Goal: Contribute content: Contribute content

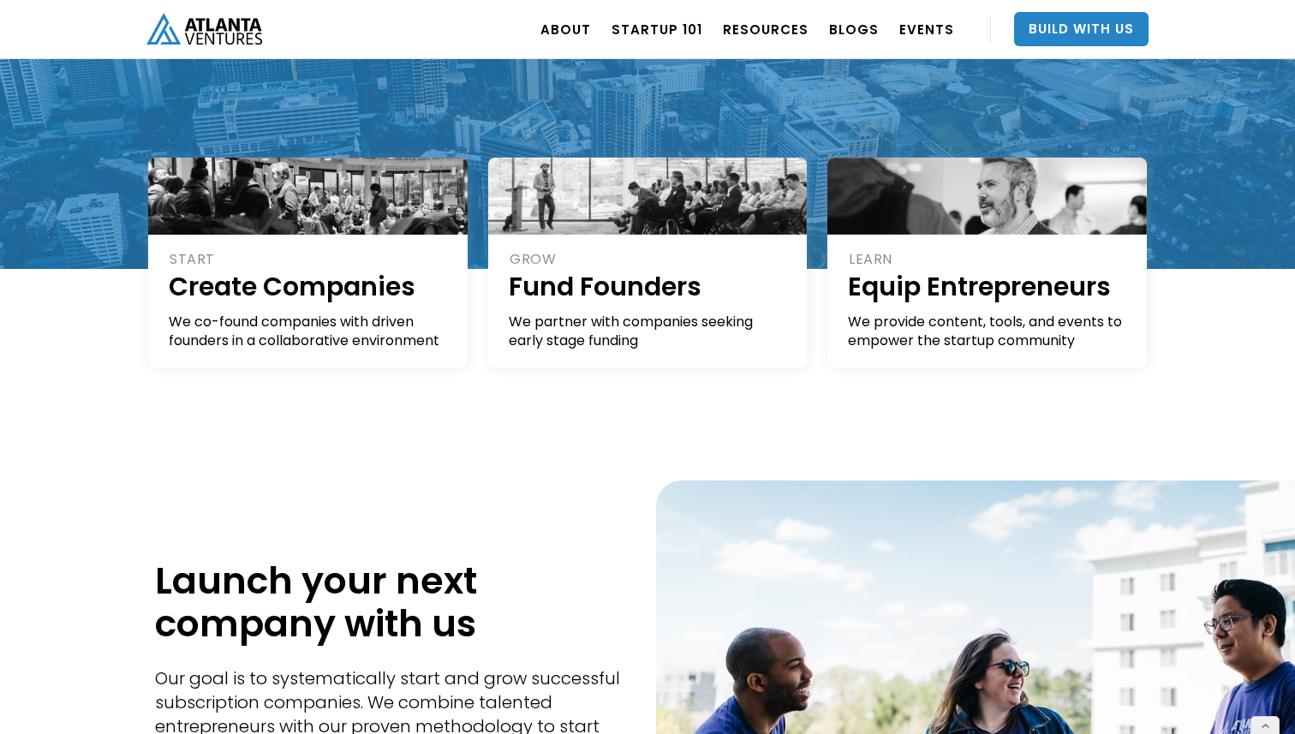
scroll to position [373, 0]
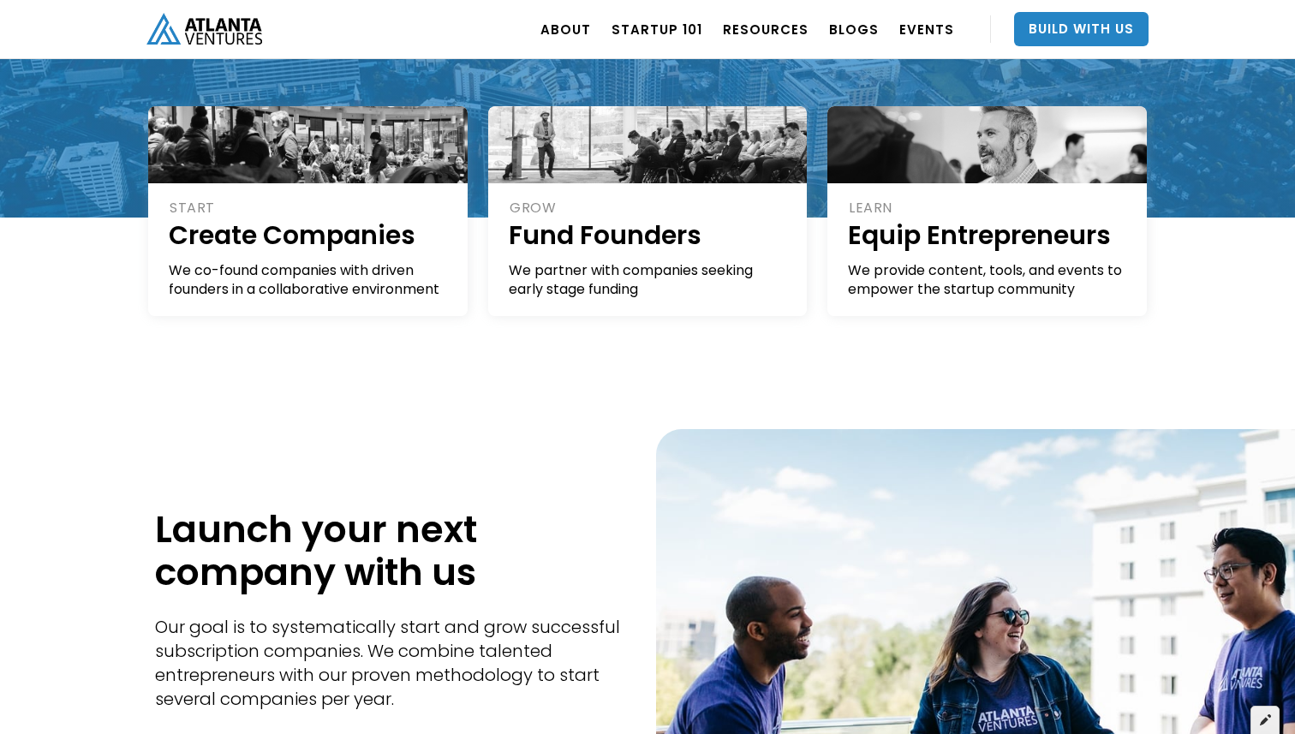
click at [1266, 723] on icon at bounding box center [1265, 720] width 11 height 12
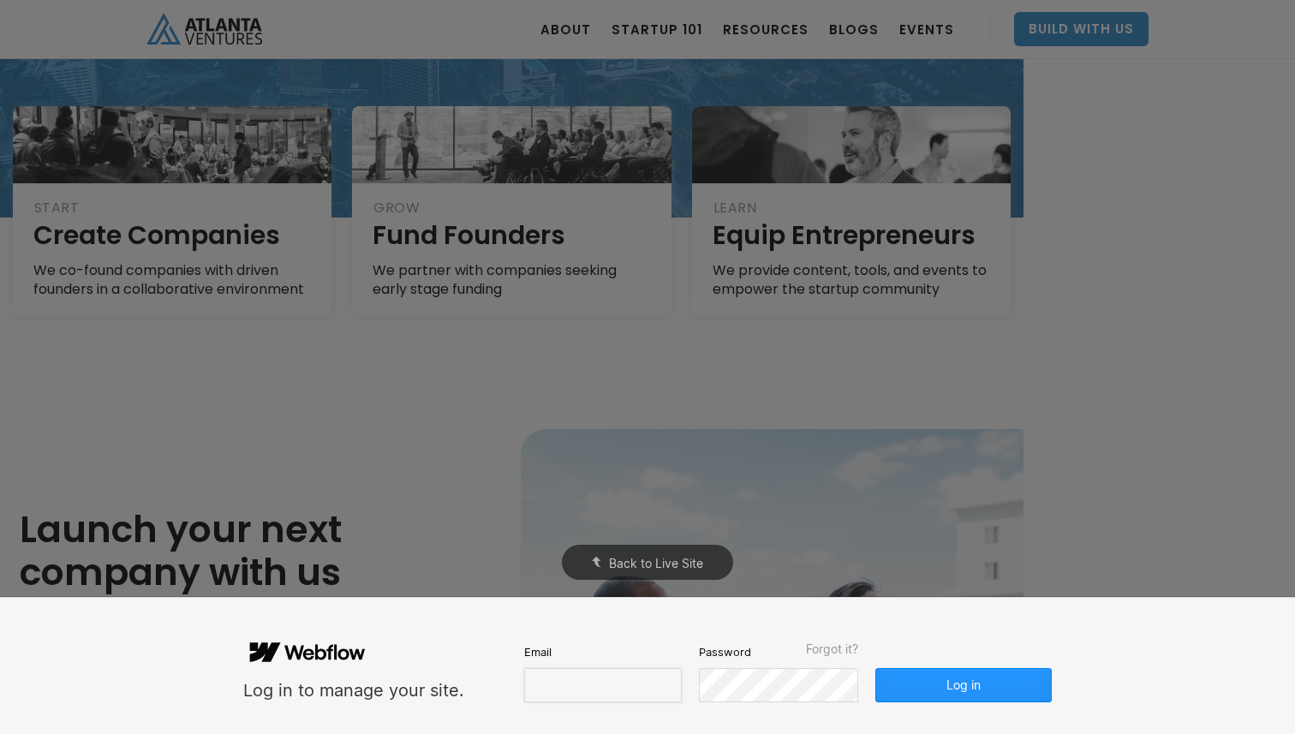
click at [578, 702] on input "email" at bounding box center [603, 685] width 158 height 34
type input "[EMAIL_ADDRESS][DOMAIN_NAME]"
click at [1019, 693] on button "Log in" at bounding box center [963, 685] width 176 height 34
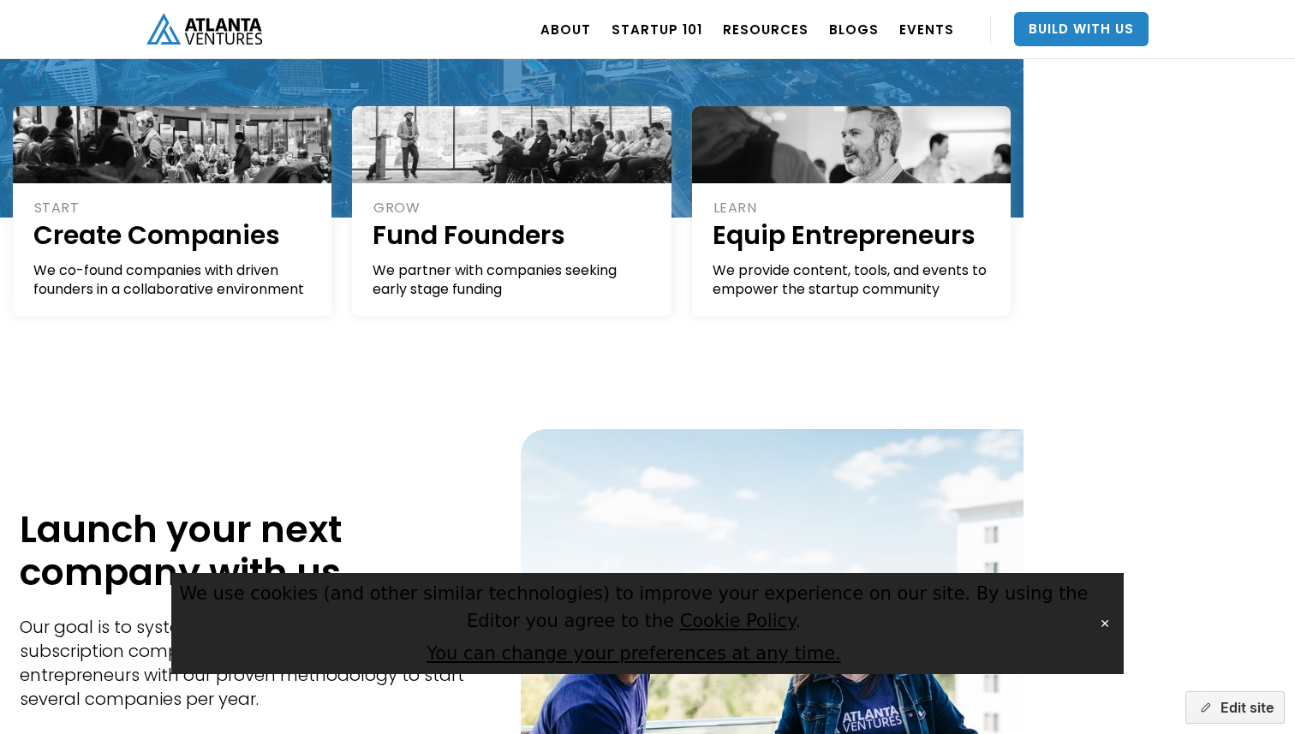
click at [1106, 625] on button "✕" at bounding box center [1105, 624] width 24 height 26
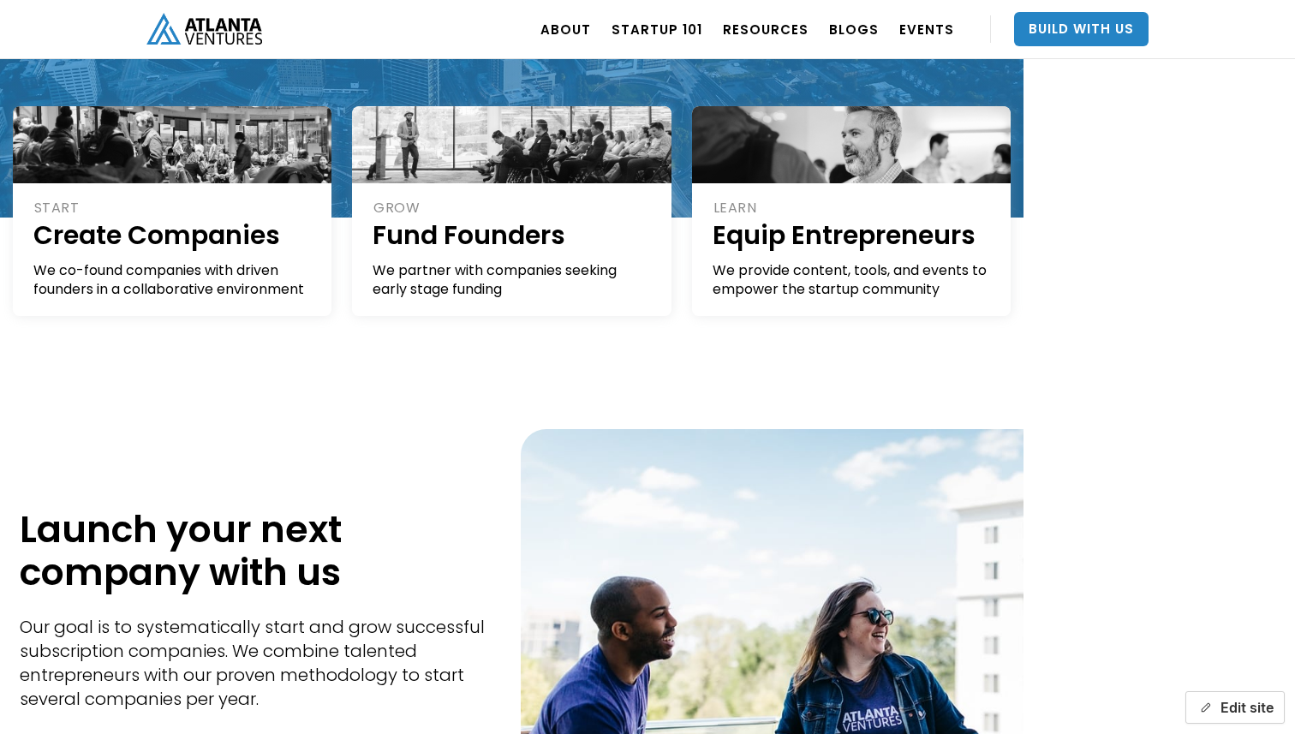
click at [1230, 719] on button "Edit site" at bounding box center [1235, 707] width 99 height 33
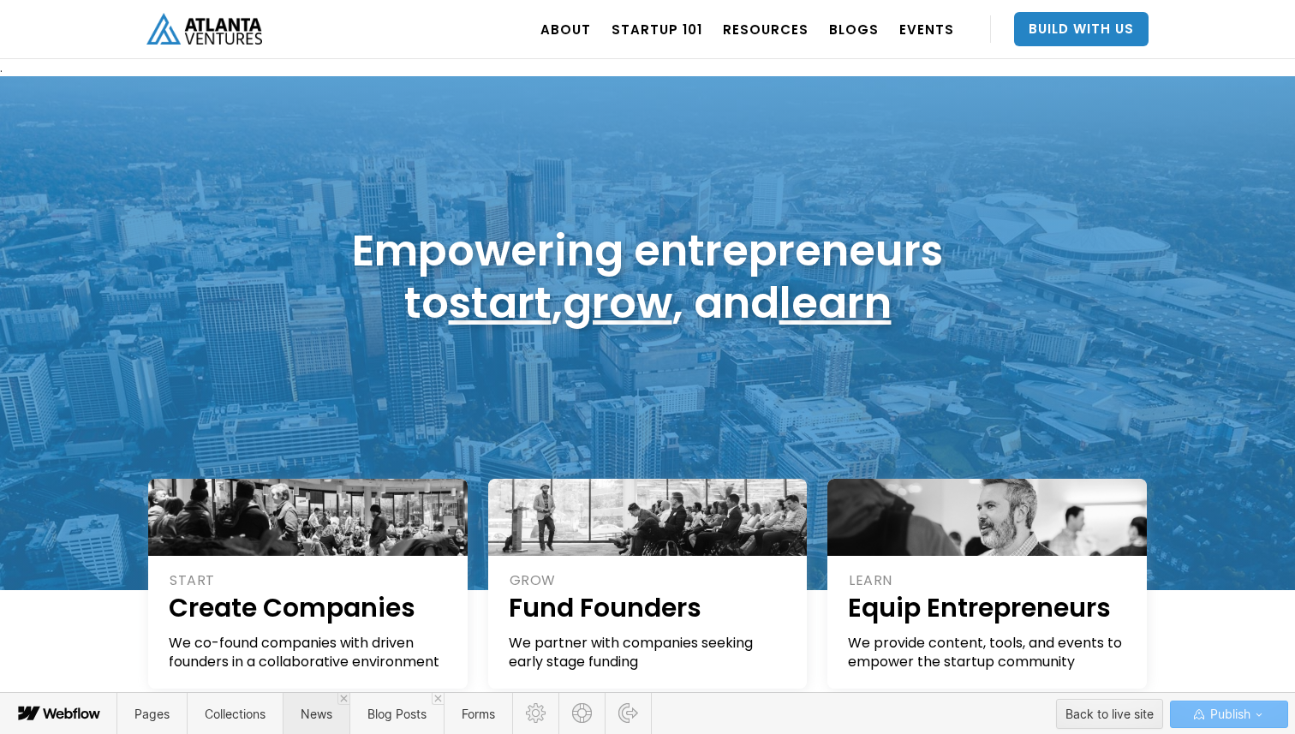
click at [320, 731] on span "News" at bounding box center [316, 714] width 67 height 42
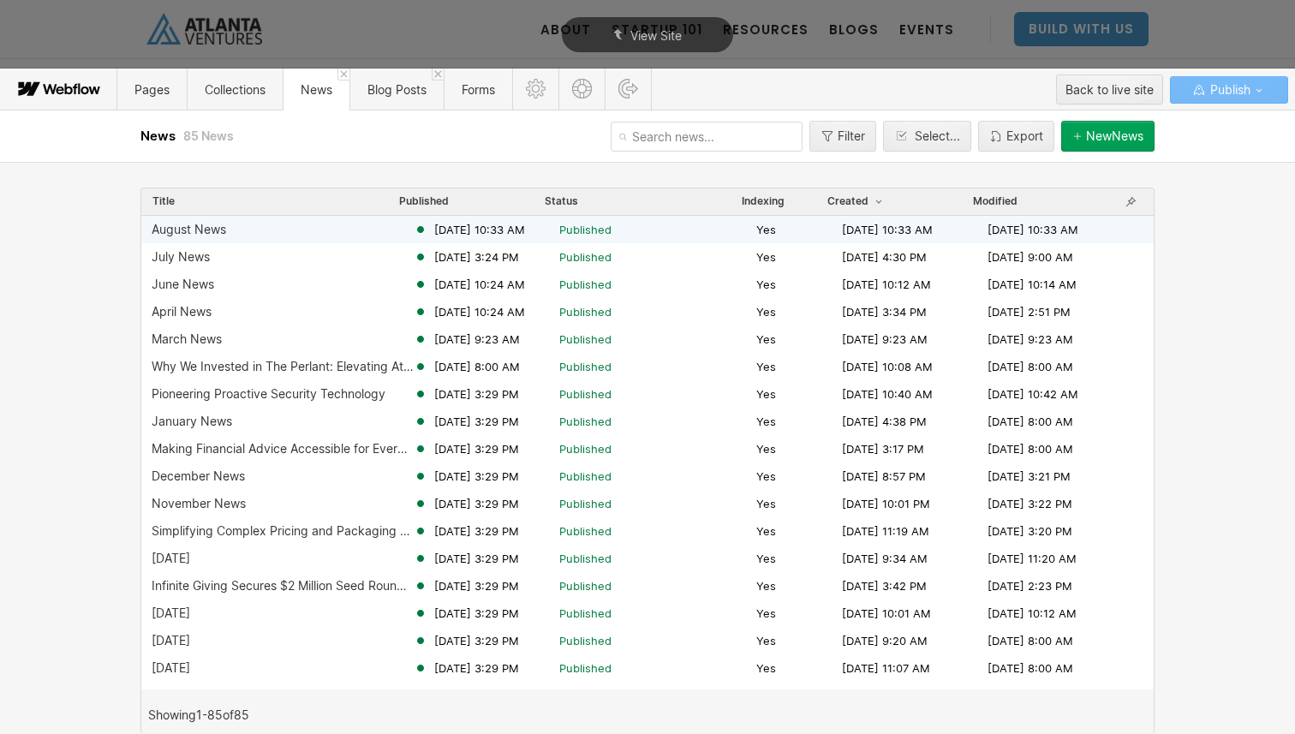
click at [678, 225] on span "Published" at bounding box center [654, 229] width 190 height 15
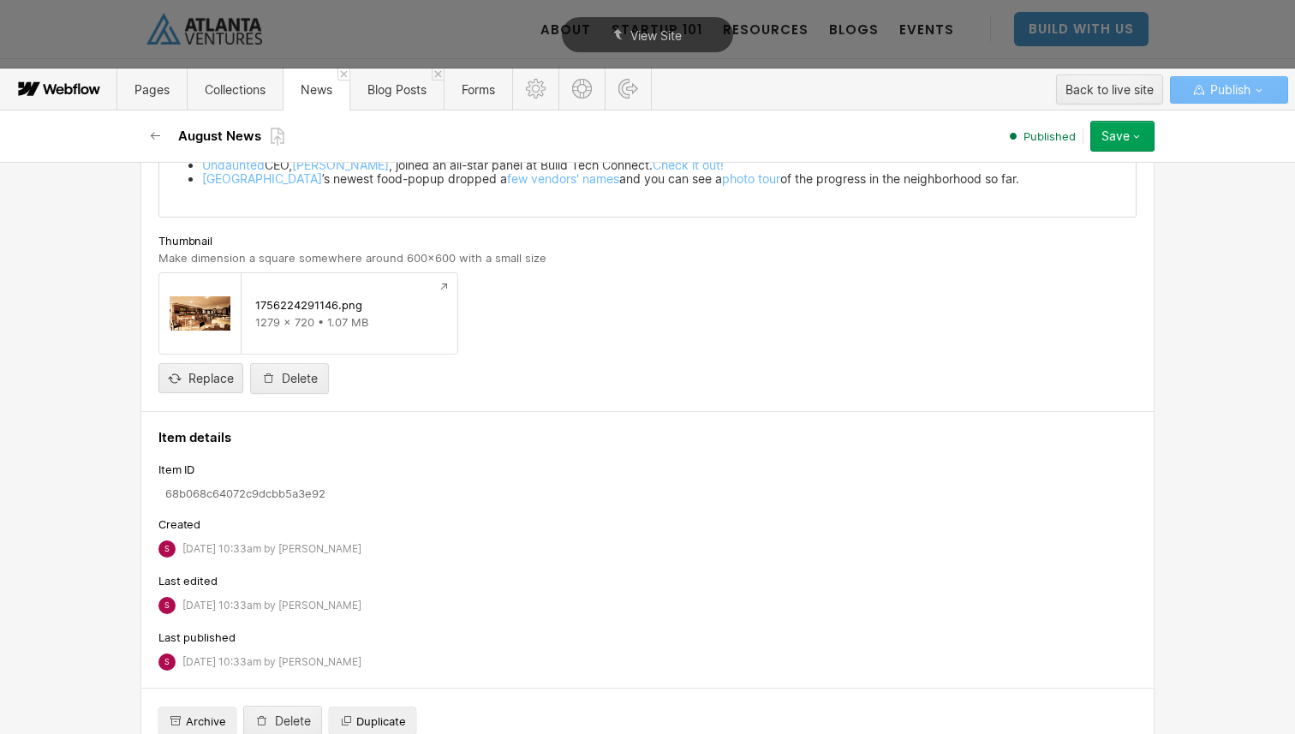
scroll to position [784, 0]
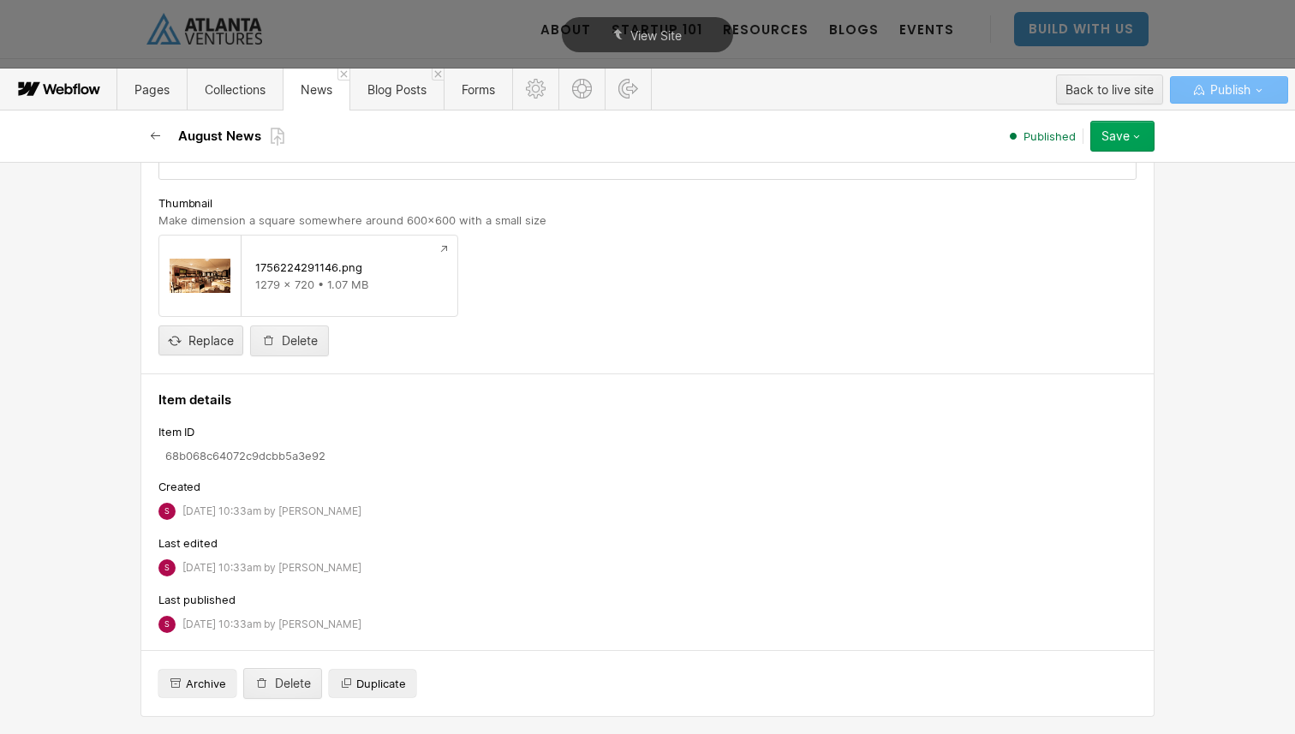
click at [152, 136] on icon "button" at bounding box center [155, 136] width 9 height 8
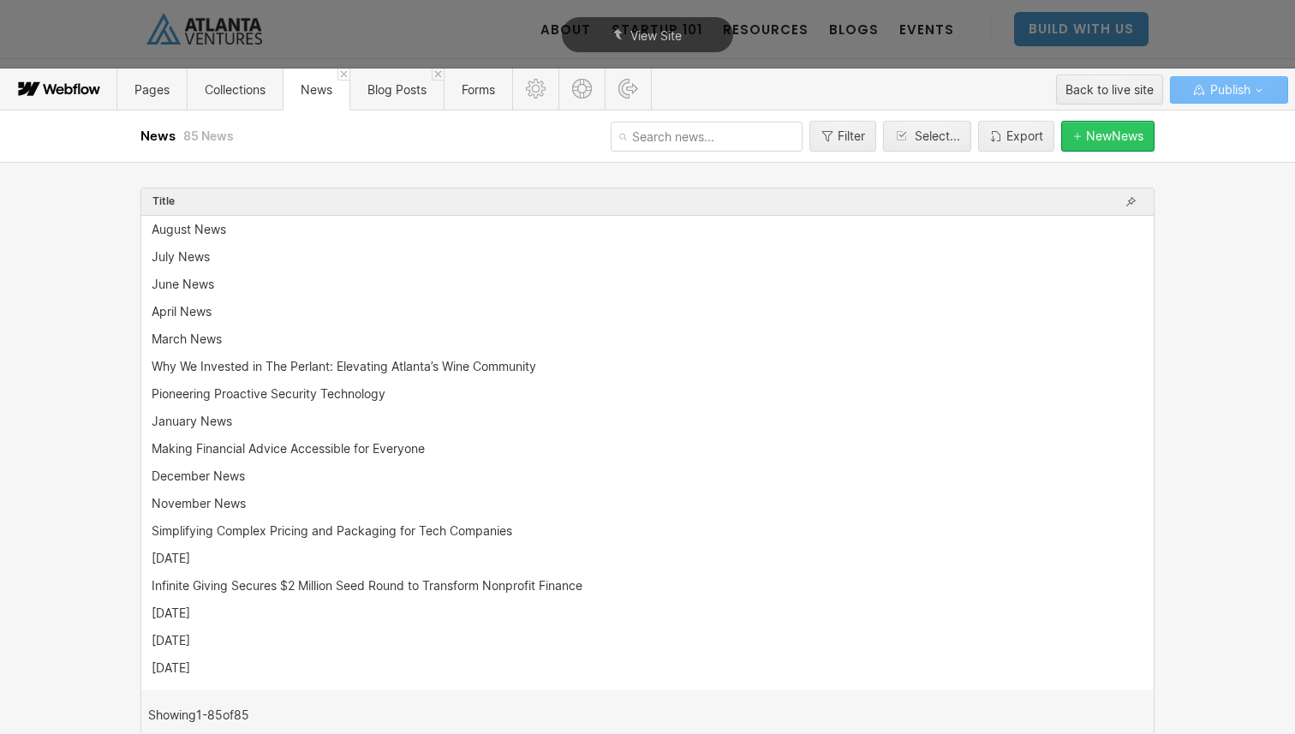
click at [1101, 136] on div "New News" at bounding box center [1114, 136] width 57 height 14
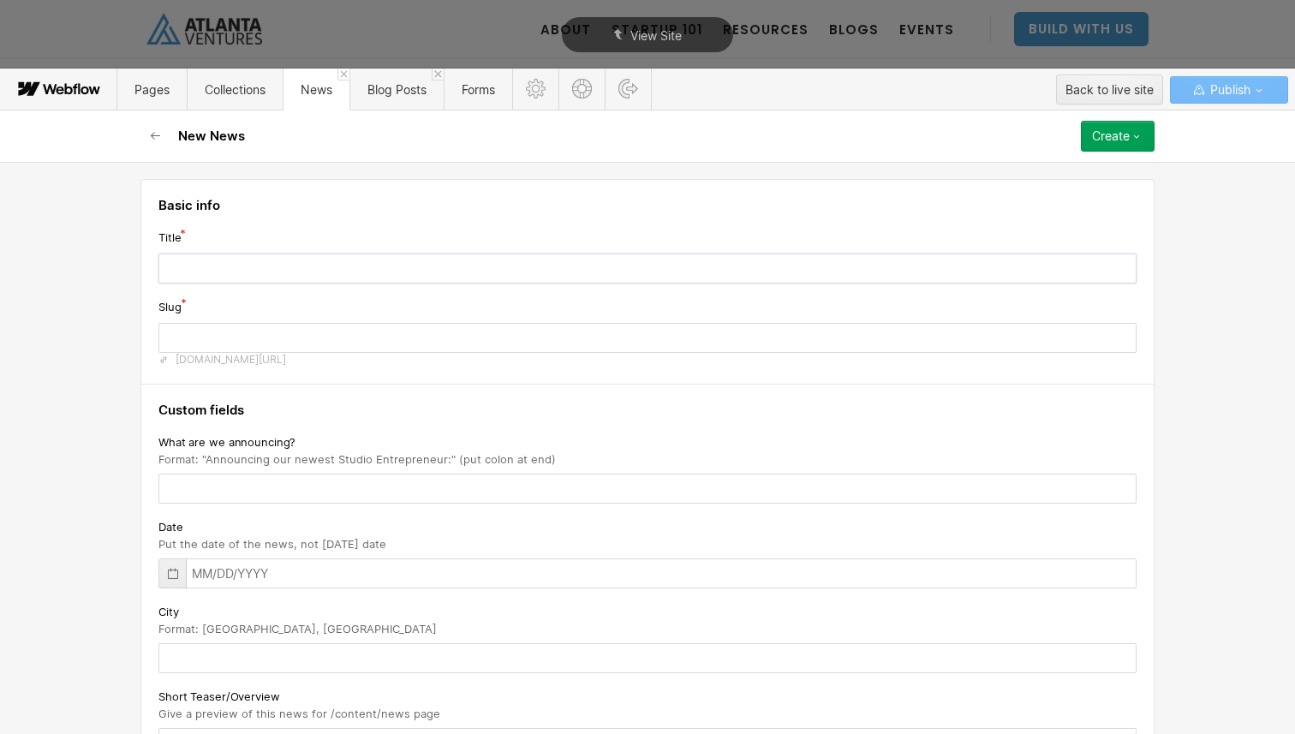
click at [657, 281] on input "text" at bounding box center [647, 269] width 978 height 30
type input "S"
type input "s"
type input "Se"
type input "se"
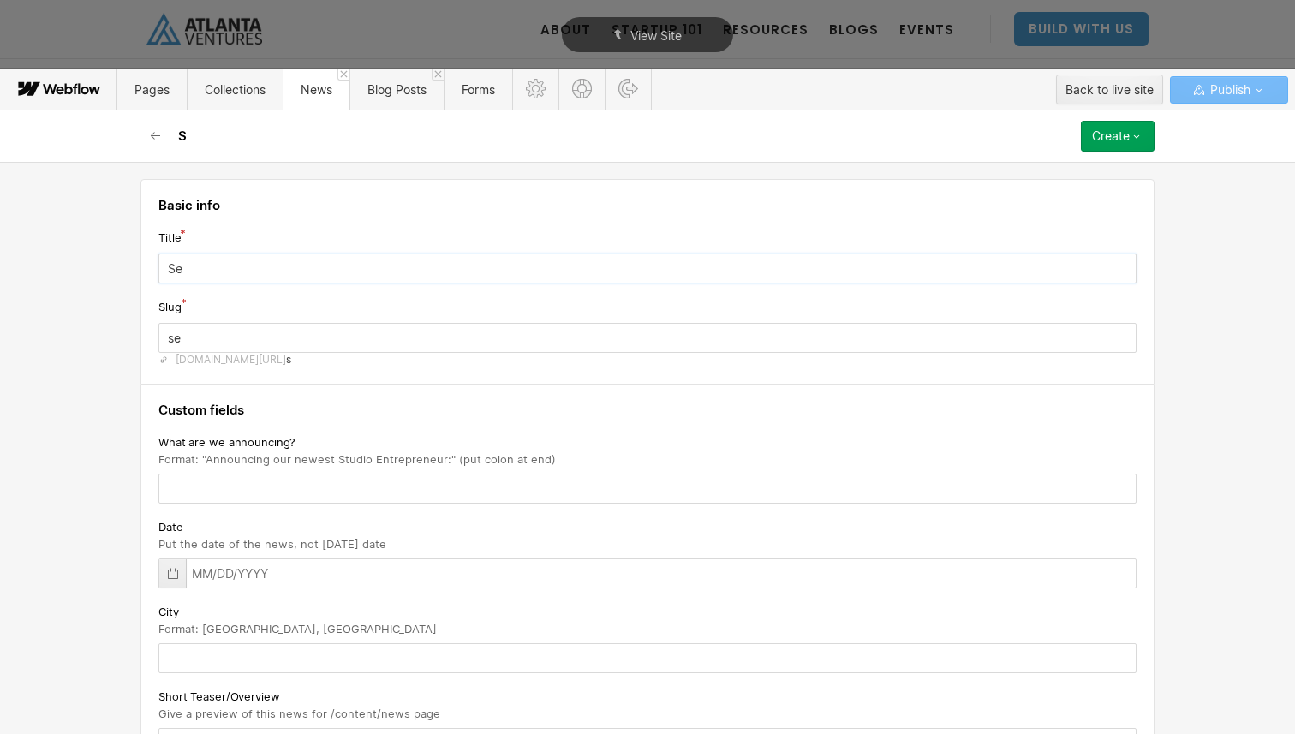
type input "Sep"
type input "sep"
type input "Sept"
type input "sept"
type input "Septe"
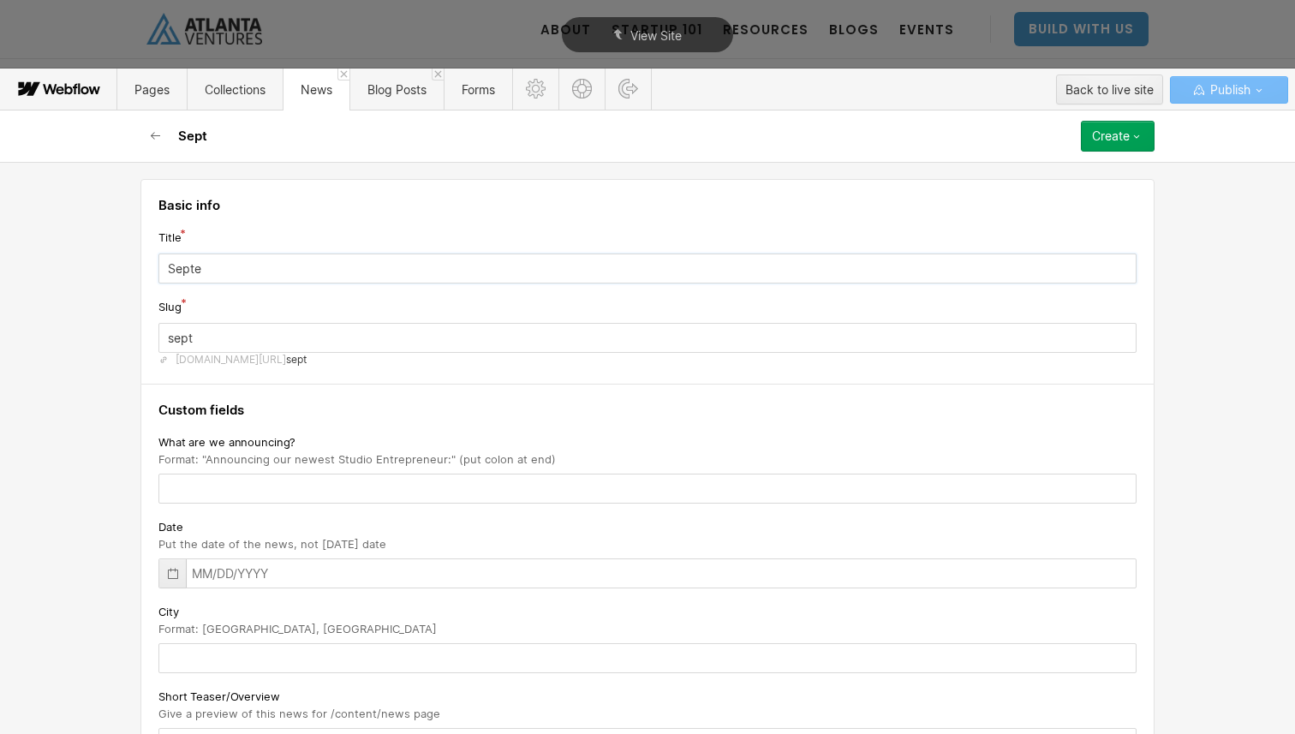
type input "septe"
type input "Septem"
type input "septem"
type input "Septemb"
type input "septemb"
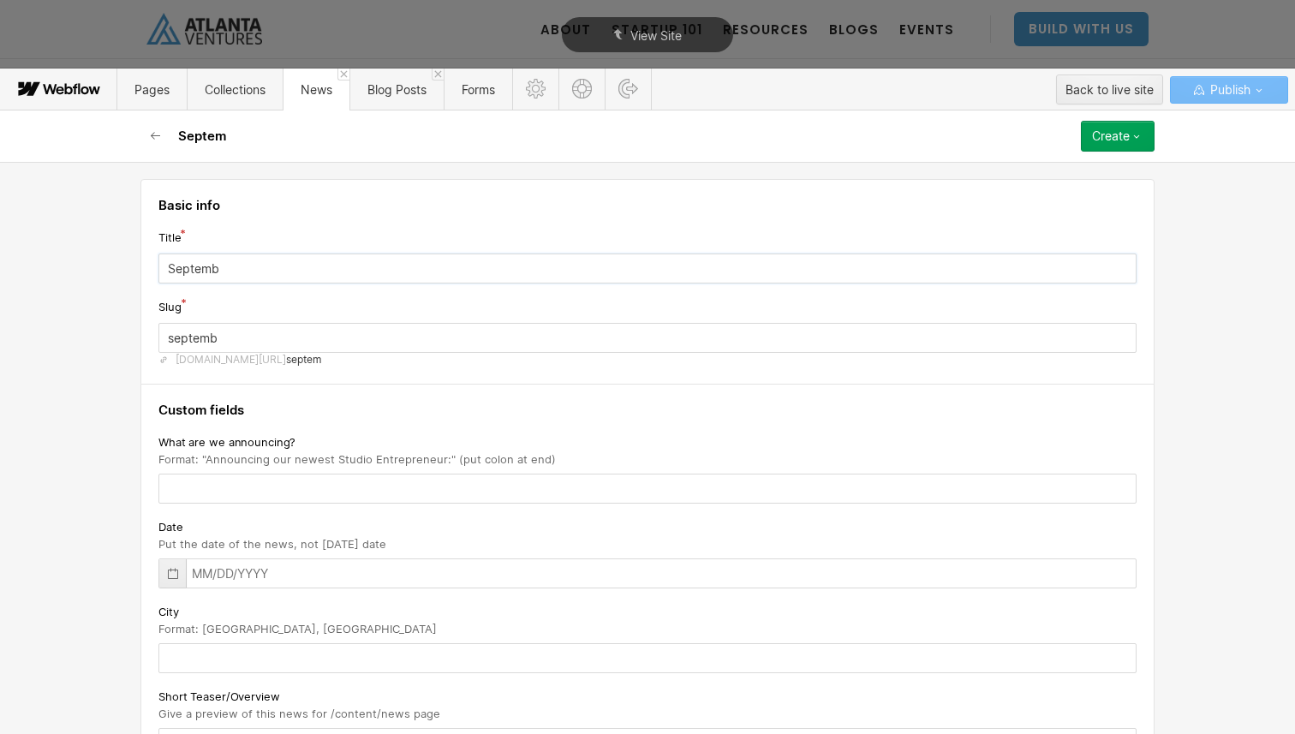
type input "Septembe"
type input "septembe"
type input "September"
type input "september-2025"
type input "September N"
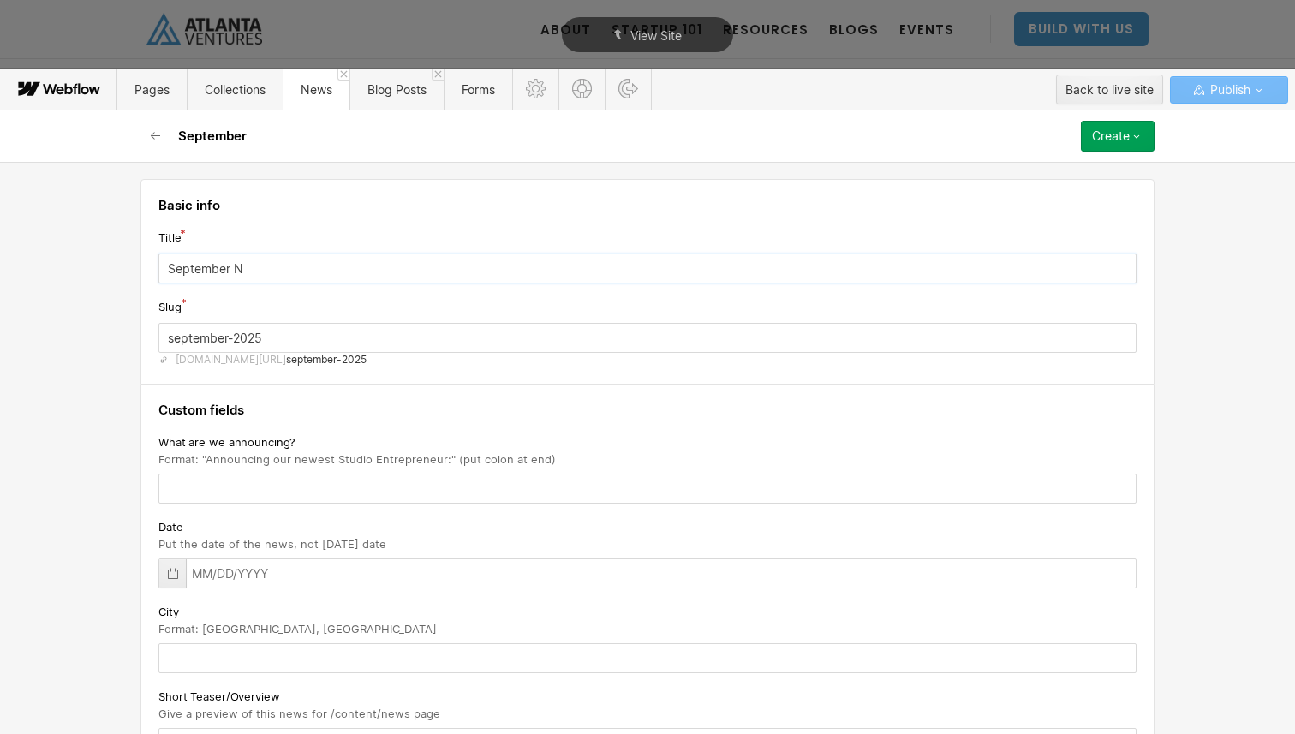
type input "september-n"
type input "September Ne"
type input "september-ne"
type input "September New"
type input "september-new"
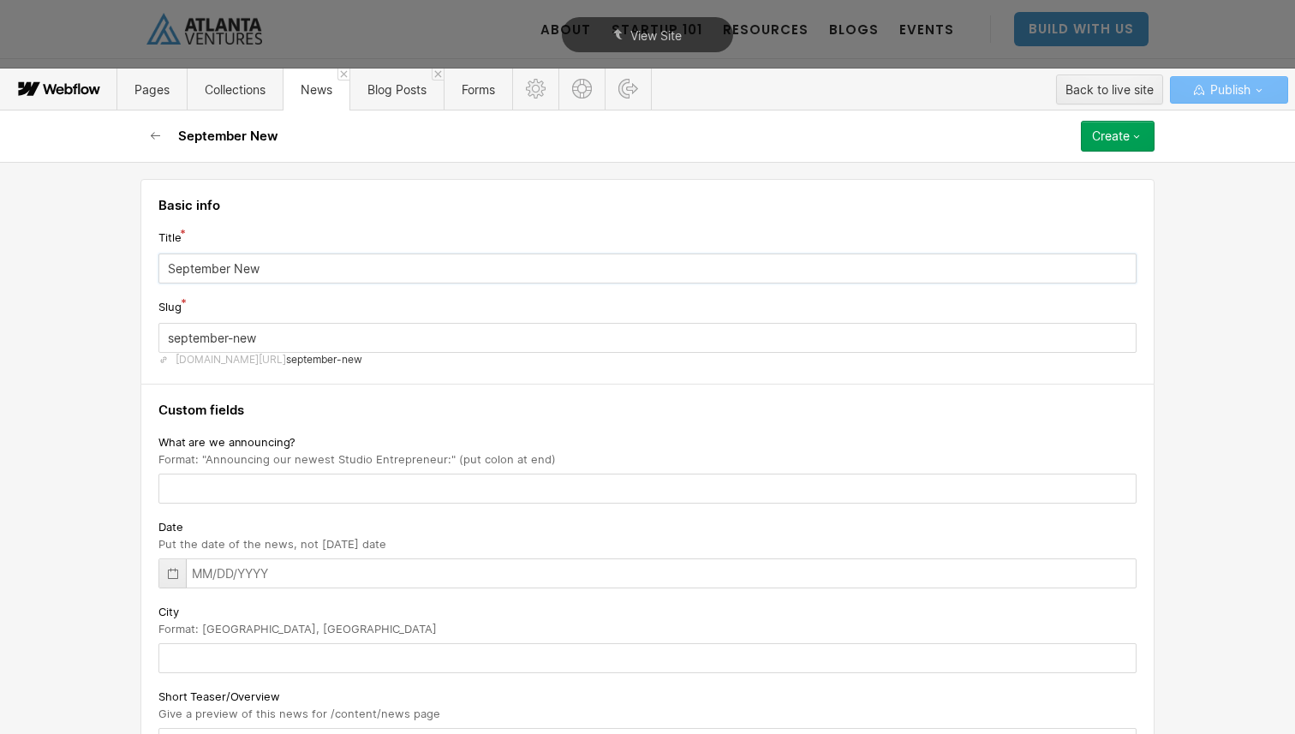
type input "September News"
type input "september-news"
type input "September News"
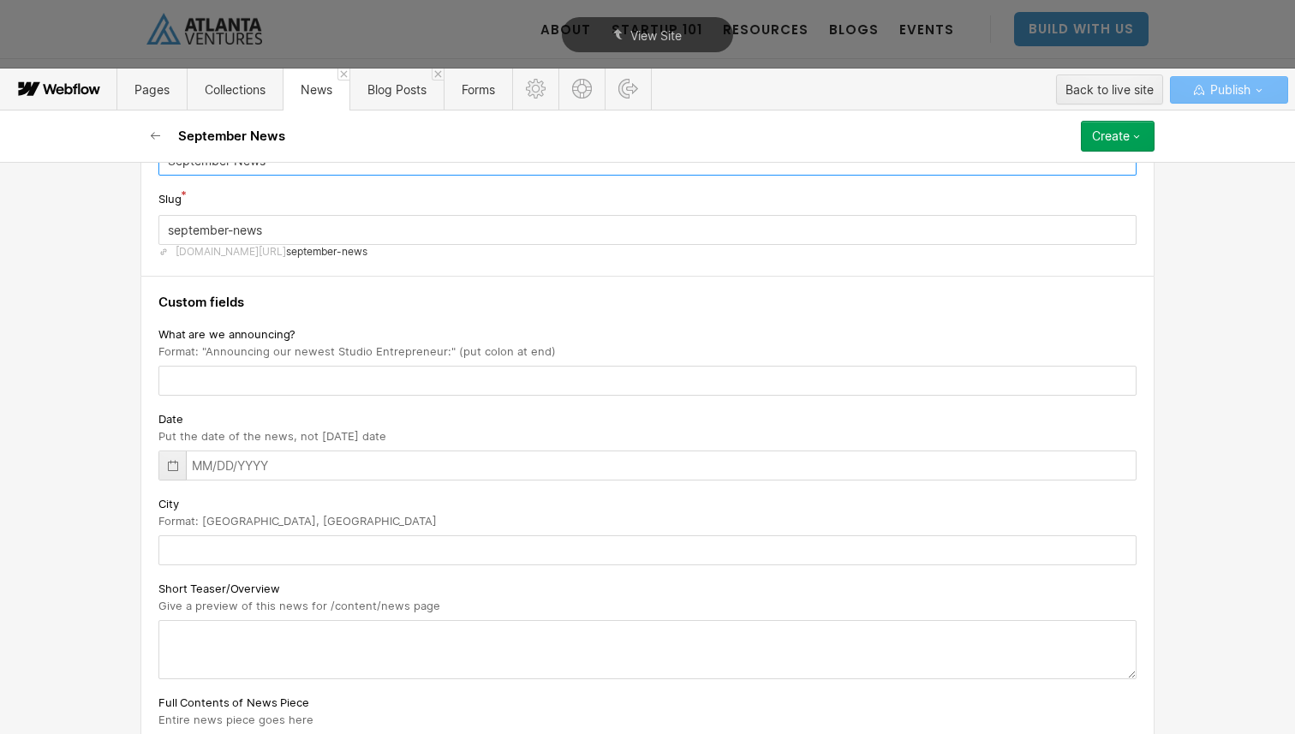
scroll to position [141, 0]
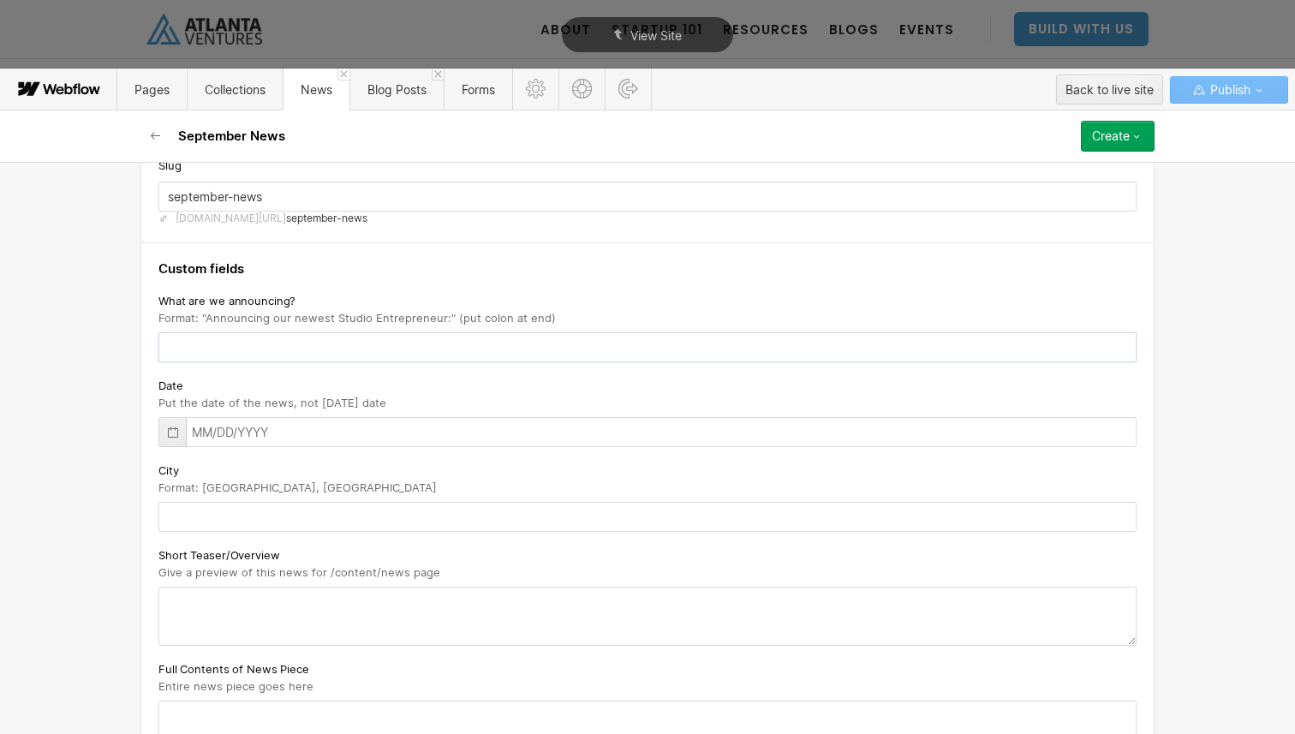
click at [275, 344] on input "text" at bounding box center [647, 347] width 978 height 30
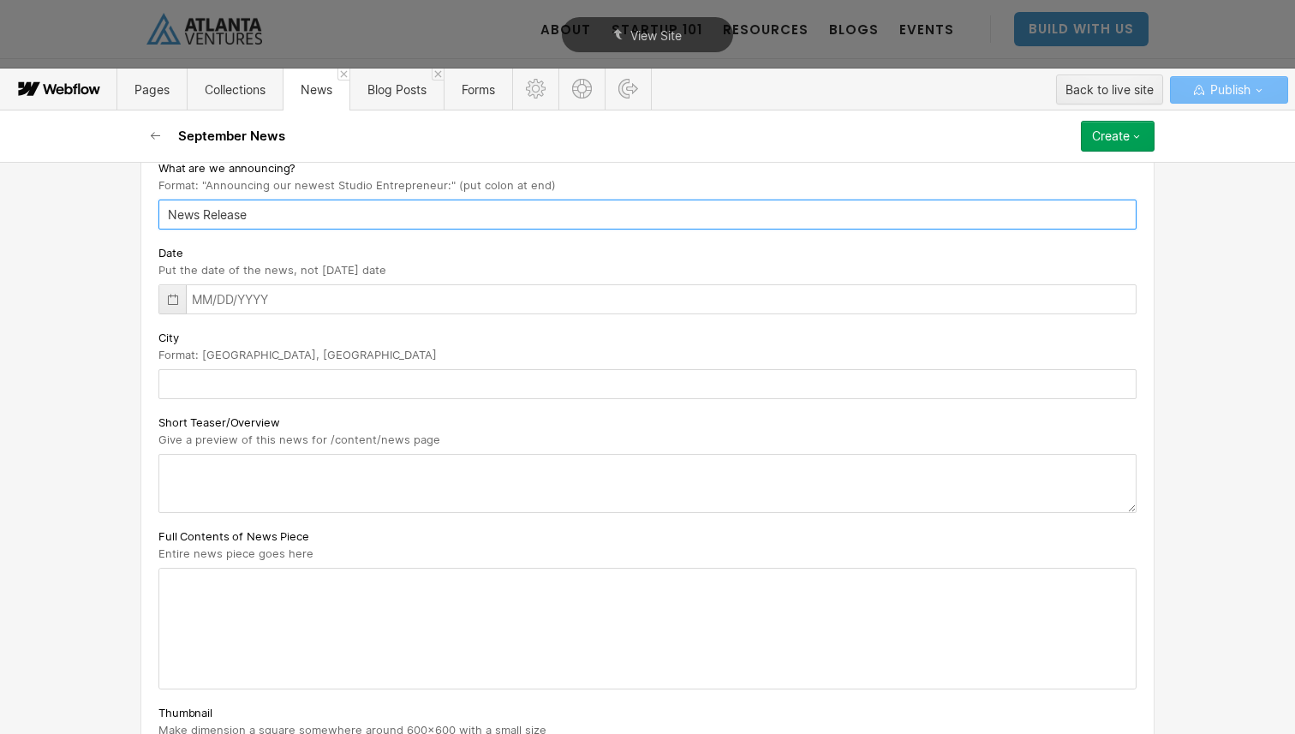
scroll to position [251, 0]
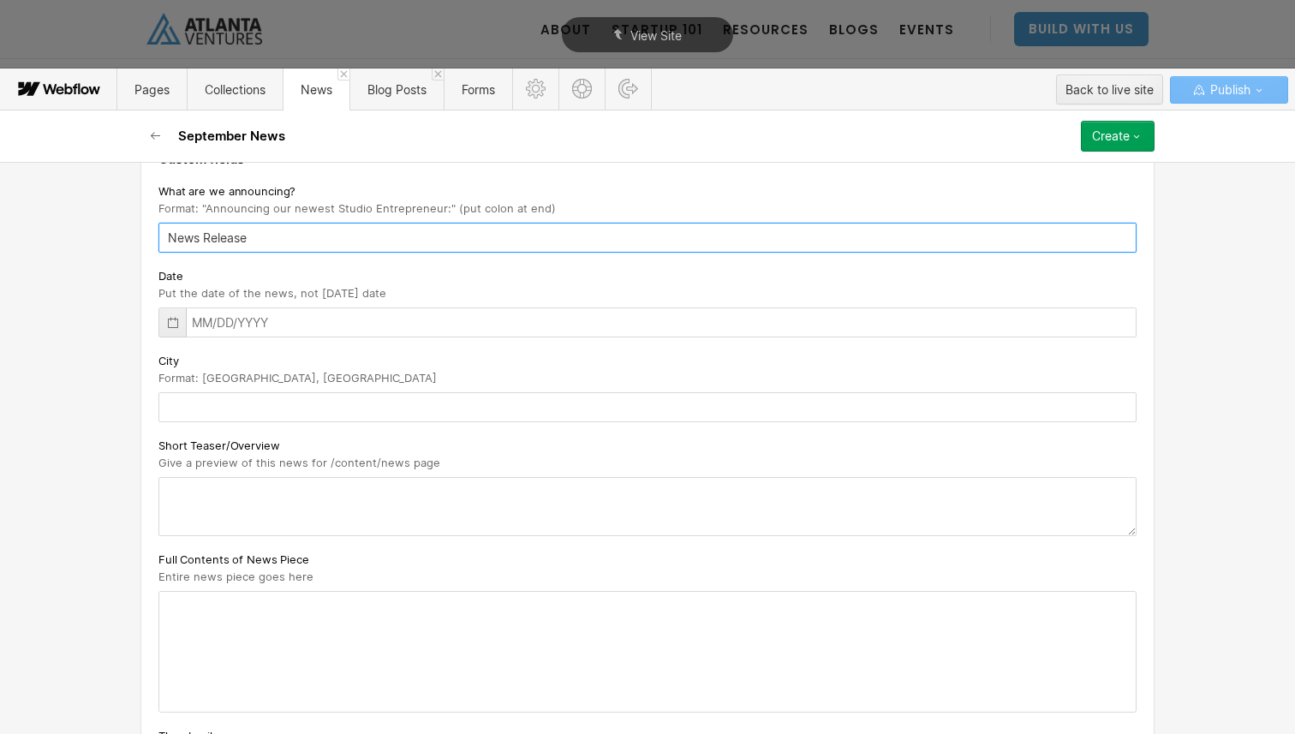
type input "News Release"
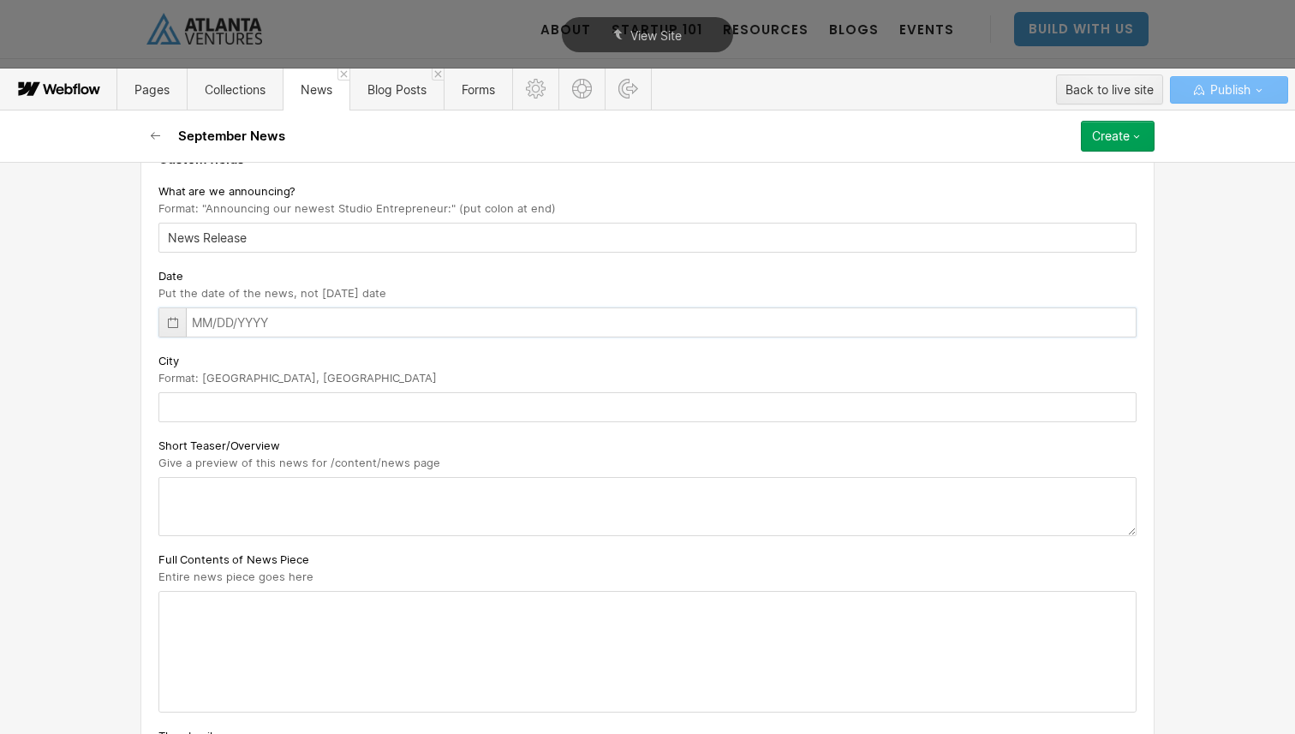
click at [355, 309] on input "text" at bounding box center [647, 323] width 978 height 30
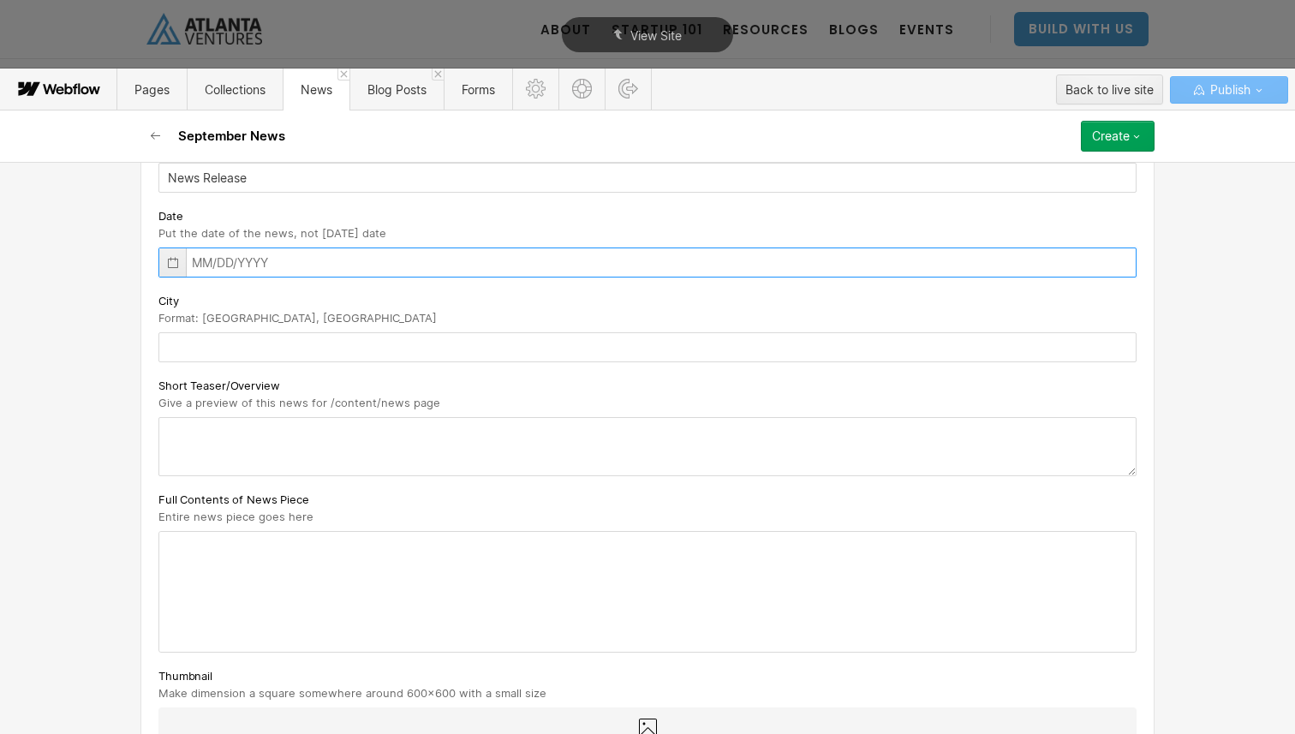
scroll to position [344, 0]
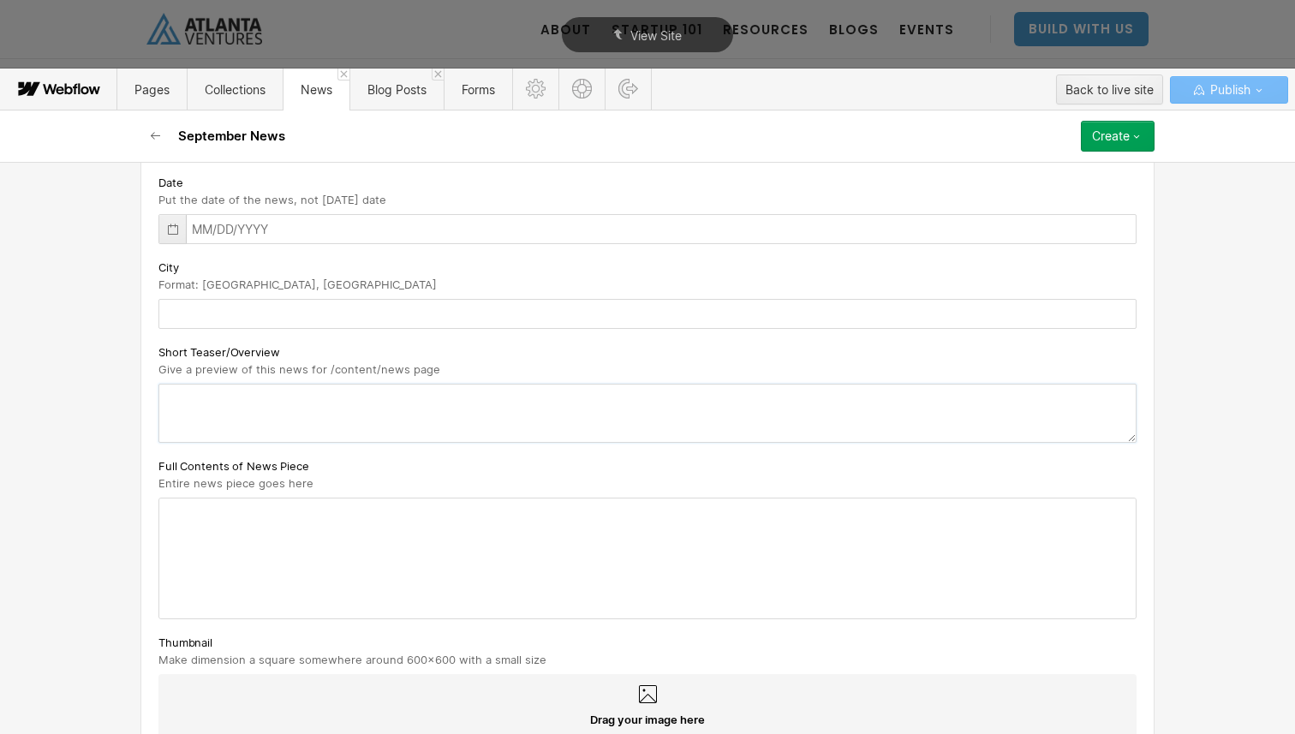
click at [300, 397] on textarea at bounding box center [647, 413] width 978 height 59
paste textarea "New Events. News. and More!"
type textarea "New Events. News. and More!"
click at [243, 515] on div at bounding box center [647, 559] width 977 height 120
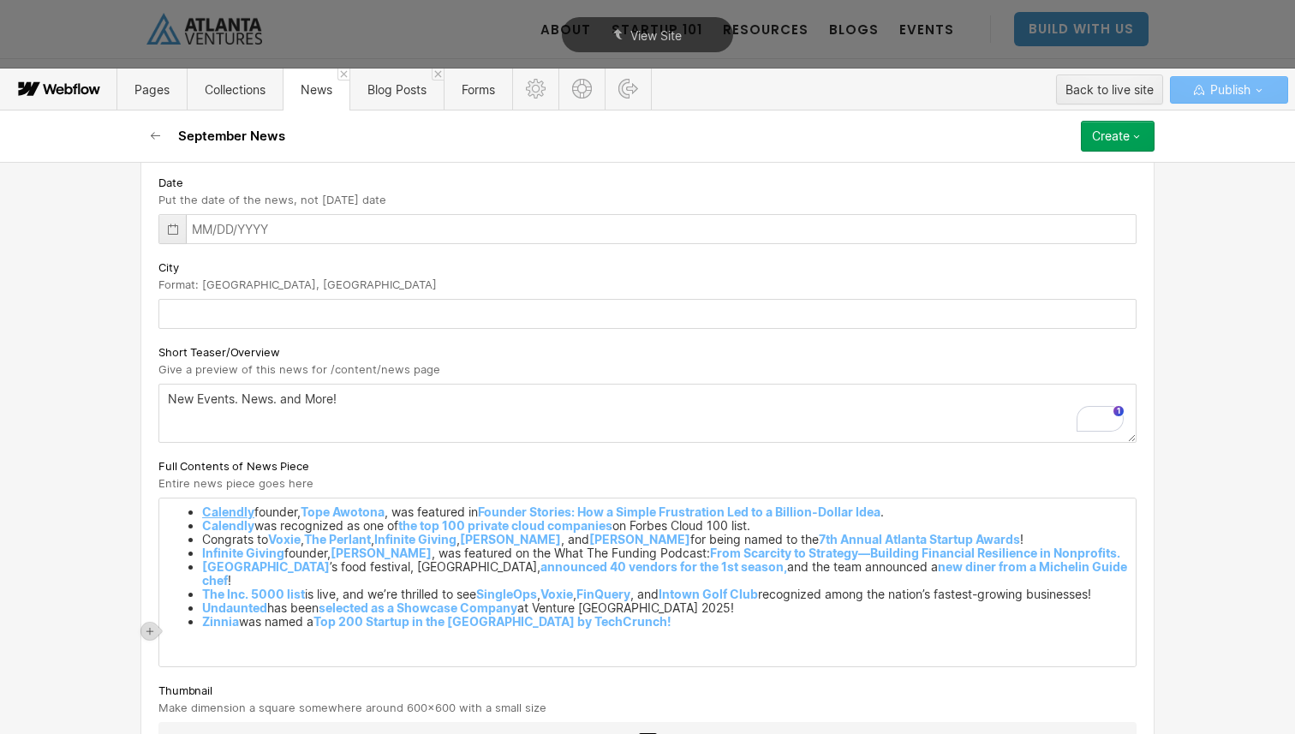
click at [234, 517] on strong "Calendly" at bounding box center [228, 512] width 52 height 15
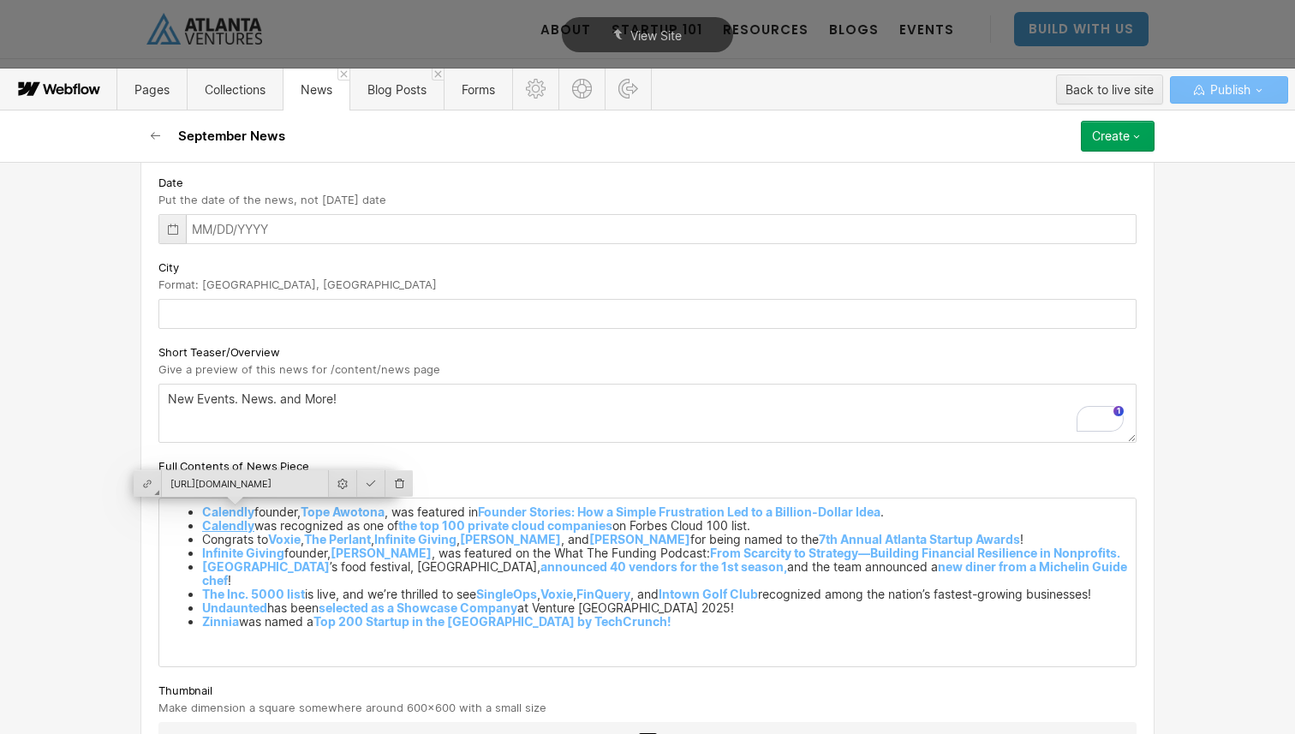
click at [236, 531] on strong "Calendly" at bounding box center [228, 525] width 52 height 15
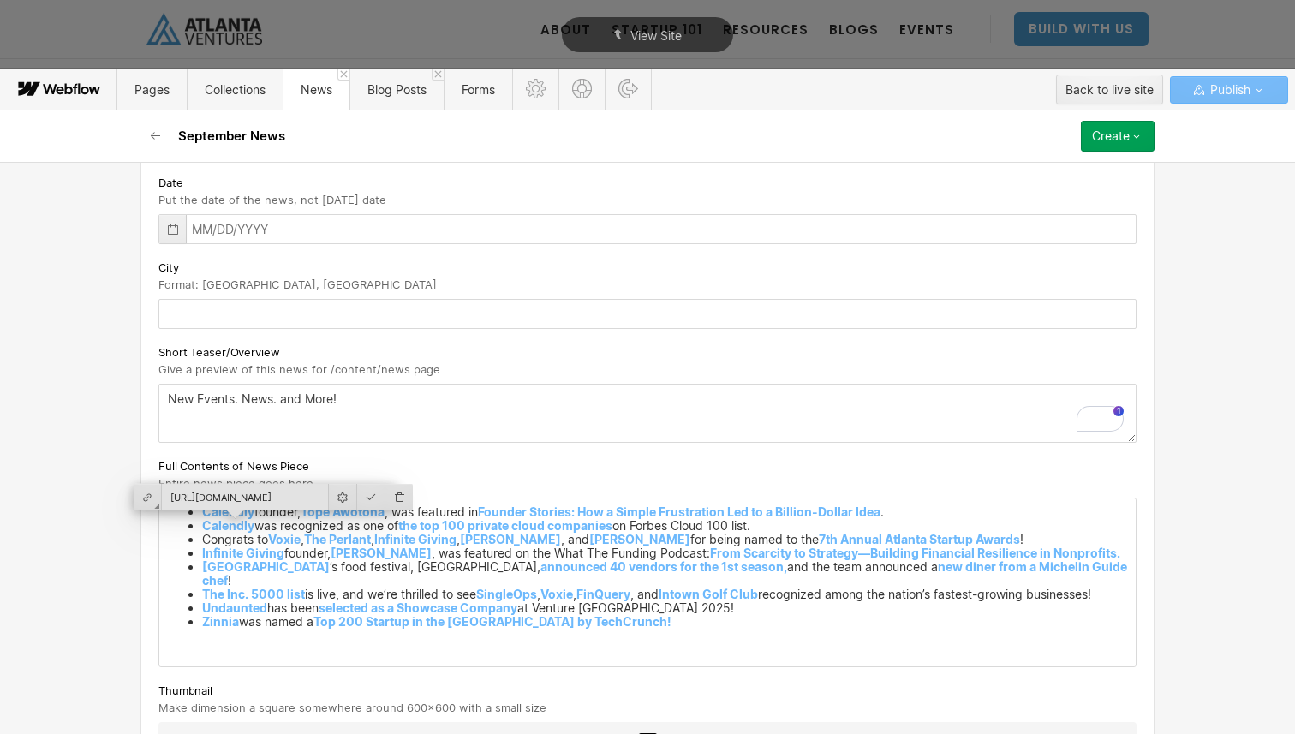
click at [250, 638] on div "Calendly founder, [PERSON_NAME] , was featured in Founder Stories: How a Simple…" at bounding box center [647, 583] width 977 height 168
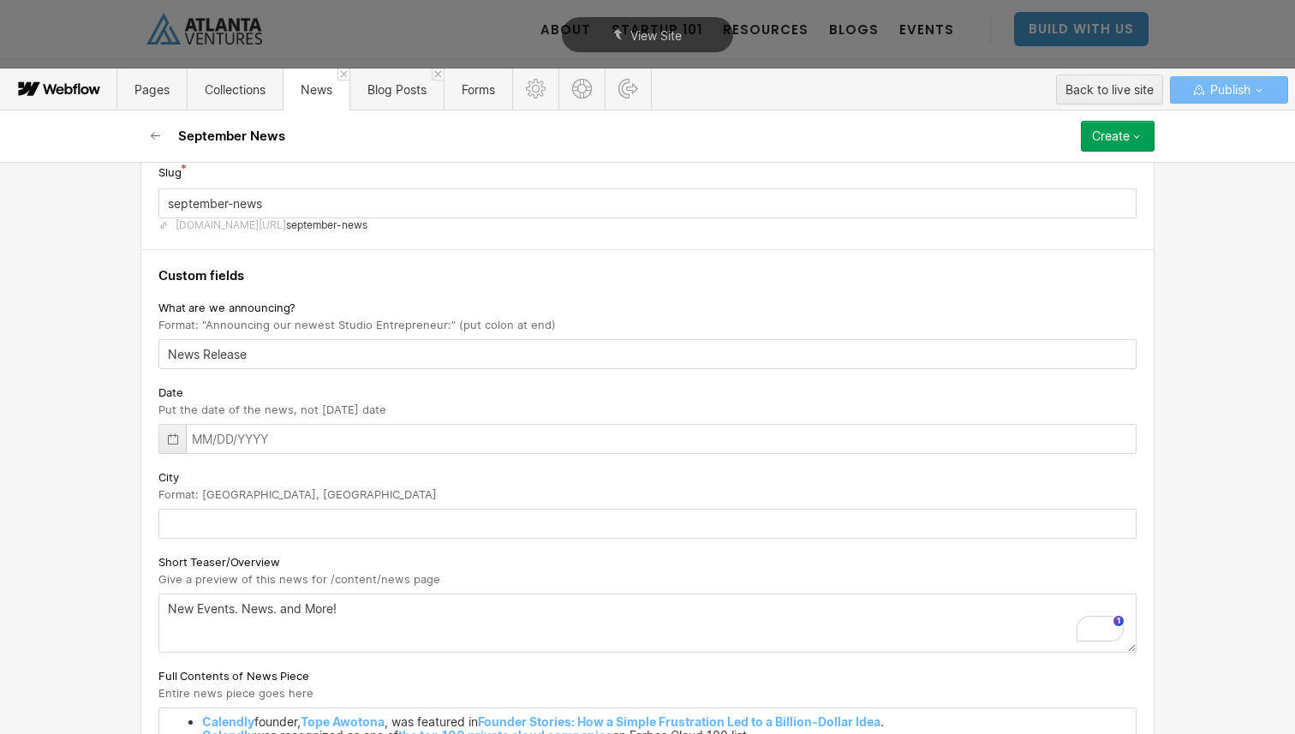
scroll to position [126, 0]
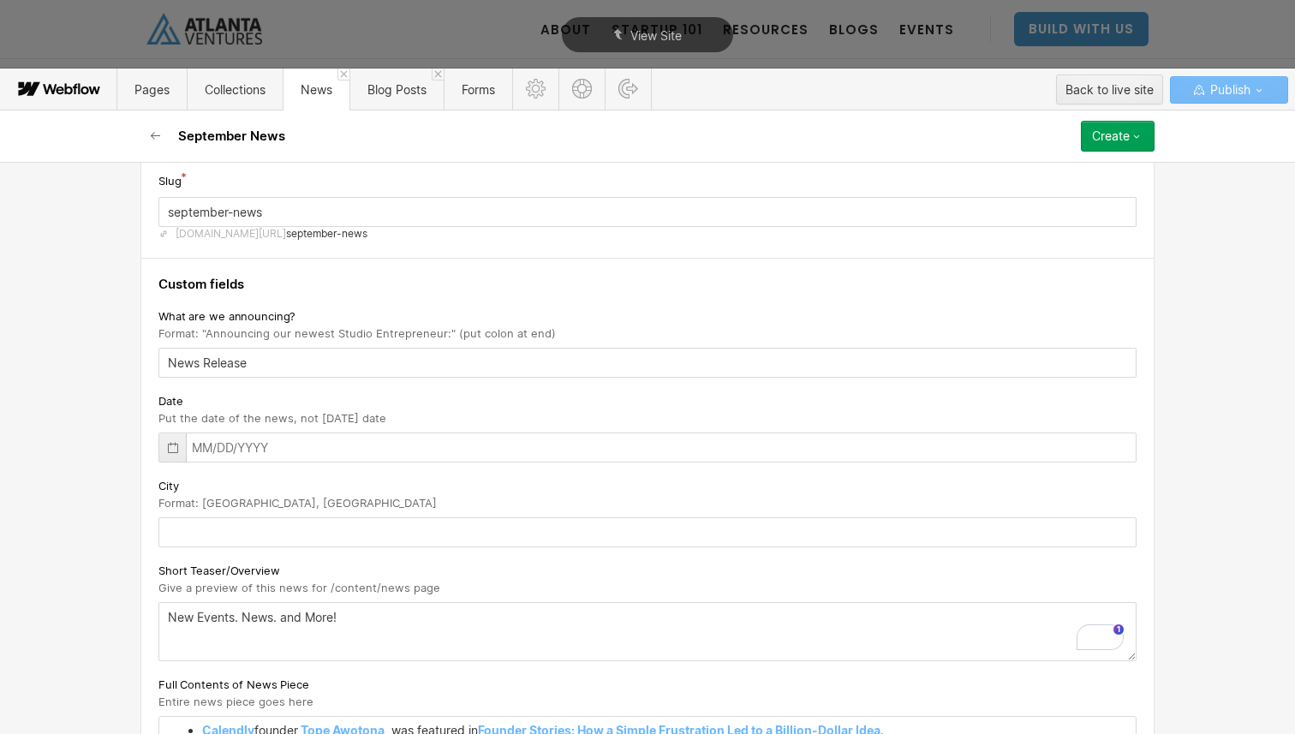
click at [553, 517] on input "text" at bounding box center [647, 532] width 978 height 30
drag, startPoint x: 280, startPoint y: 509, endPoint x: 200, endPoint y: 508, distance: 79.7
click at [200, 508] on div "City Format: [GEOGRAPHIC_DATA], [GEOGRAPHIC_DATA]" at bounding box center [647, 493] width 978 height 34
copy span "[GEOGRAPHIC_DATA], [GEOGRAPHIC_DATA]"
click at [212, 557] on div "Custom fields What are we announcing? Format: "Announcing our newest Studio Ent…" at bounding box center [647, 642] width 1014 height 767
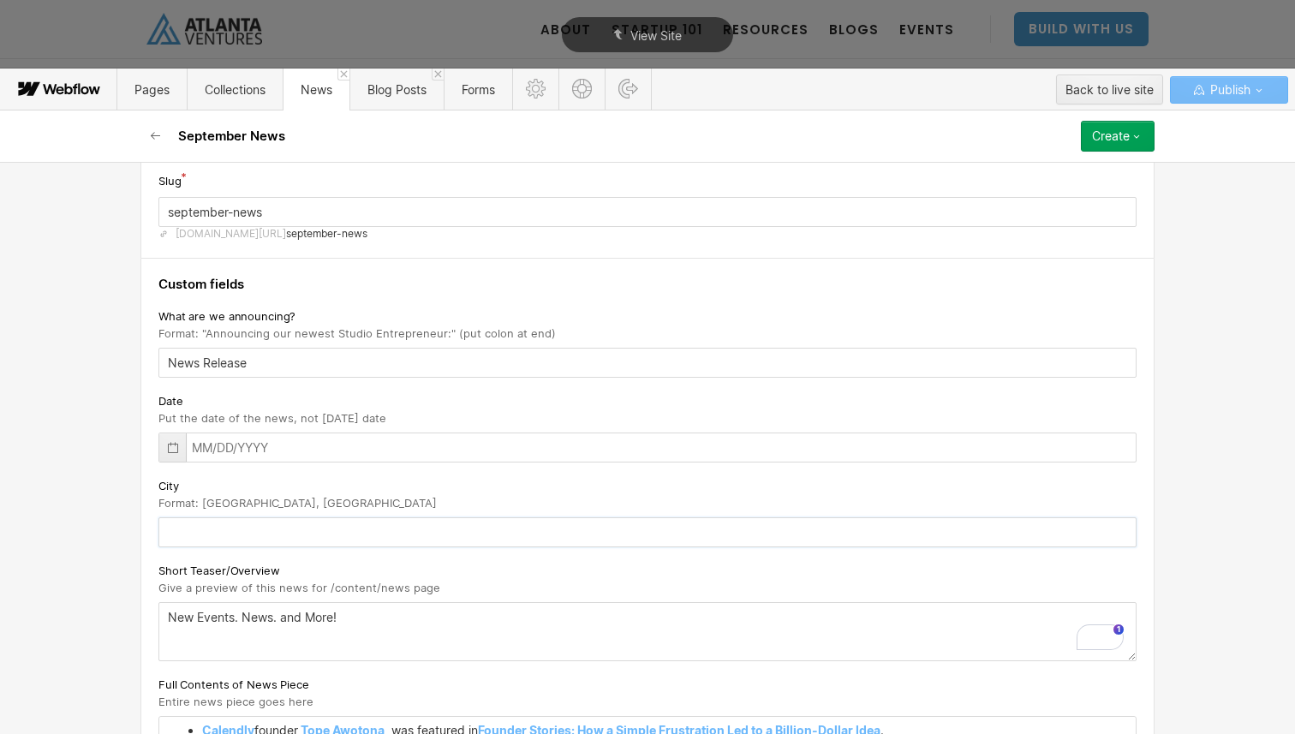
click at [211, 532] on input "text" at bounding box center [647, 532] width 978 height 30
paste input "[GEOGRAPHIC_DATA], [GEOGRAPHIC_DATA]"
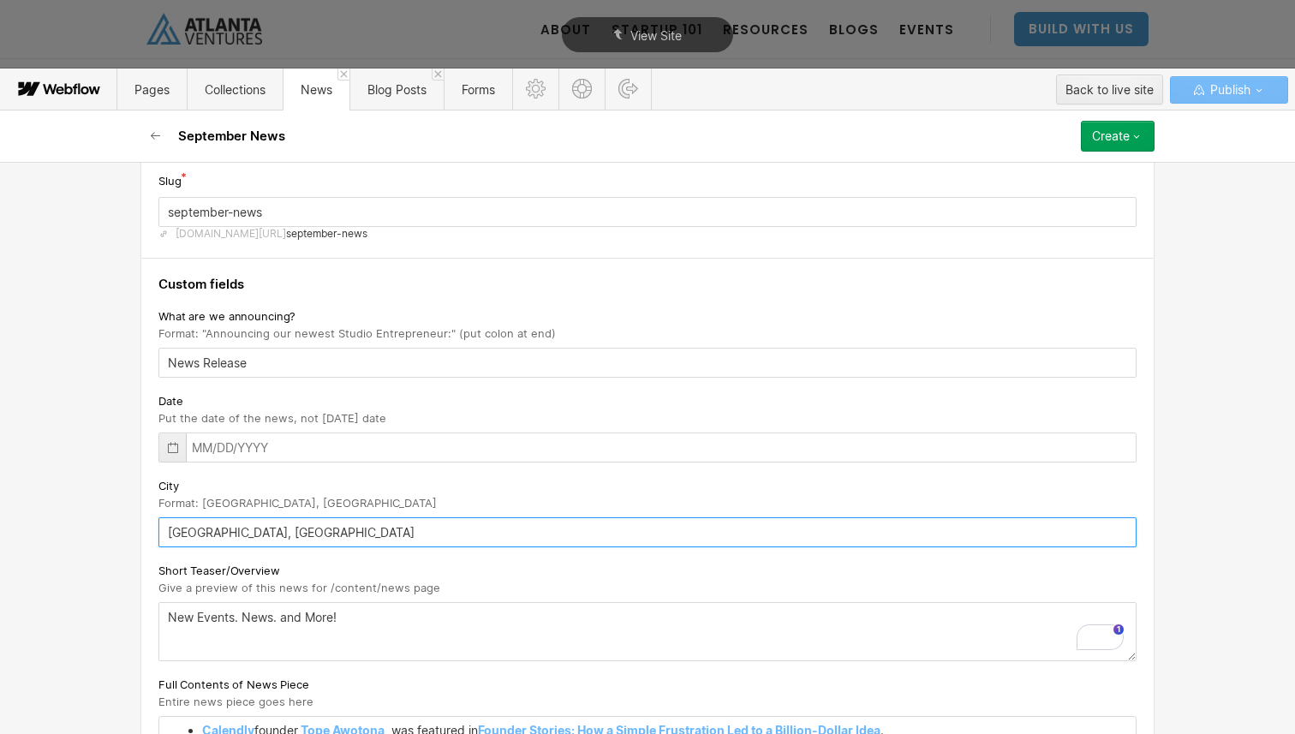
type input "[GEOGRAPHIC_DATA], [GEOGRAPHIC_DATA]"
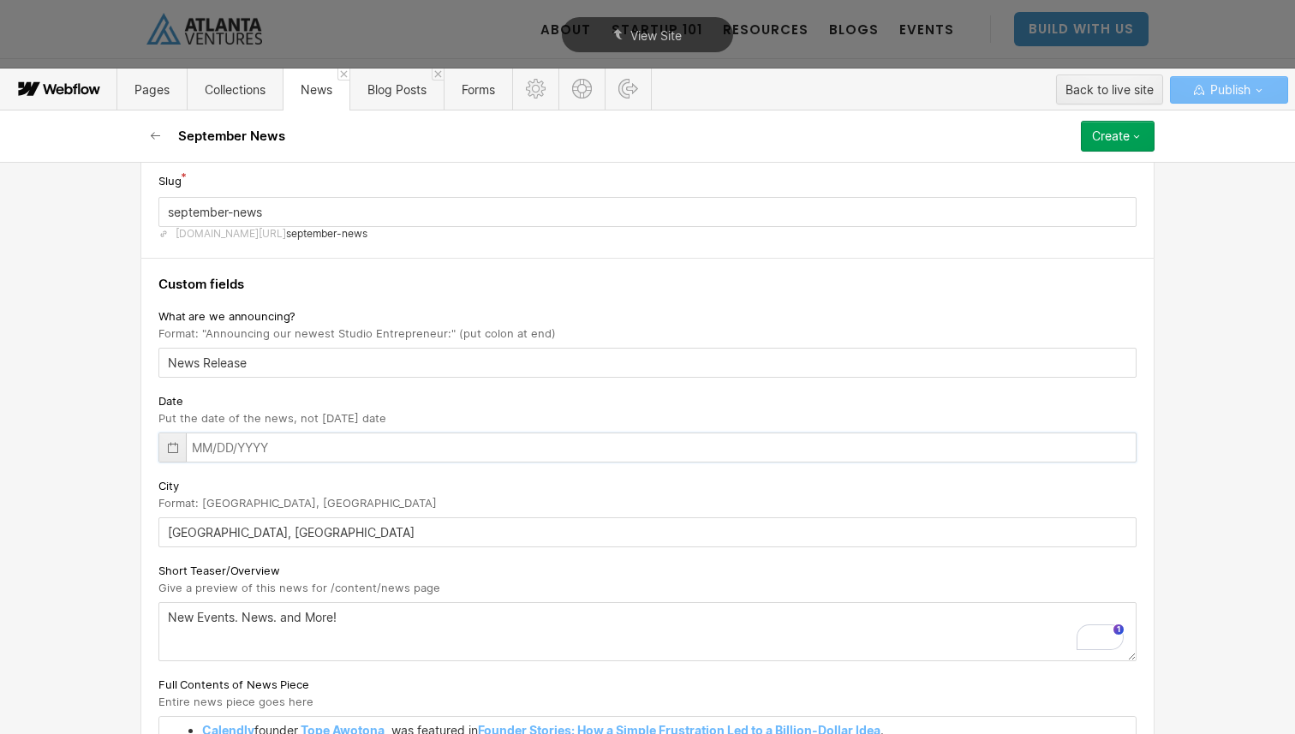
click at [244, 449] on input "text" at bounding box center [647, 448] width 978 height 30
click at [170, 446] on icon at bounding box center [173, 448] width 14 height 14
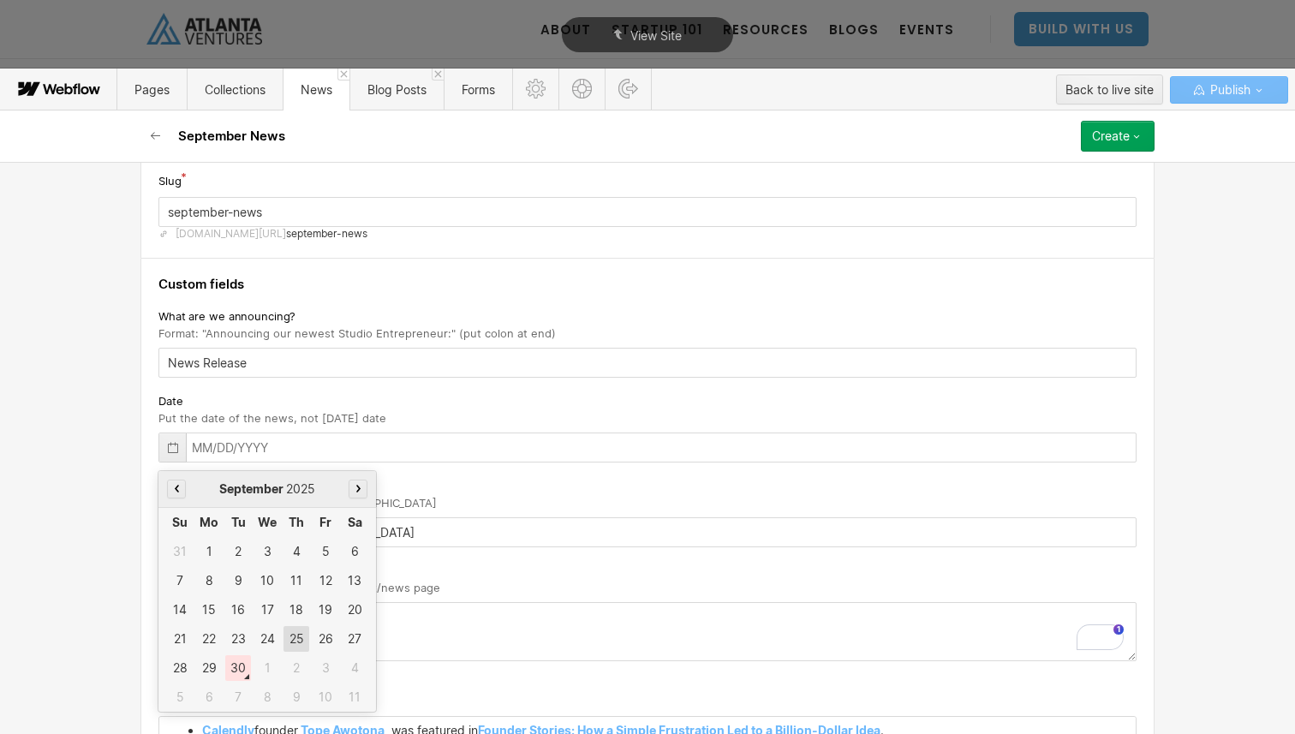
click at [293, 641] on div "25" at bounding box center [297, 639] width 26 height 26
type input "[DATE]"
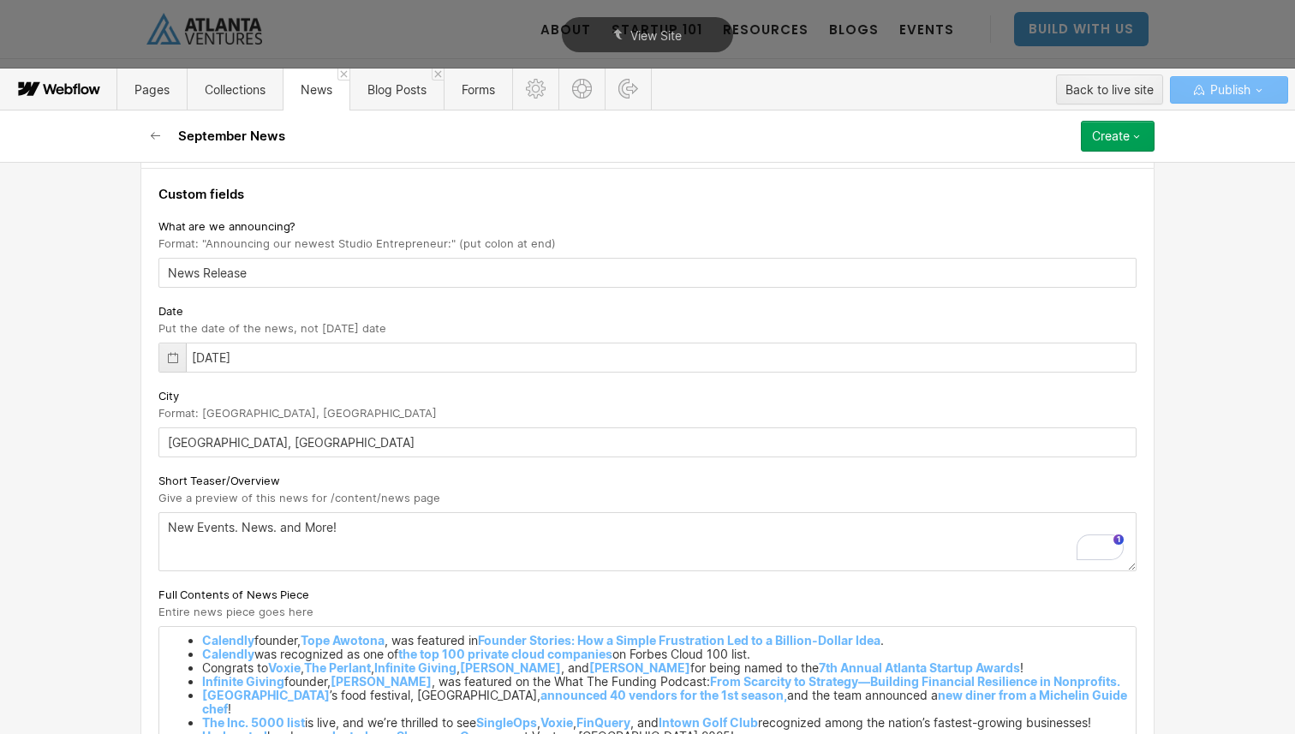
scroll to position [421, 0]
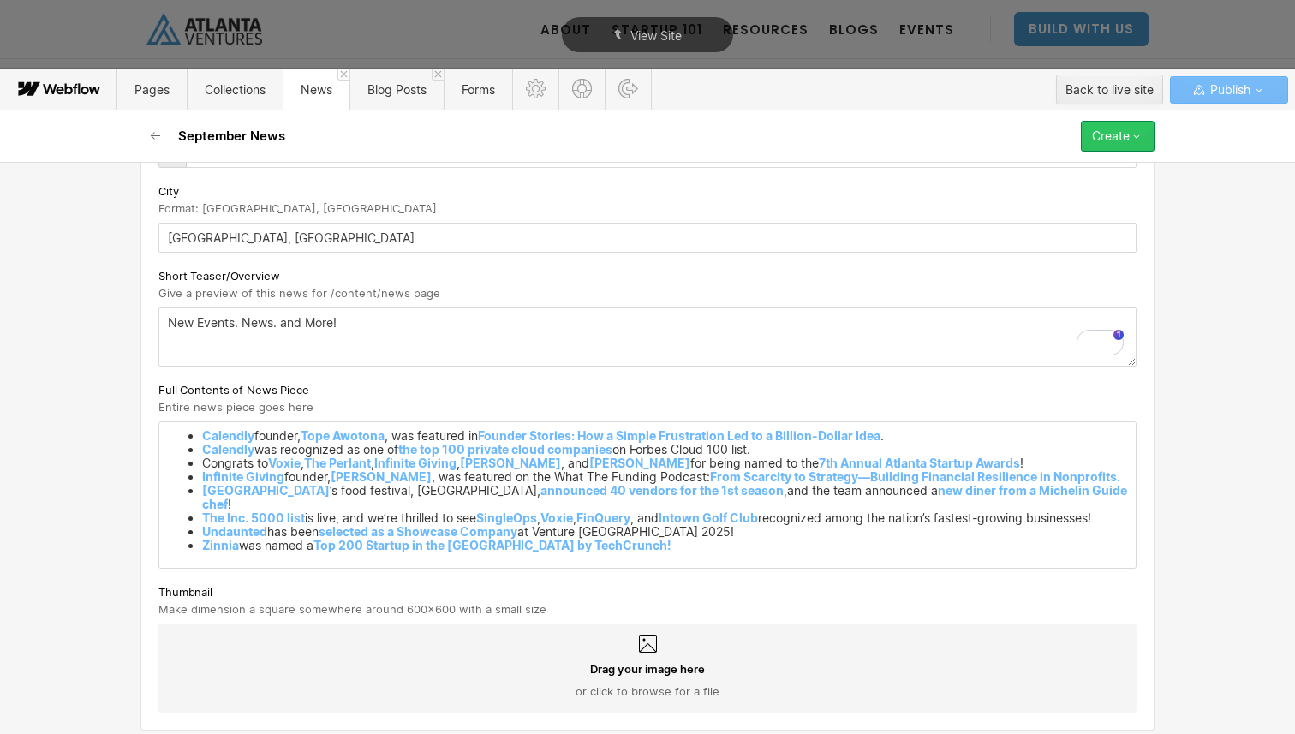
click at [1126, 142] on div "Create" at bounding box center [1111, 136] width 38 height 14
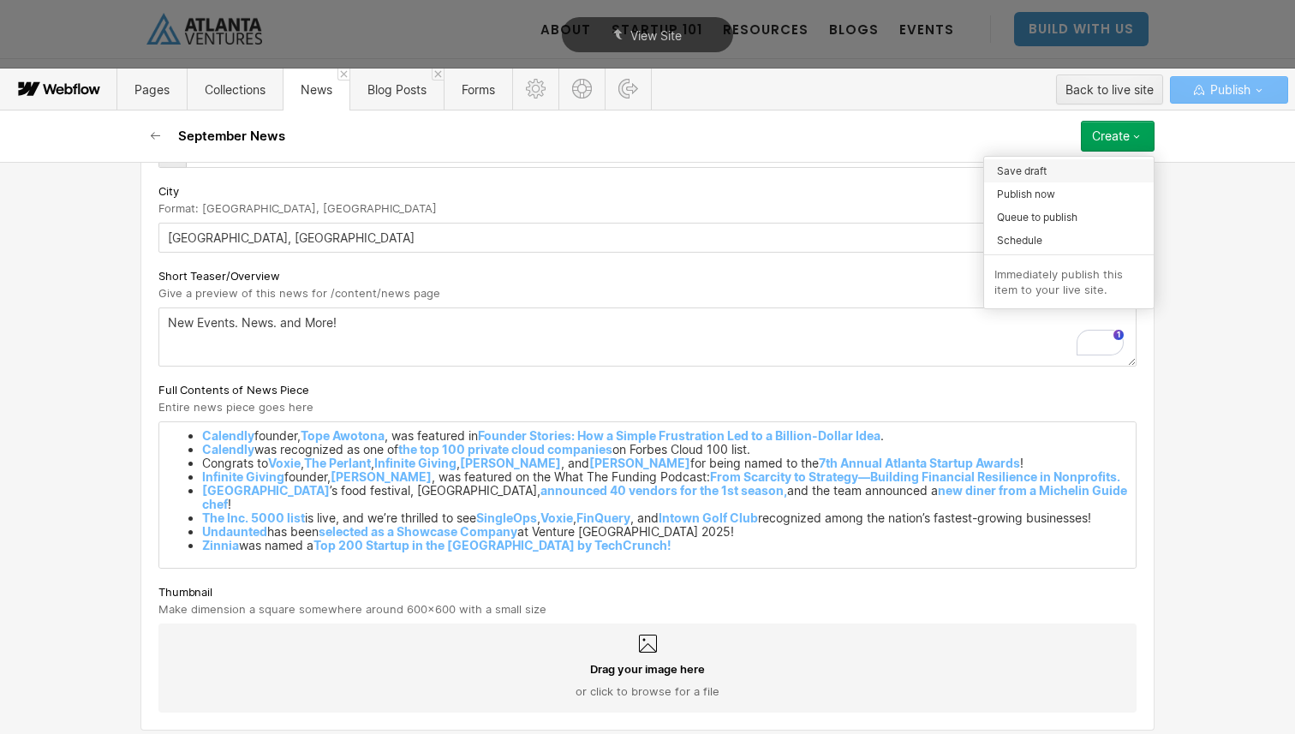
click at [1078, 177] on div "Save draft" at bounding box center [1069, 170] width 170 height 23
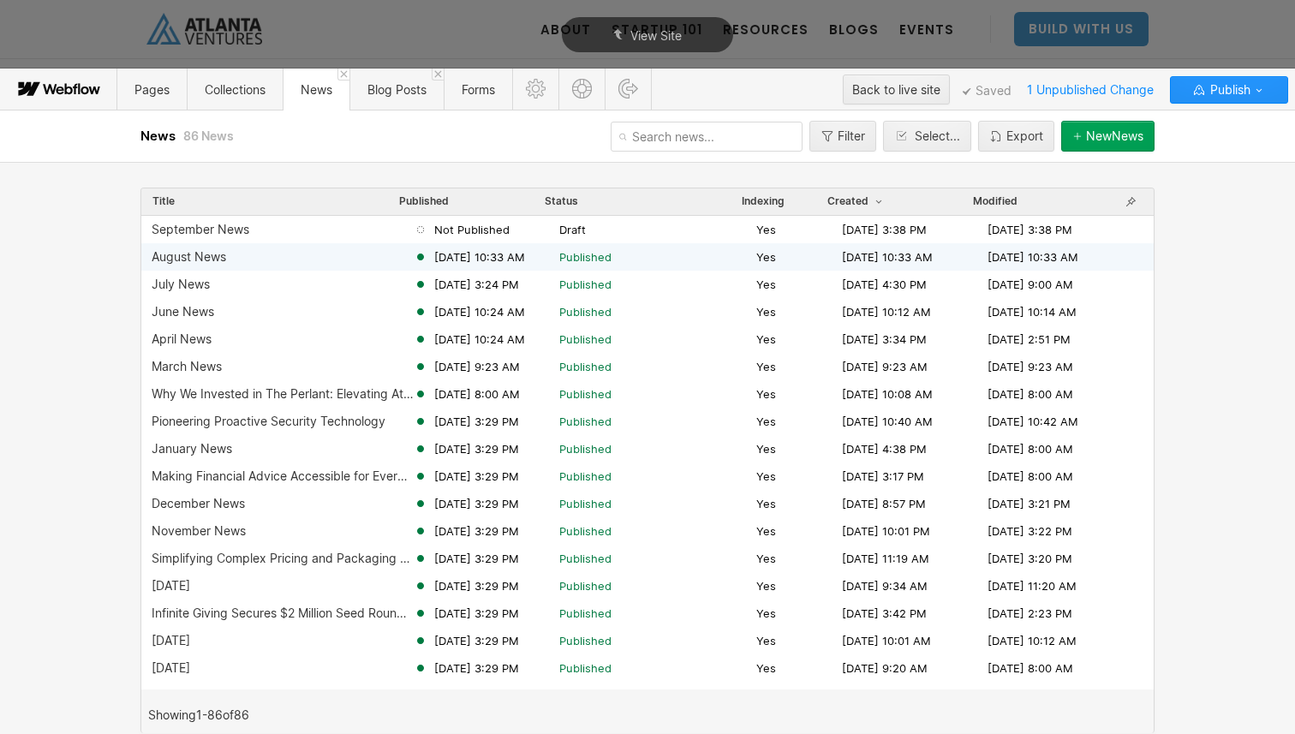
click at [366, 261] on div "August News" at bounding box center [283, 257] width 262 height 14
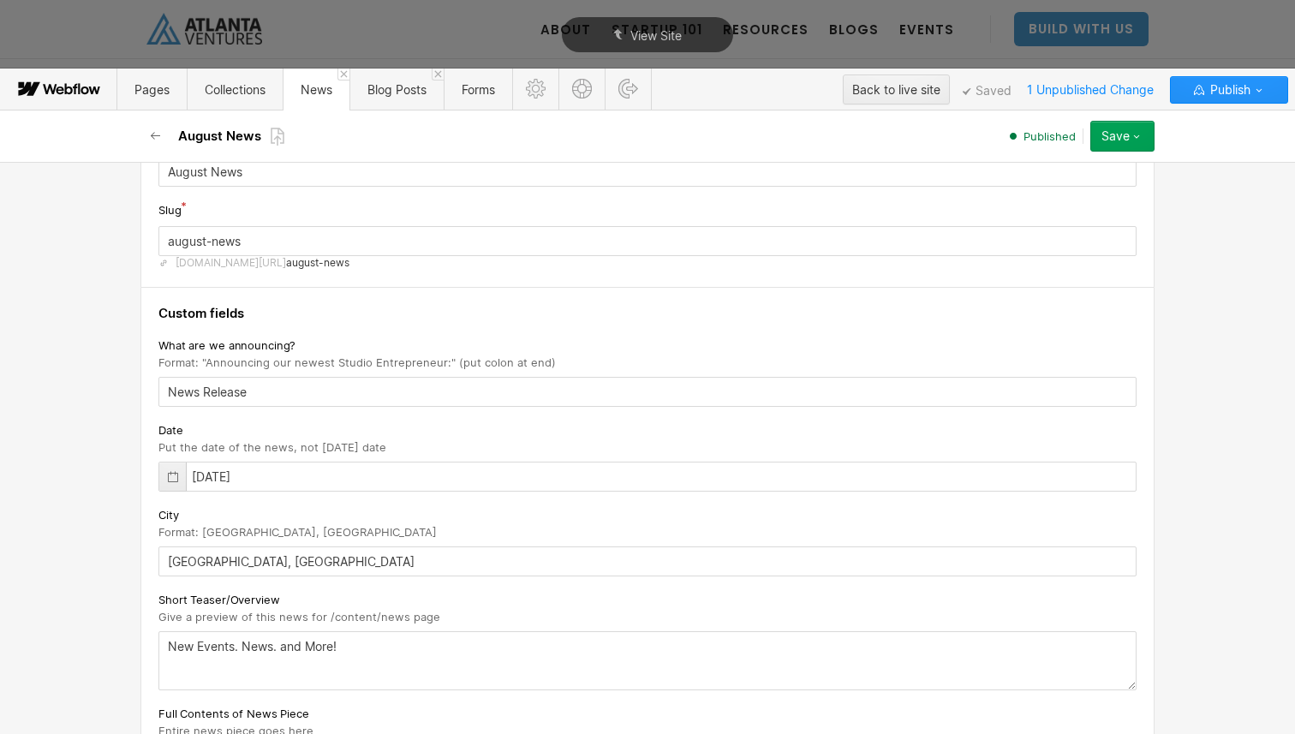
scroll to position [0, 0]
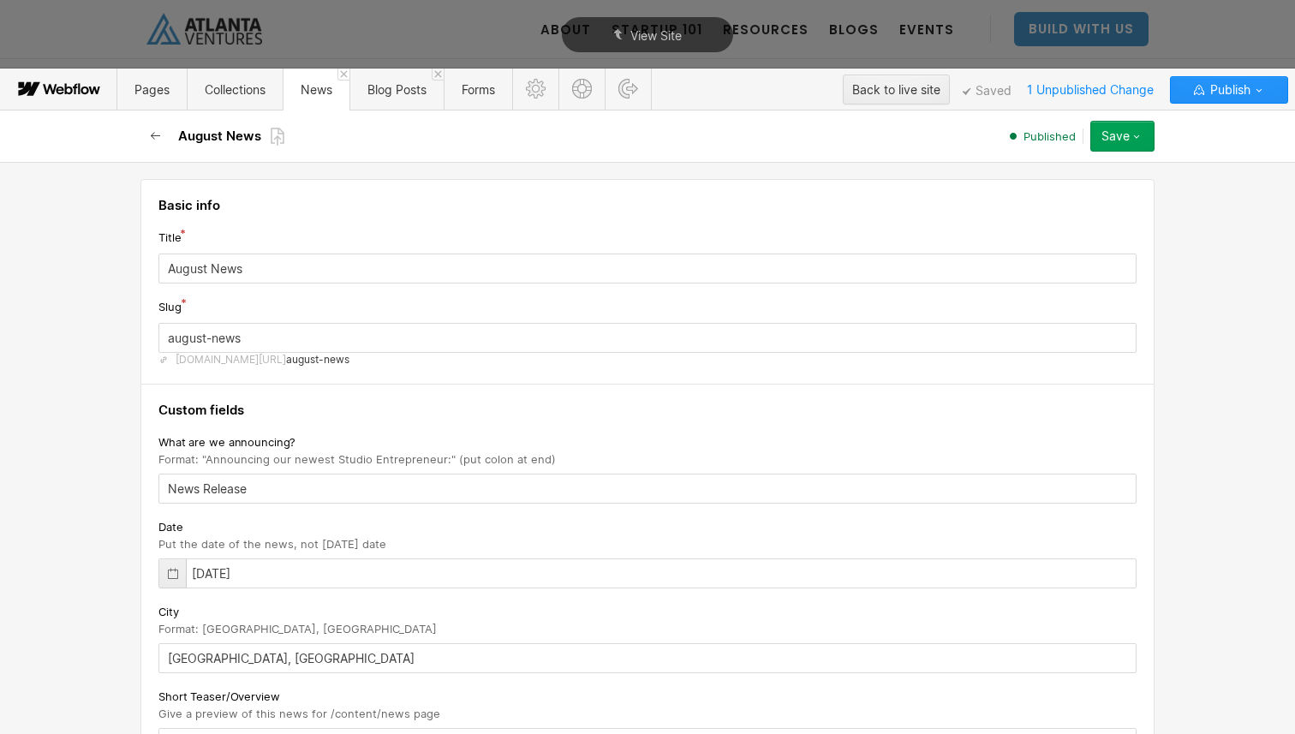
click at [162, 135] on icon "button" at bounding box center [156, 136] width 14 height 14
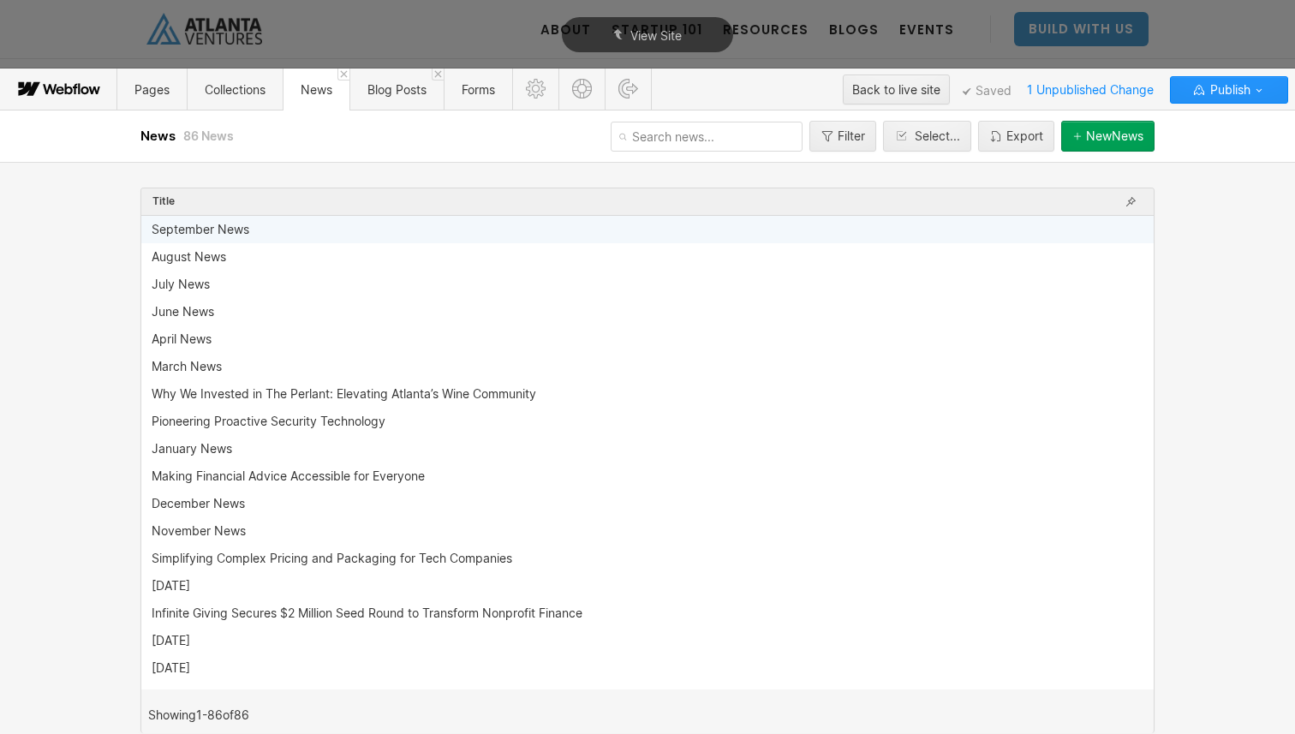
click at [255, 236] on div "September News" at bounding box center [643, 230] width 982 height 14
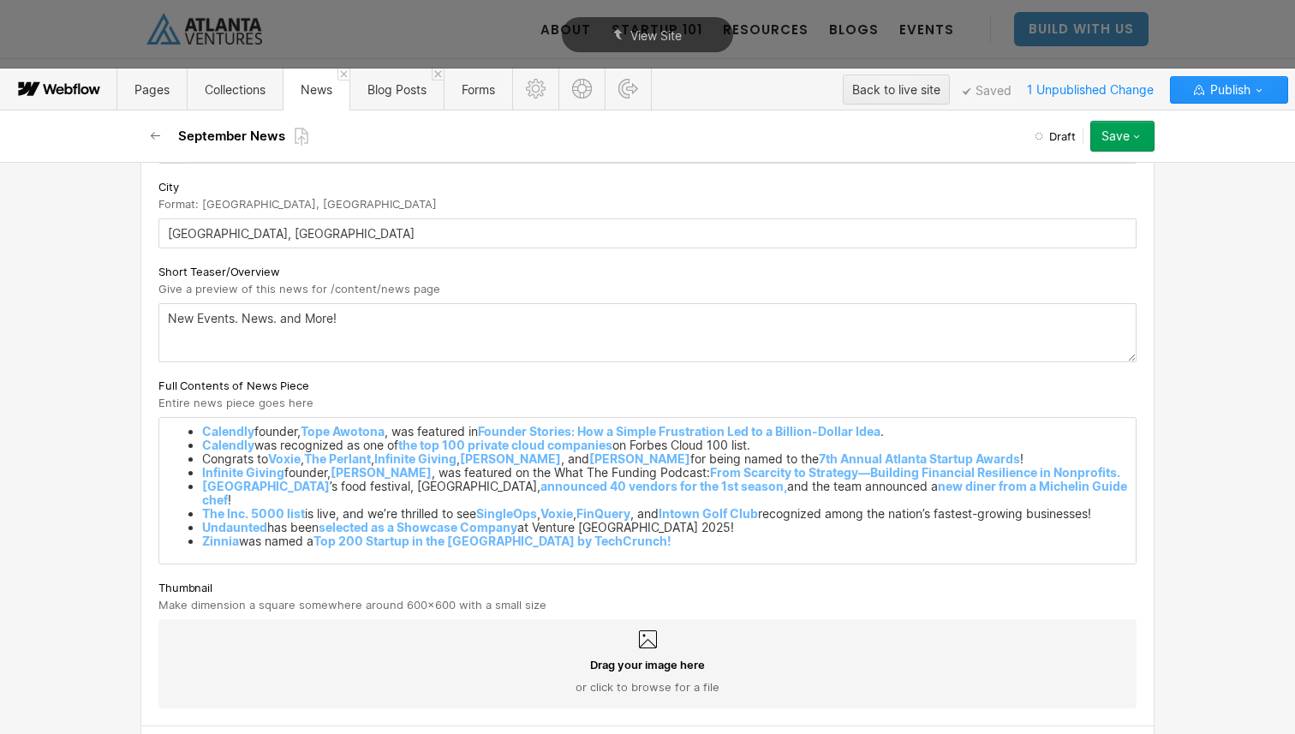
scroll to position [707, 0]
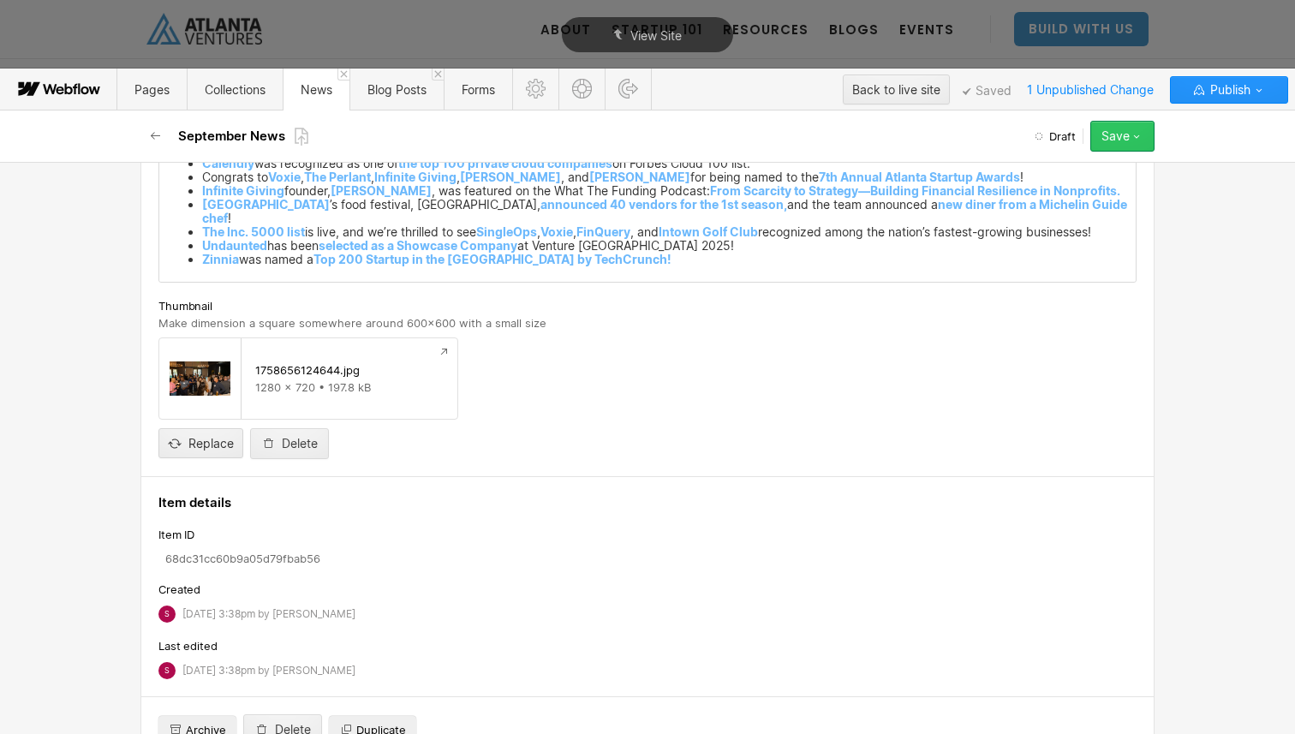
click at [1138, 142] on icon "button" at bounding box center [1137, 136] width 14 height 14
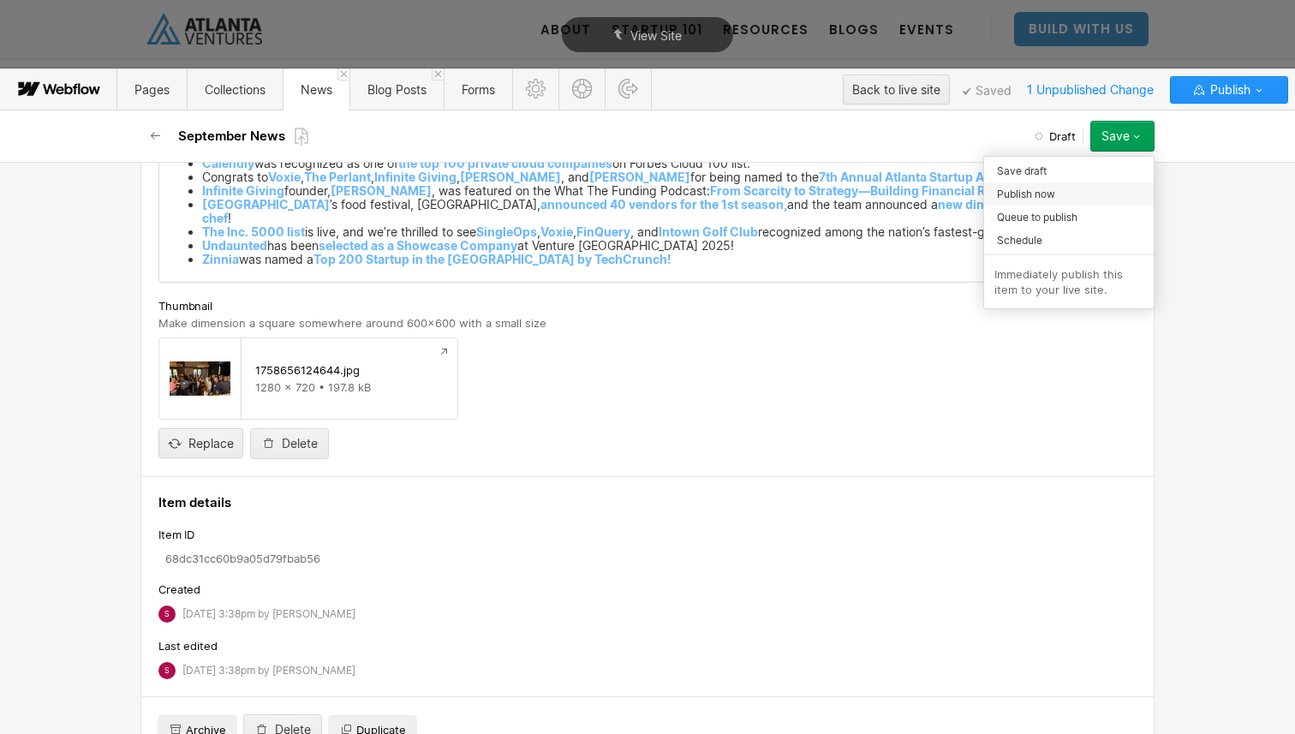
click at [1080, 192] on div "Publish now" at bounding box center [1069, 193] width 170 height 23
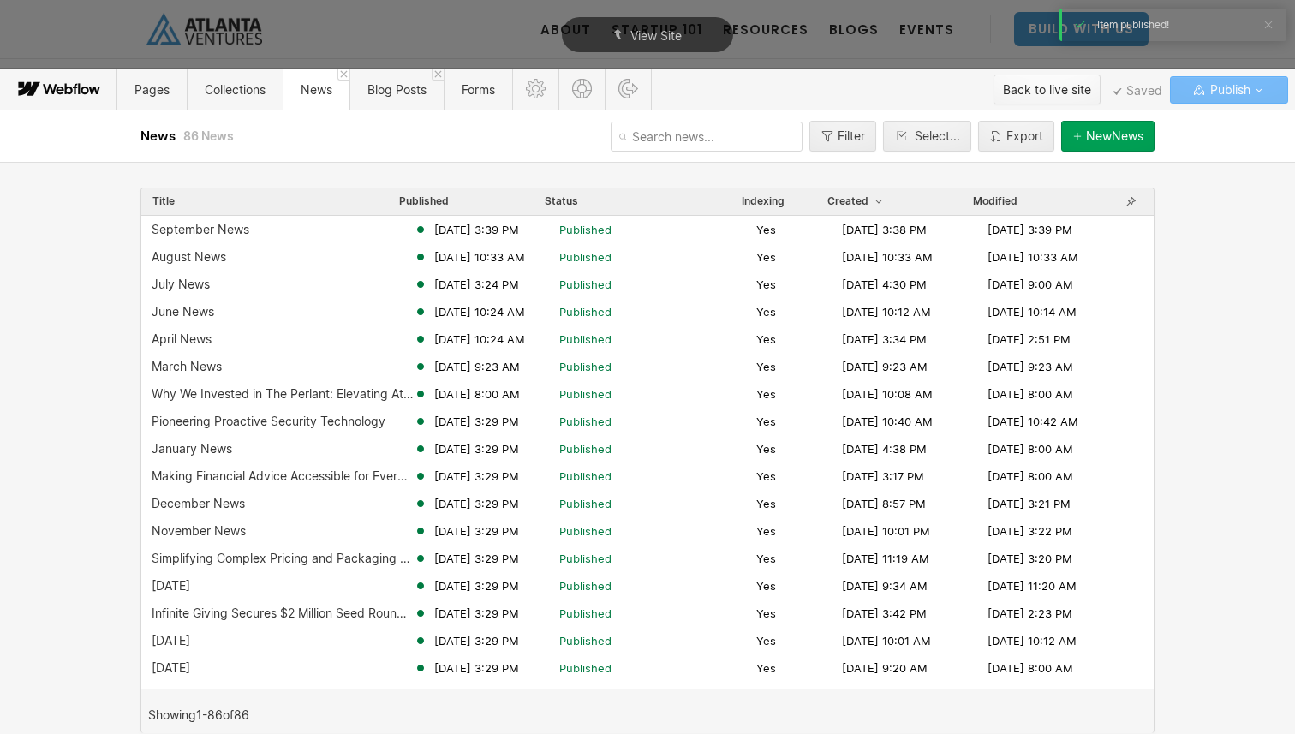
click at [1015, 86] on div "Back to live site" at bounding box center [1047, 90] width 88 height 26
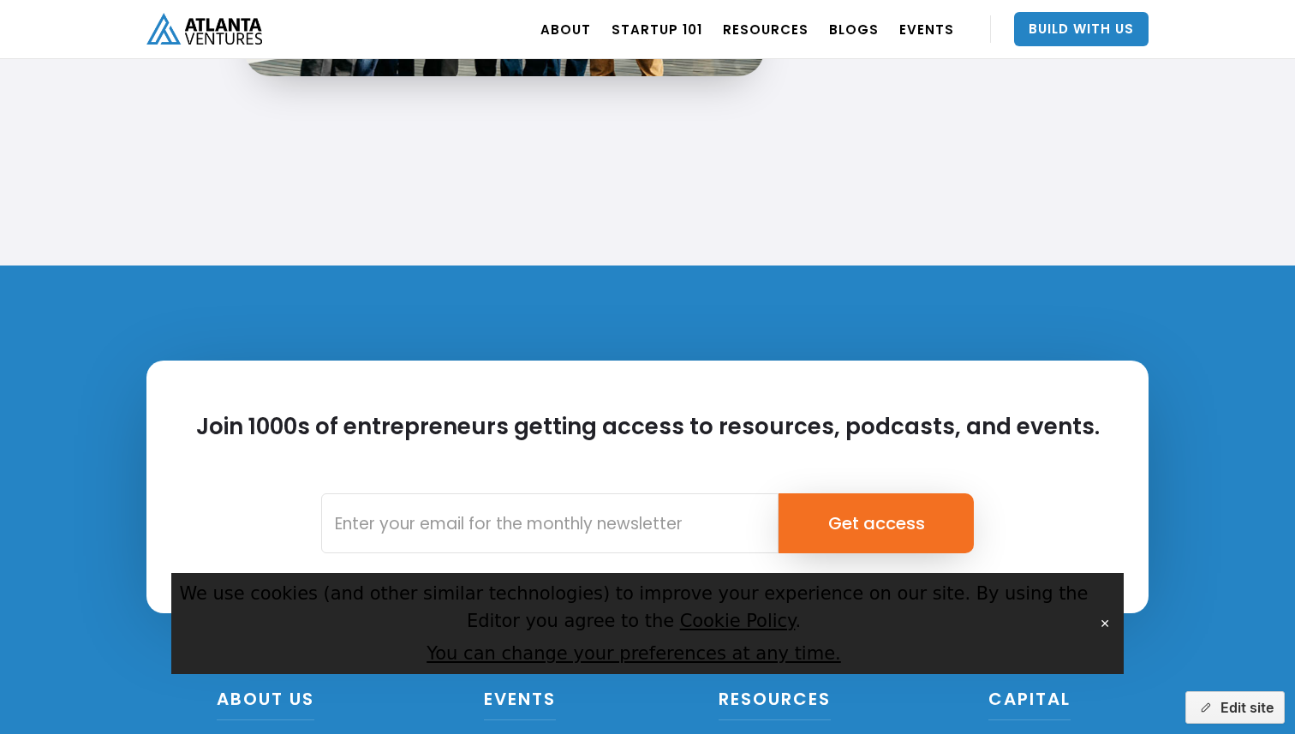
scroll to position [3825, 0]
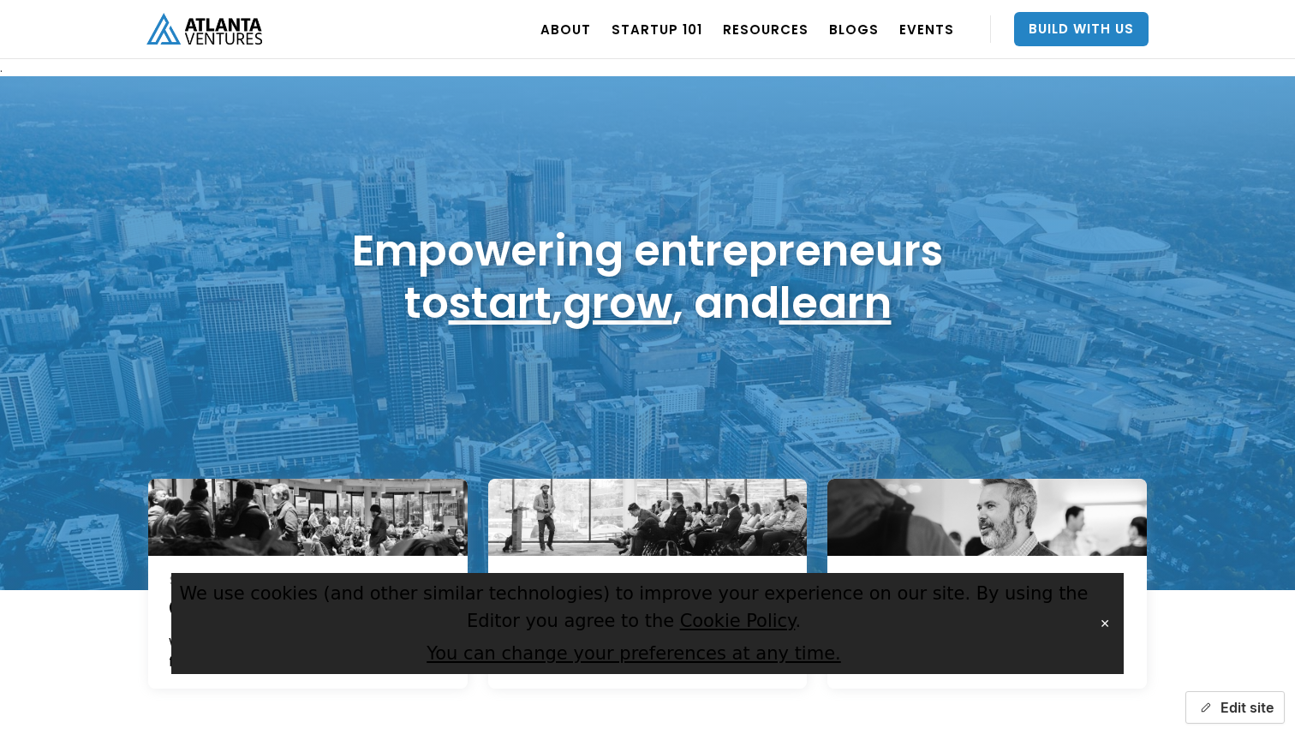
click at [1212, 695] on button "Edit site" at bounding box center [1235, 707] width 99 height 33
click at [1106, 629] on button "✕" at bounding box center [1105, 624] width 24 height 26
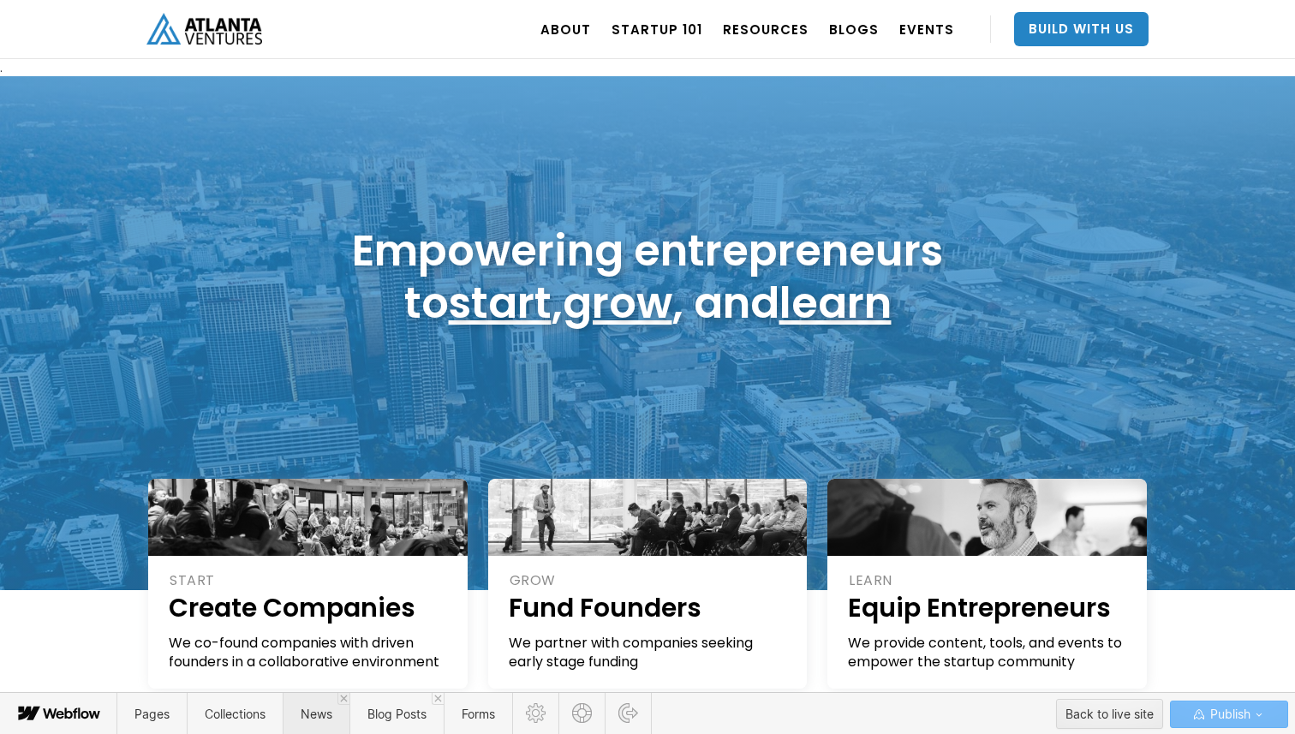
click at [316, 722] on span "News" at bounding box center [316, 714] width 67 height 42
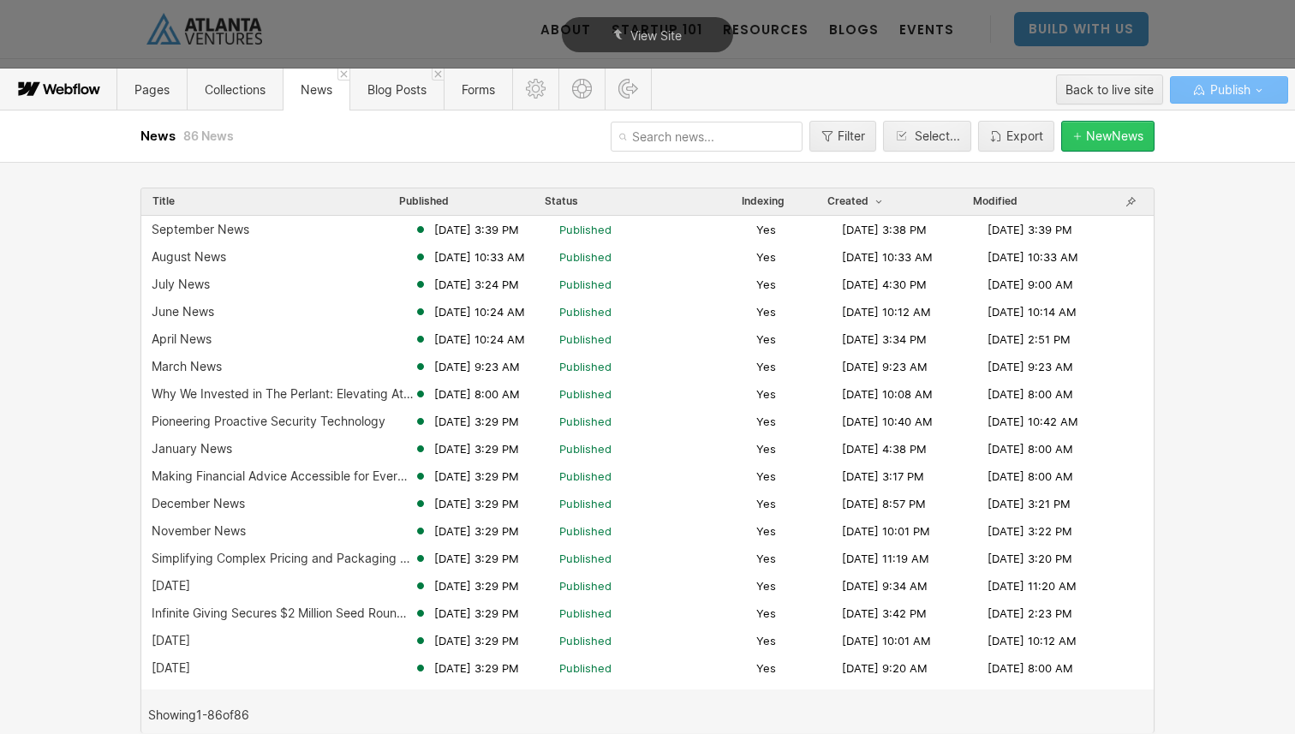
click at [1108, 139] on div "New News" at bounding box center [1114, 136] width 57 height 14
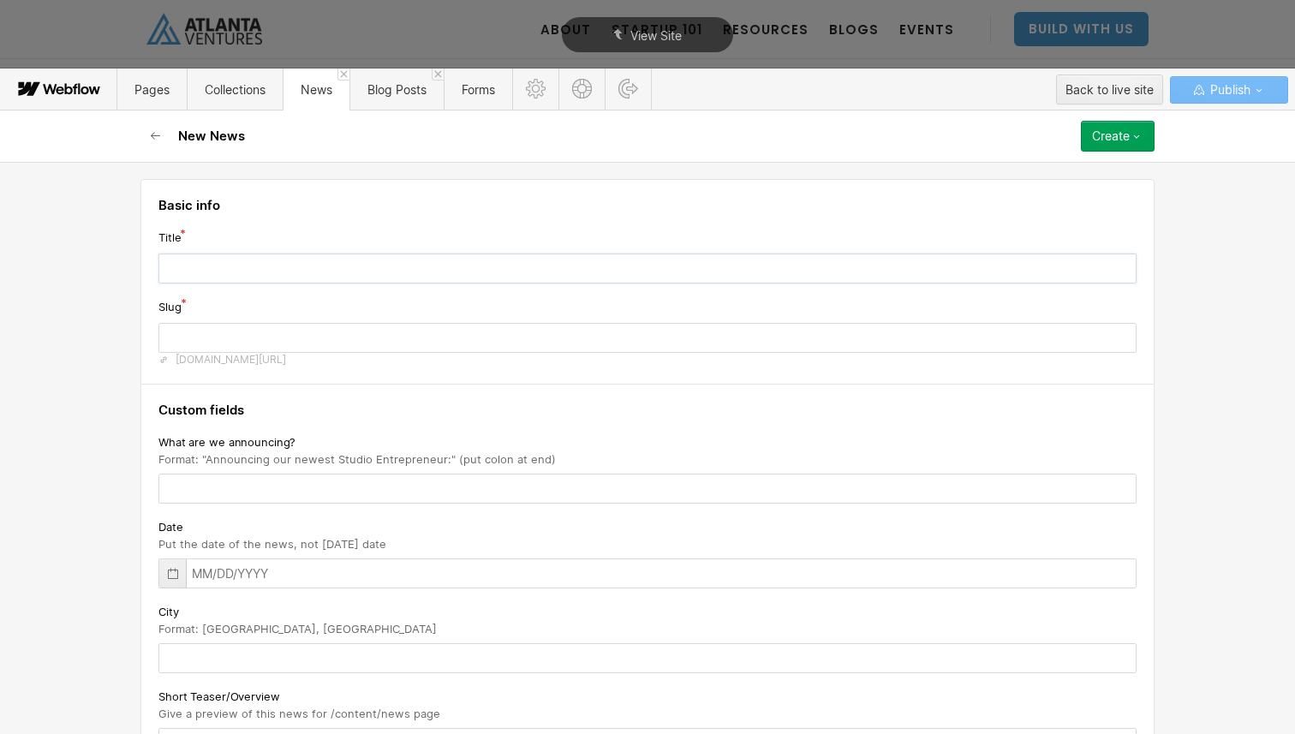
click at [287, 258] on input "text" at bounding box center [647, 269] width 978 height 30
type input "A"
type input "a"
type input "Ad"
type input "ad"
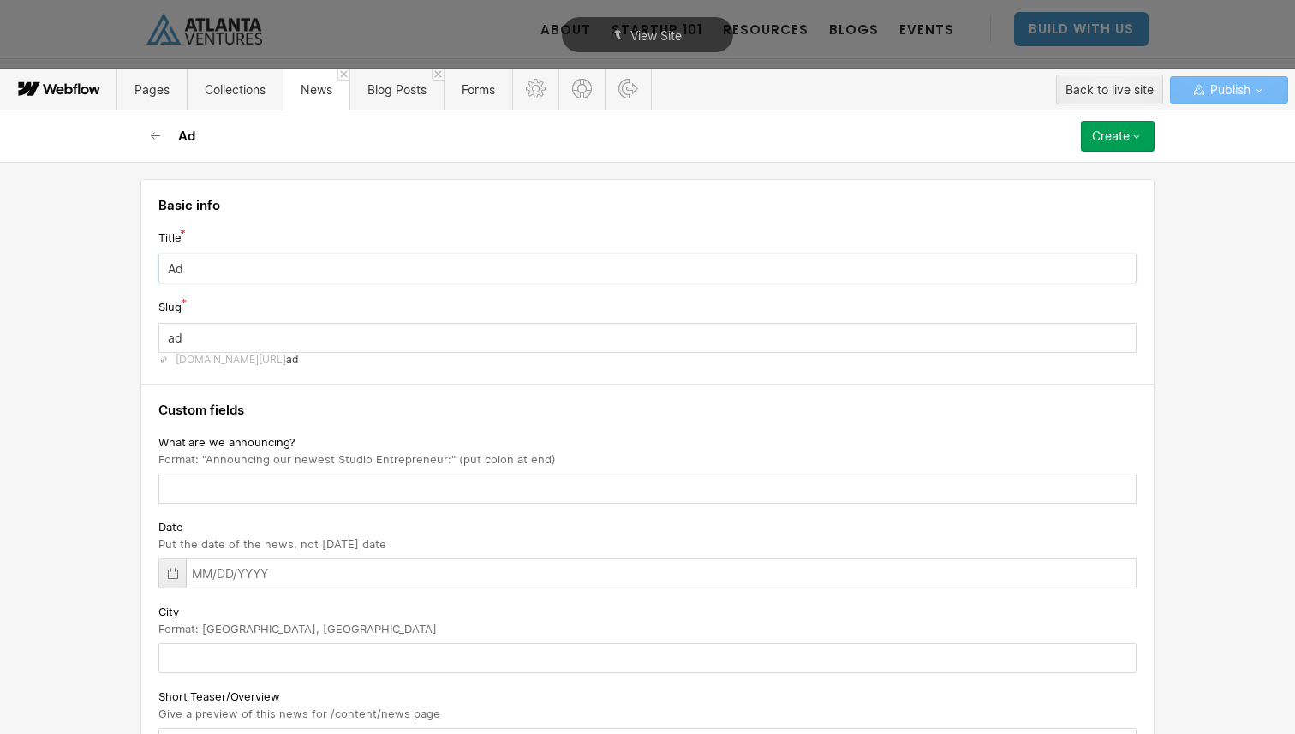
type input "AdP"
type input "adp"
type input "AdPi"
type input "adpi"
type input "AdPip"
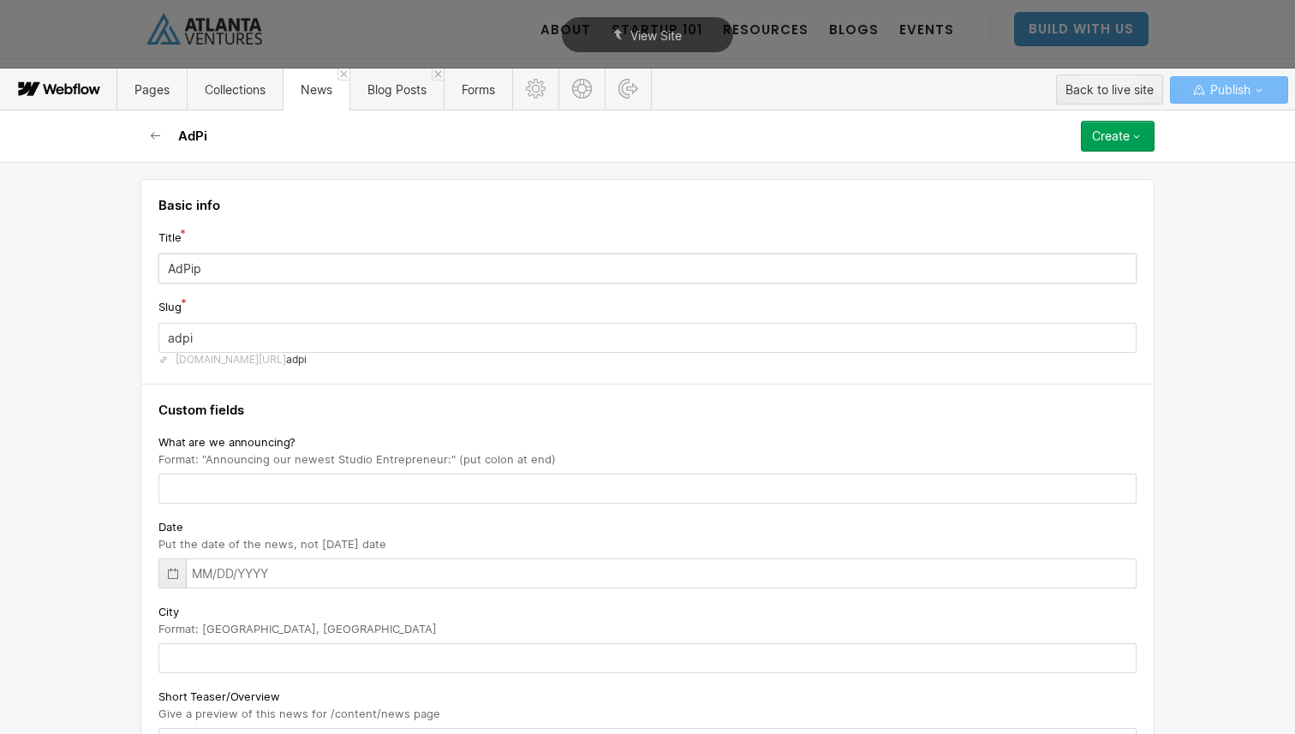
type input "adpip"
type input "AdPipe"
type input "adpipe"
type input "AdPipe R"
type input "adpipe-r"
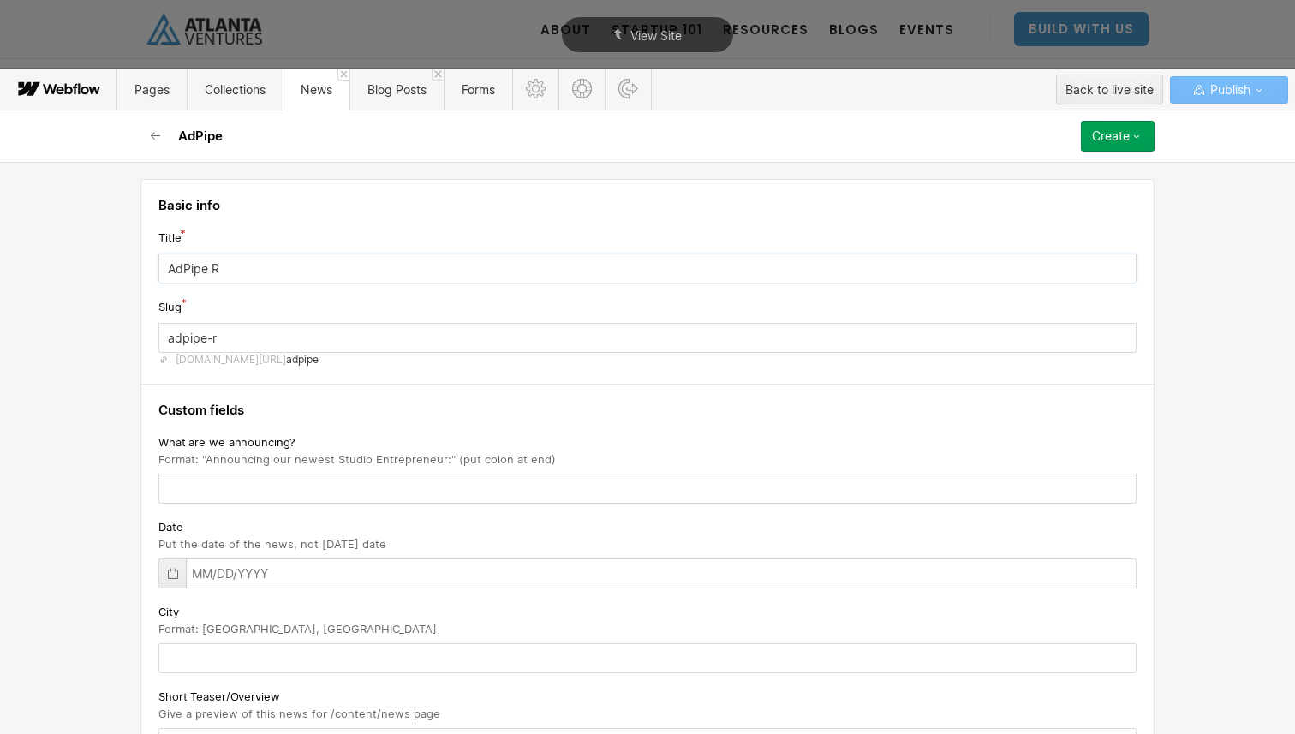
type input "AdPipe Ra"
type input "adpipe-ra"
type input "AdPipe Rai"
type input "adpipe-rai"
type input "AdPipe Rais"
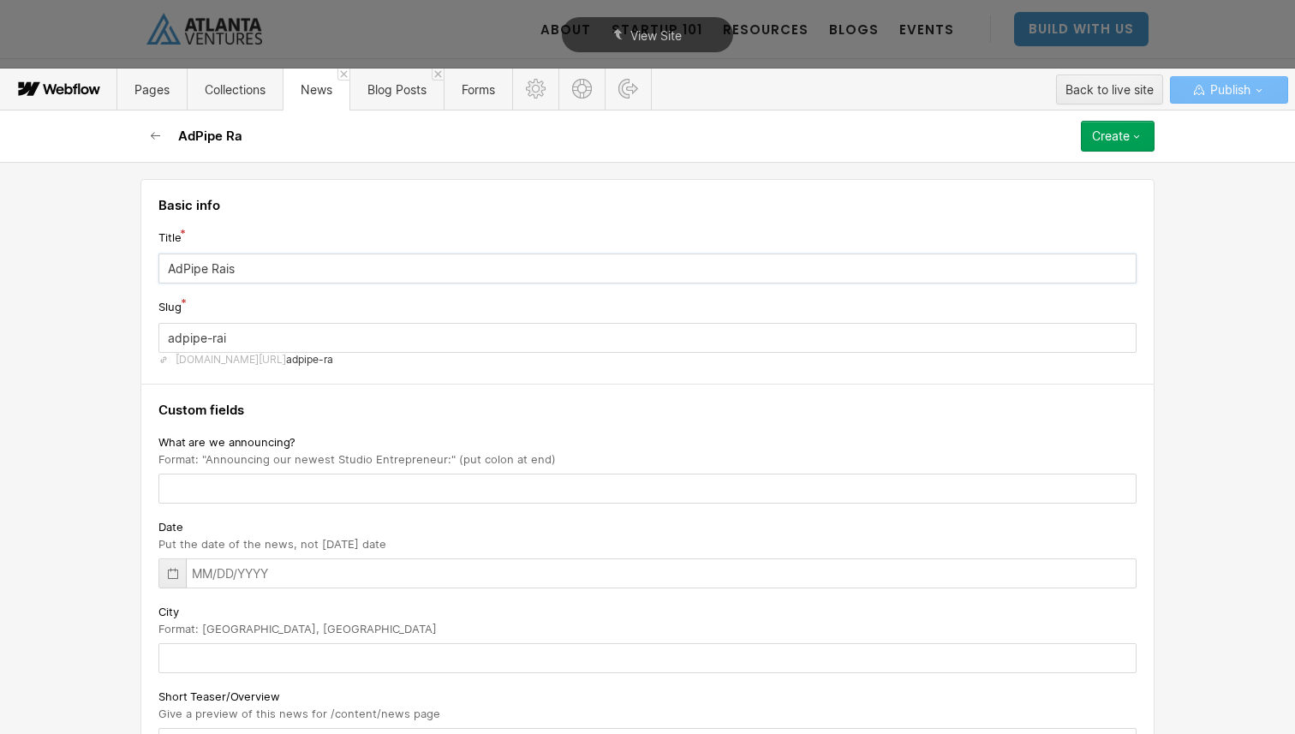
type input "adpipe-rais"
type input "AdPipe Raise"
type input "adpipe-raise"
type input "AdPipe Raises"
type input "adpipe-raises"
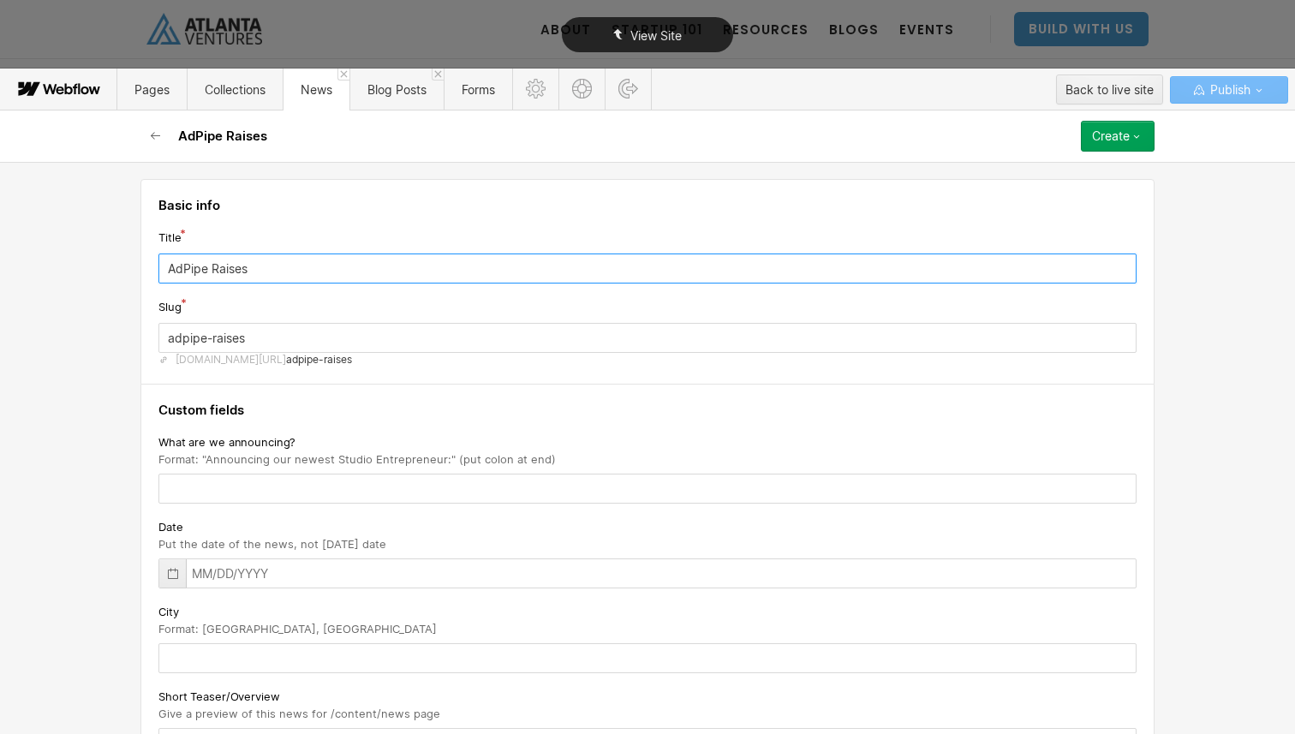
type input "AdPipe Raises"
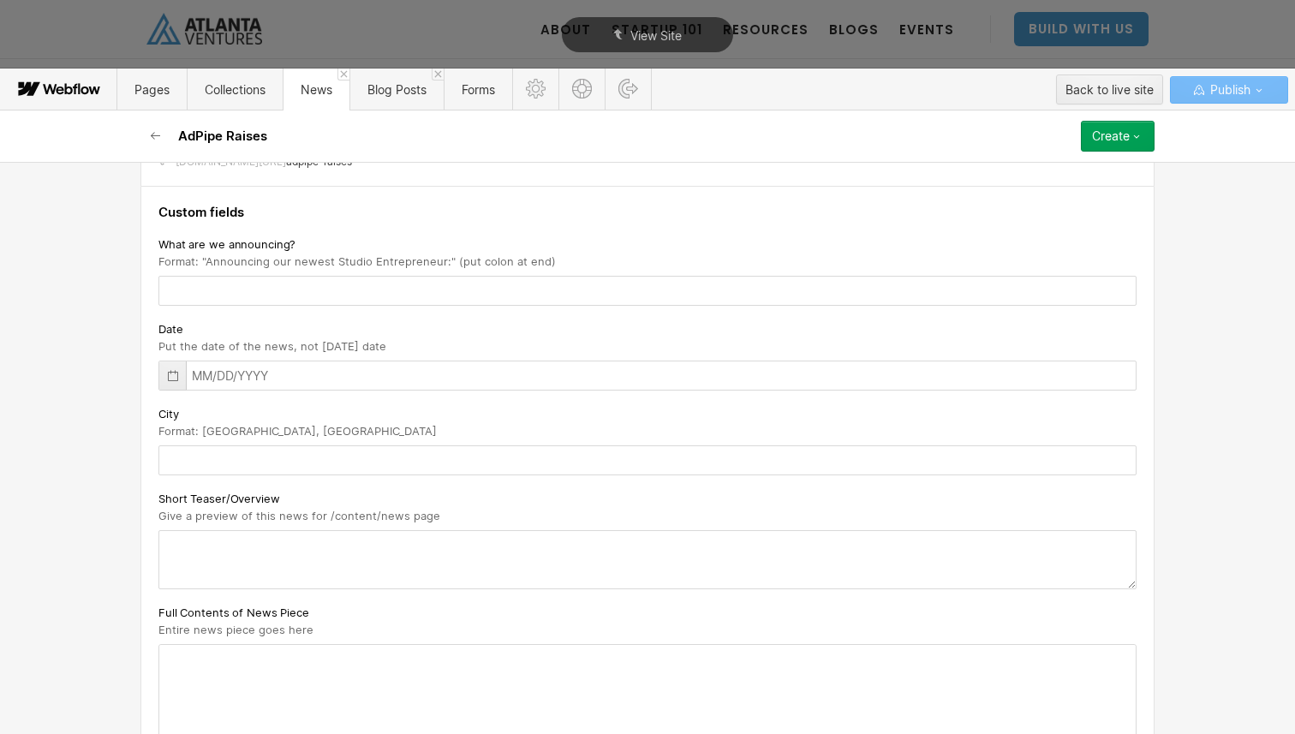
scroll to position [176, 0]
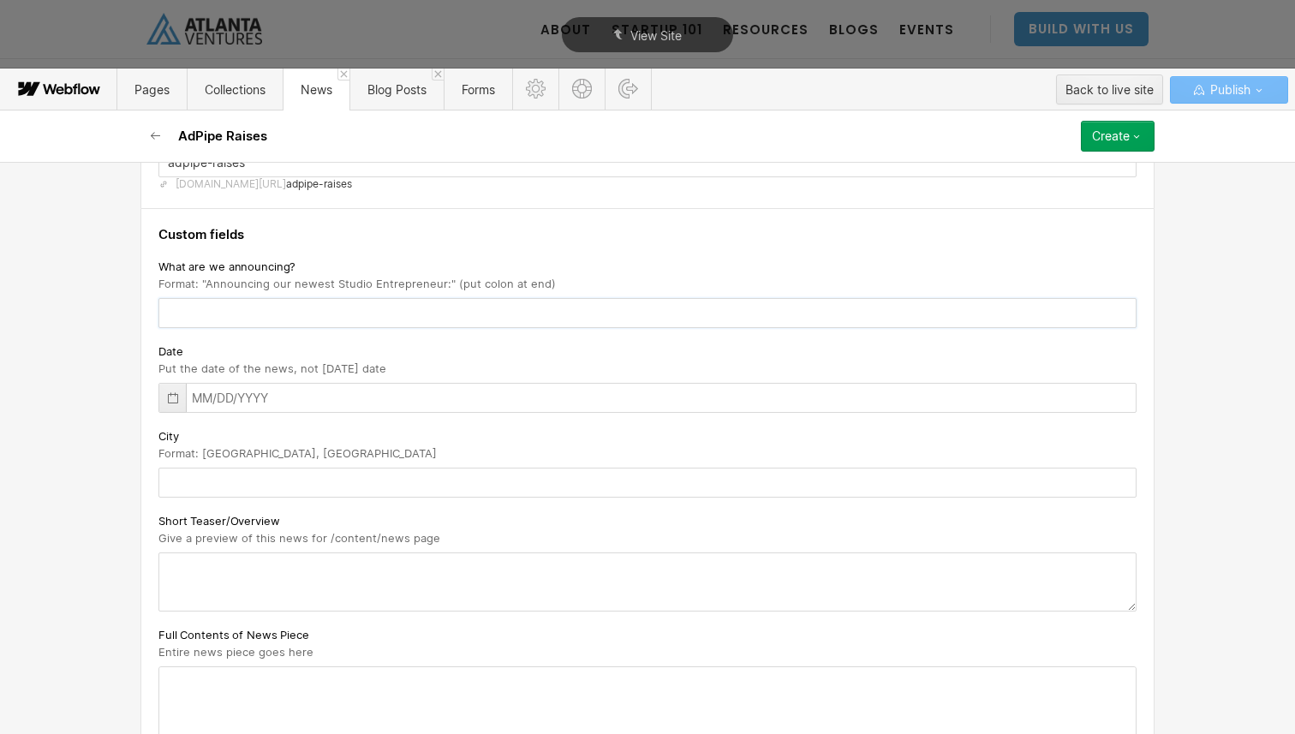
click at [247, 318] on input "text" at bounding box center [647, 313] width 978 height 30
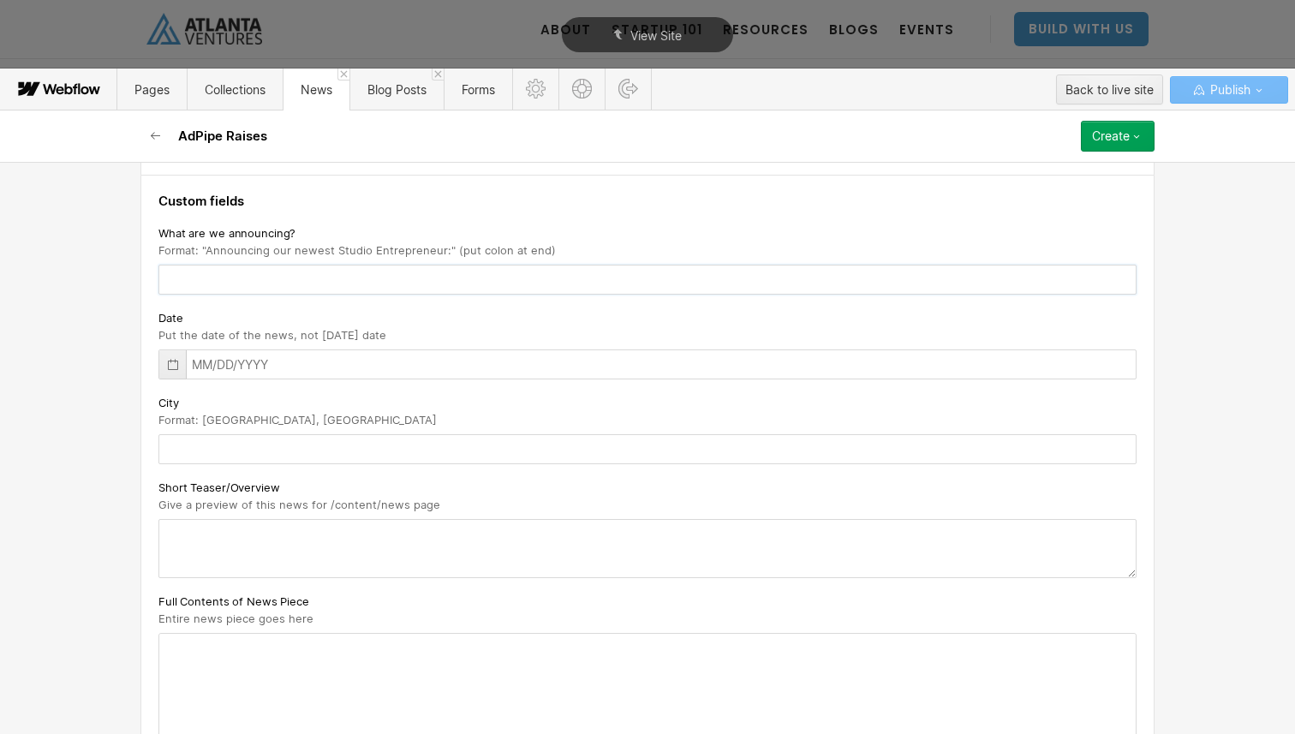
scroll to position [264, 0]
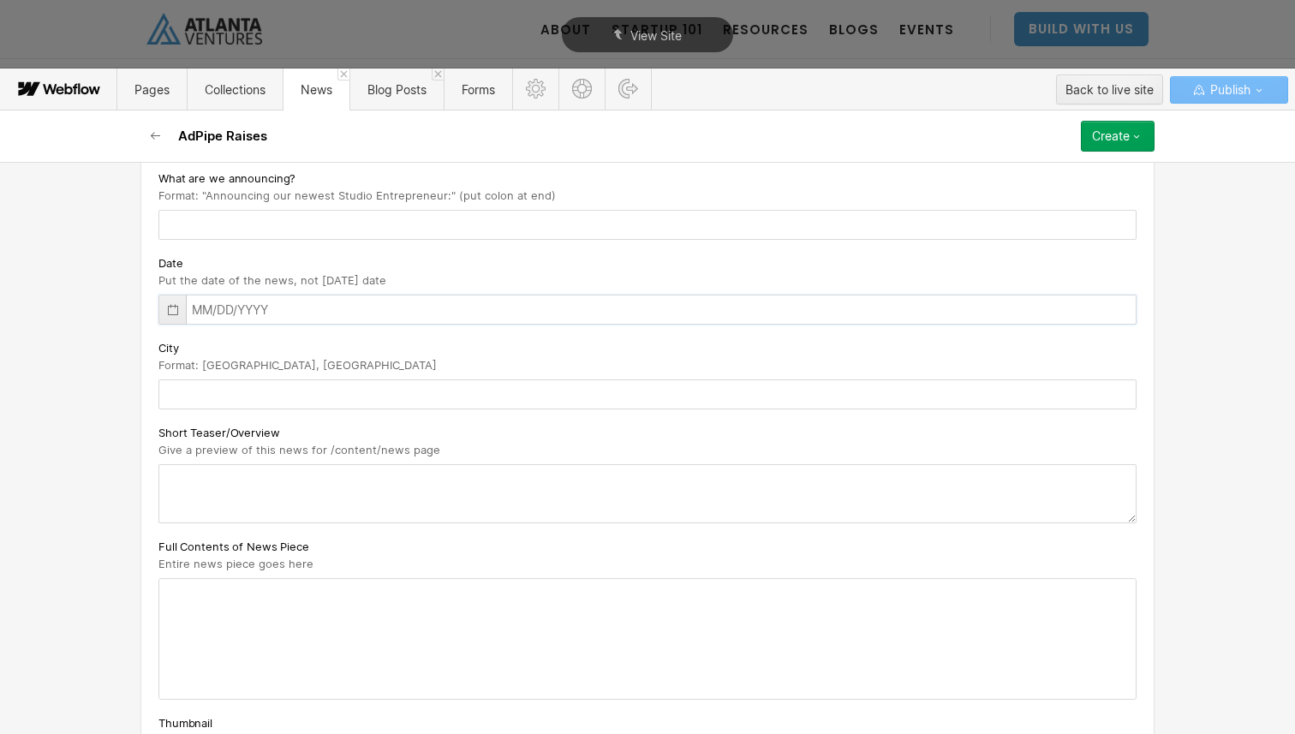
click at [236, 306] on input "text" at bounding box center [647, 310] width 978 height 30
click at [185, 311] on div at bounding box center [172, 310] width 27 height 28
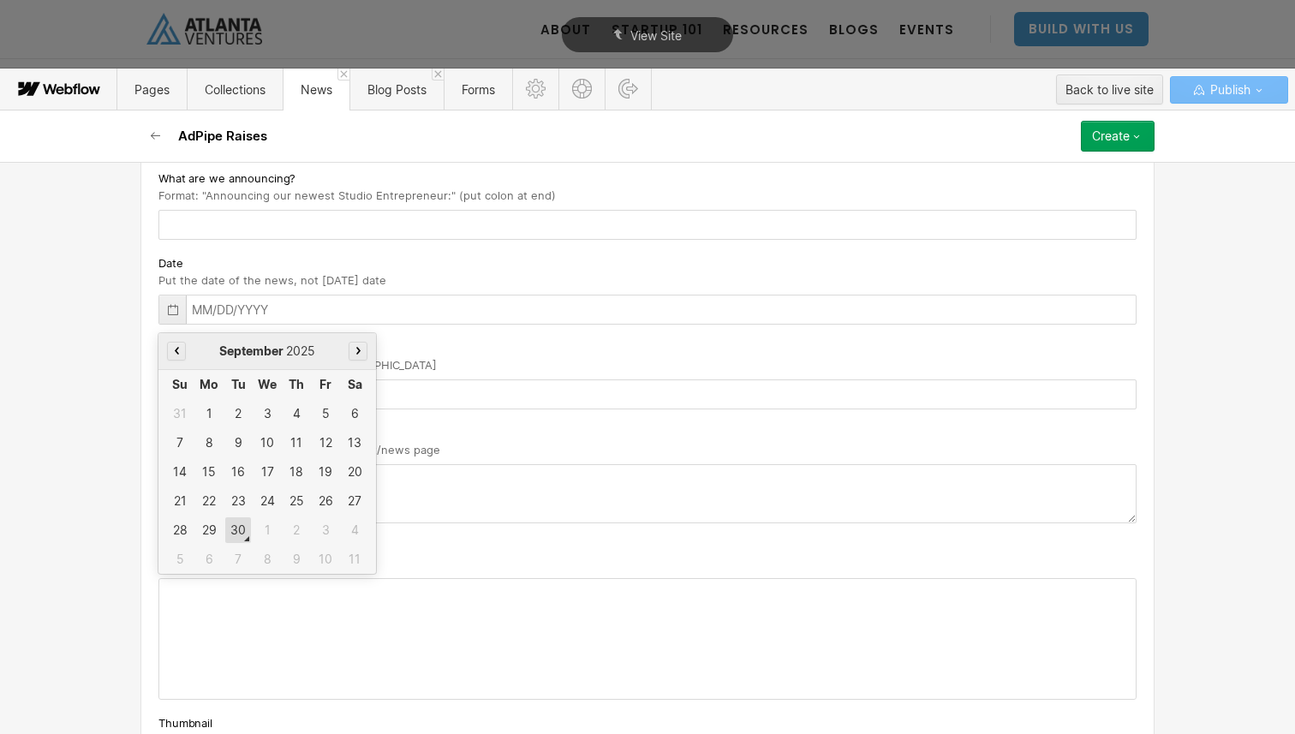
click at [240, 531] on div "30" at bounding box center [238, 530] width 26 height 26
type input "09/30/2025"
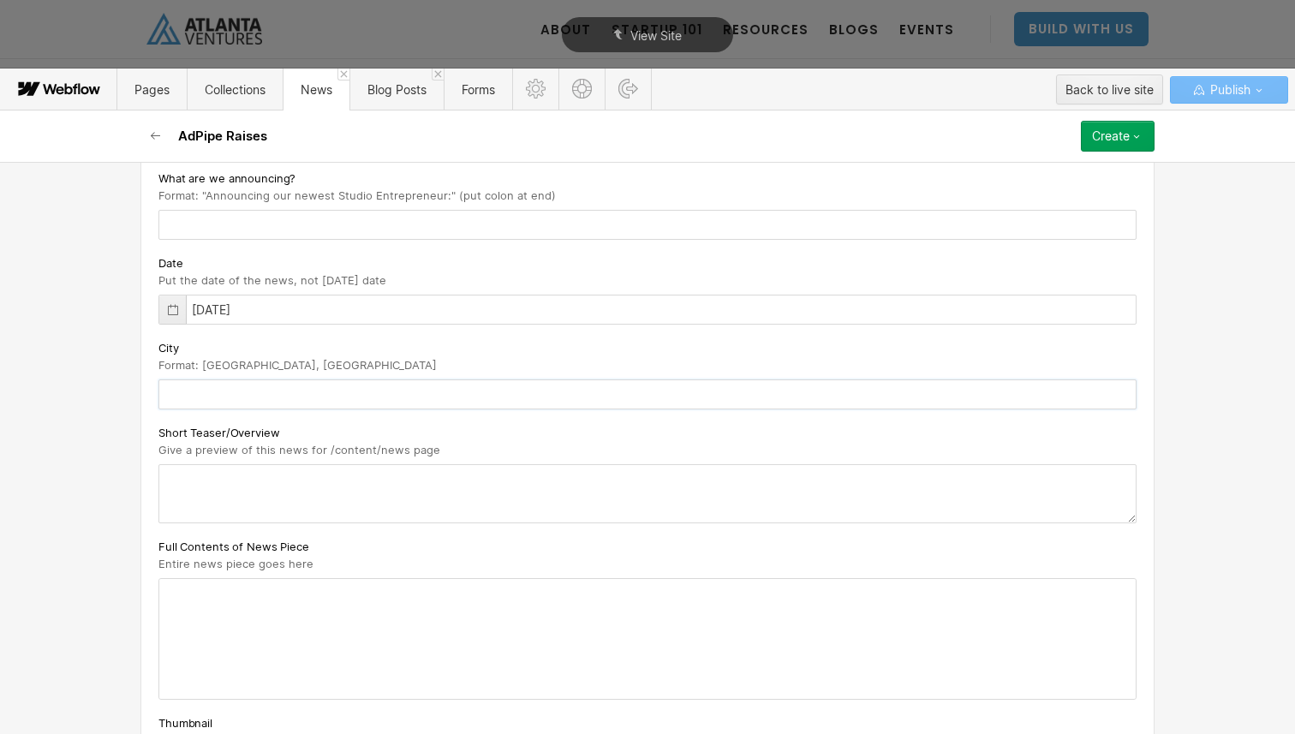
click at [361, 390] on input "text" at bounding box center [647, 394] width 978 height 30
type input "[GEOGRAPHIC_DATA], [GEOGRAPHIC_DATA]"
click at [263, 502] on textarea at bounding box center [647, 493] width 978 height 59
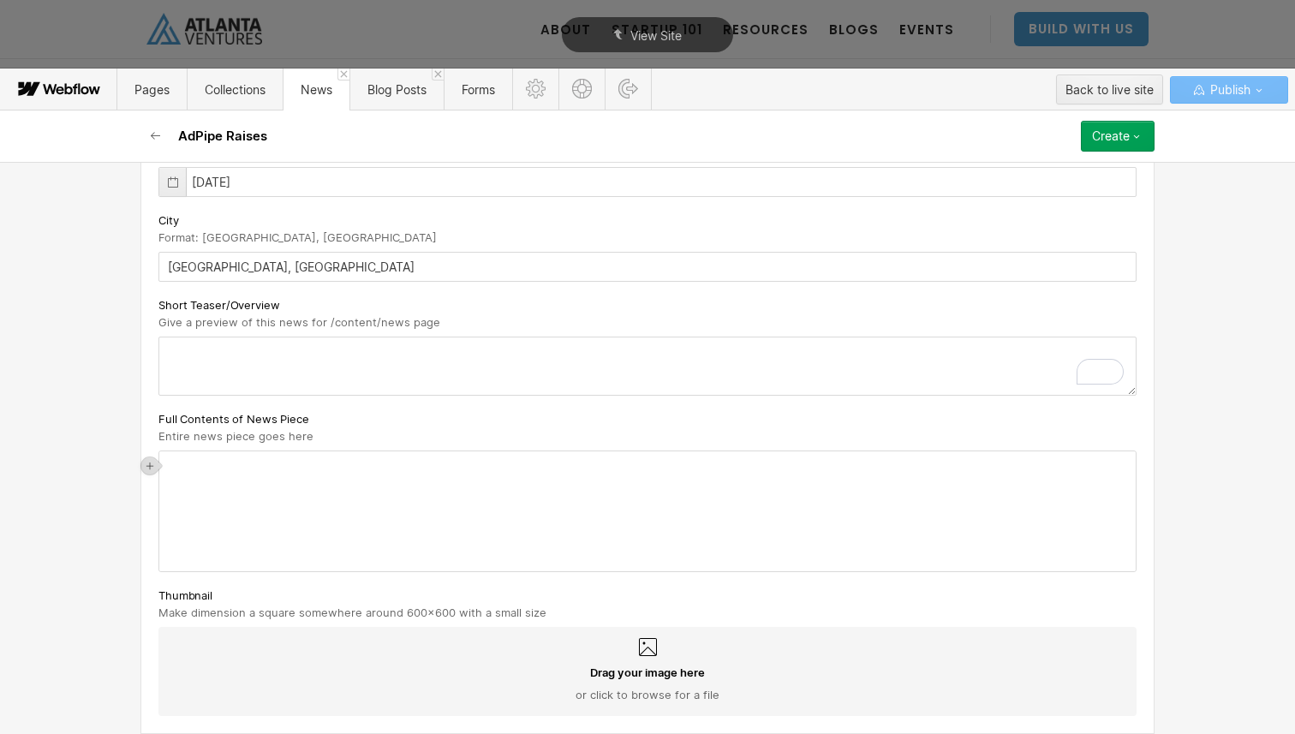
click at [254, 457] on div "‍" at bounding box center [647, 511] width 977 height 120
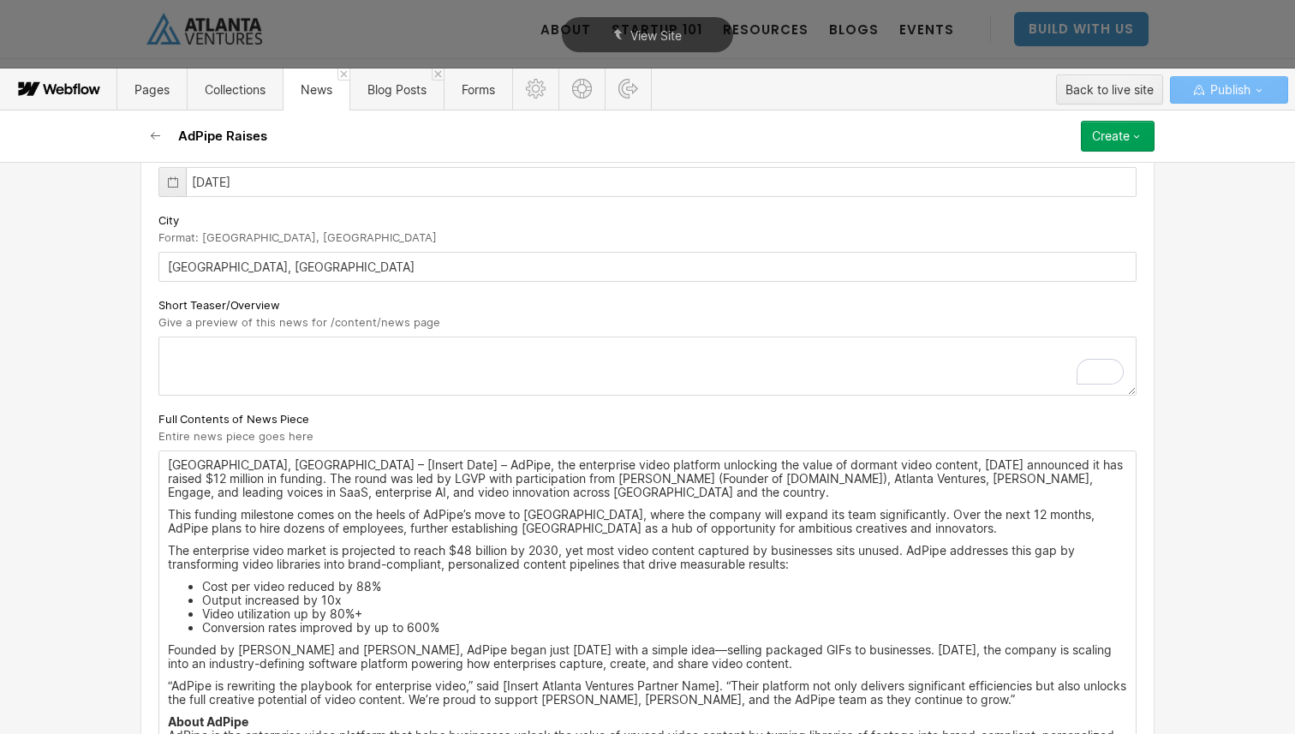
scroll to position [374, 0]
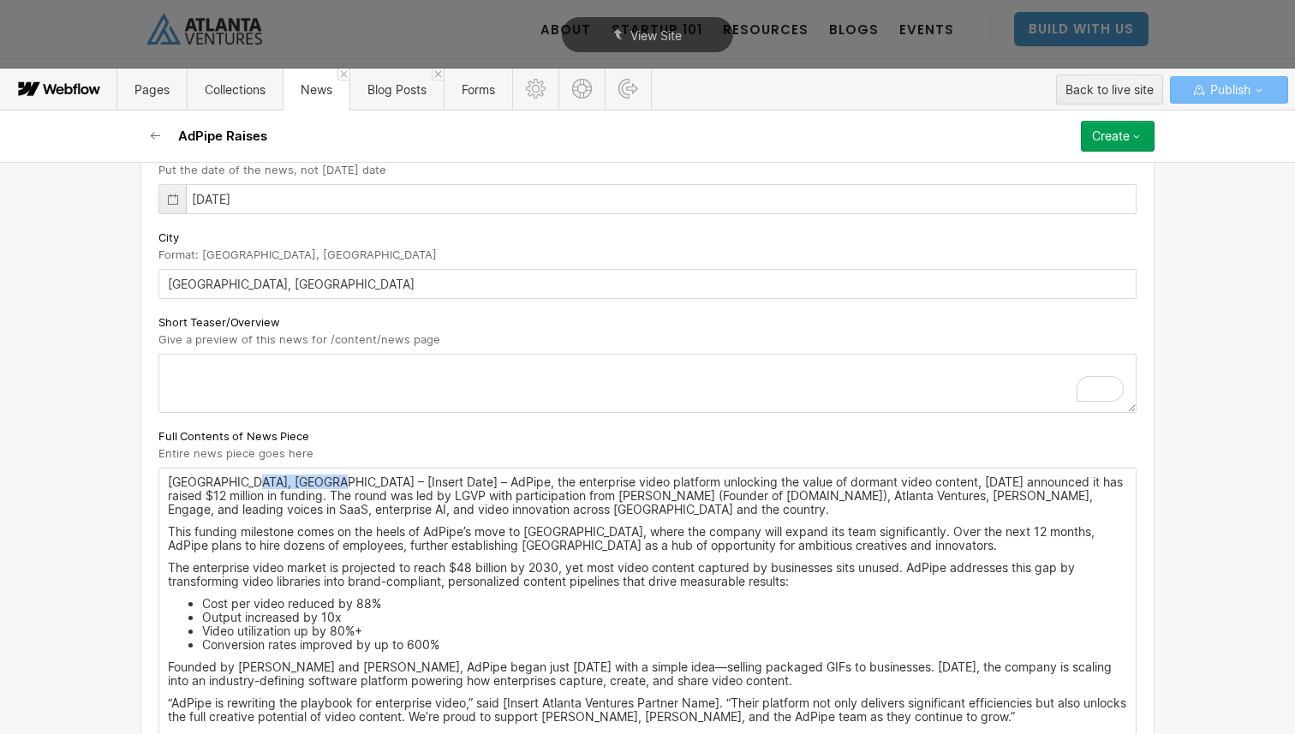
drag, startPoint x: 327, startPoint y: 484, endPoint x: 254, endPoint y: 487, distance: 72.9
click at [254, 487] on p "ATLANTA, GA – [Insert Date] – AdPipe, the enterprise video platform unlocking t…" at bounding box center [647, 495] width 959 height 41
click at [315, 486] on p "ATLANTA, GA – [Insert Date] – AdPipe, the enterprise video platform unlocking t…" at bounding box center [647, 495] width 959 height 41
drag, startPoint x: 331, startPoint y: 486, endPoint x: 132, endPoint y: 482, distance: 198.8
click at [132, 482] on div "Basic info Title AdPipe Raises Slug adpipe-raises www.atlantaventures.com/news/…" at bounding box center [647, 448] width 1295 height 572
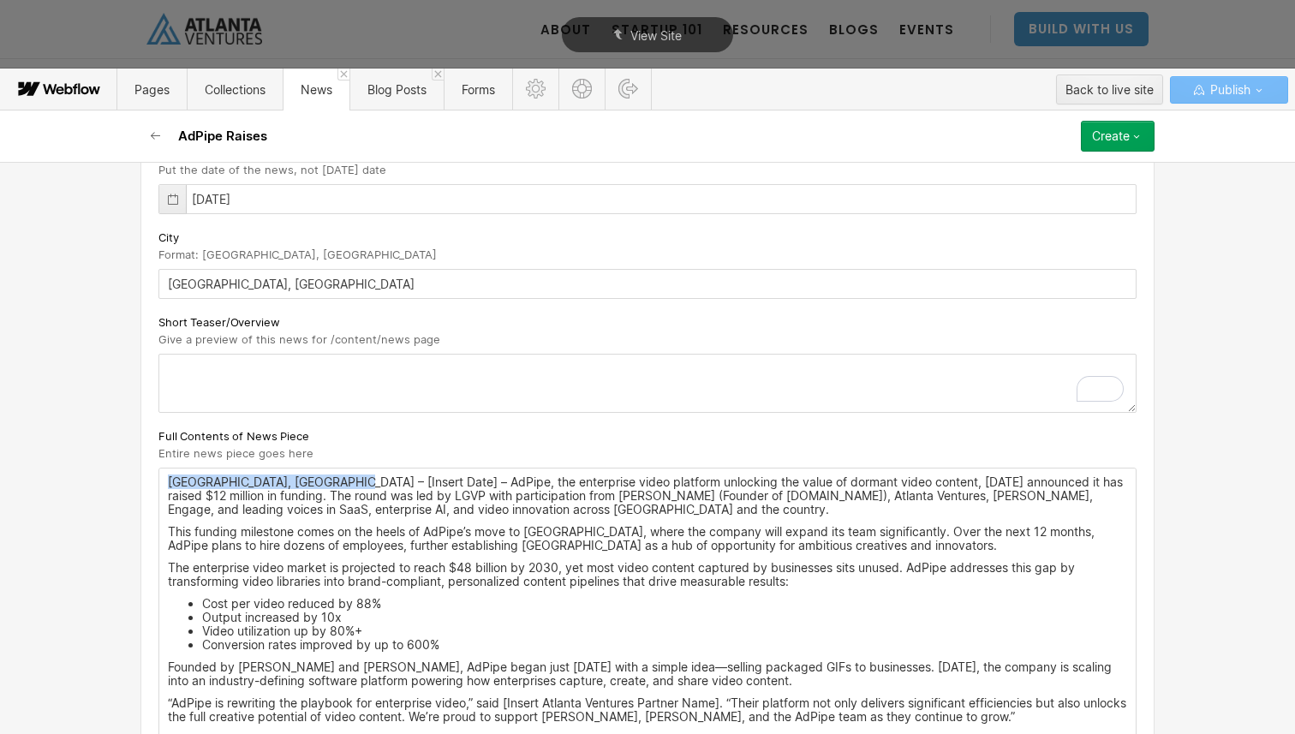
drag, startPoint x: 342, startPoint y: 487, endPoint x: 157, endPoint y: 479, distance: 185.2
click at [157, 479] on div "Custom fields What are we announcing? Format: "Announcing our newest Studio Ent…" at bounding box center [647, 498] width 1014 height 977
click at [326, 499] on p "ATLANTA, GA – [Insert Date] – AdPipe, the enterprise video platform unlocking t…" at bounding box center [647, 495] width 959 height 41
drag, startPoint x: 330, startPoint y: 481, endPoint x: 259, endPoint y: 480, distance: 71.1
click at [259, 480] on p "ATLANTA, GA – [Insert Date] – AdPipe, the enterprise video platform unlocking t…" at bounding box center [647, 495] width 959 height 41
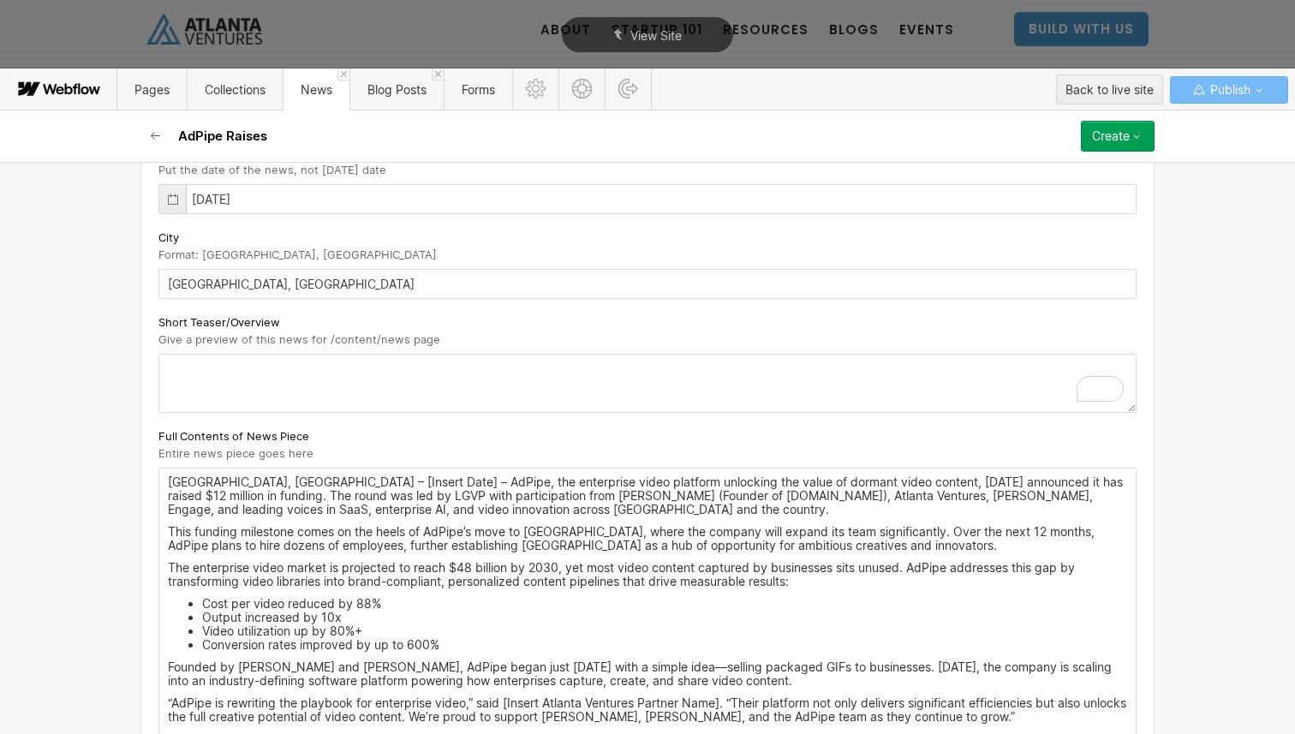
click at [345, 486] on p "ATLANTA, GA – [Insert Date] – AdPipe, the enterprise video platform unlocking t…" at bounding box center [647, 495] width 959 height 41
drag, startPoint x: 339, startPoint y: 481, endPoint x: 118, endPoint y: 476, distance: 221.1
click at [118, 476] on div "Basic info Title AdPipe Raises Slug adpipe-raises www.atlantaventures.com/news/…" at bounding box center [647, 448] width 1295 height 572
click at [335, 510] on p "AdPipe, the enterprise video platform unlocking the value of dormant video cont…" at bounding box center [647, 495] width 959 height 41
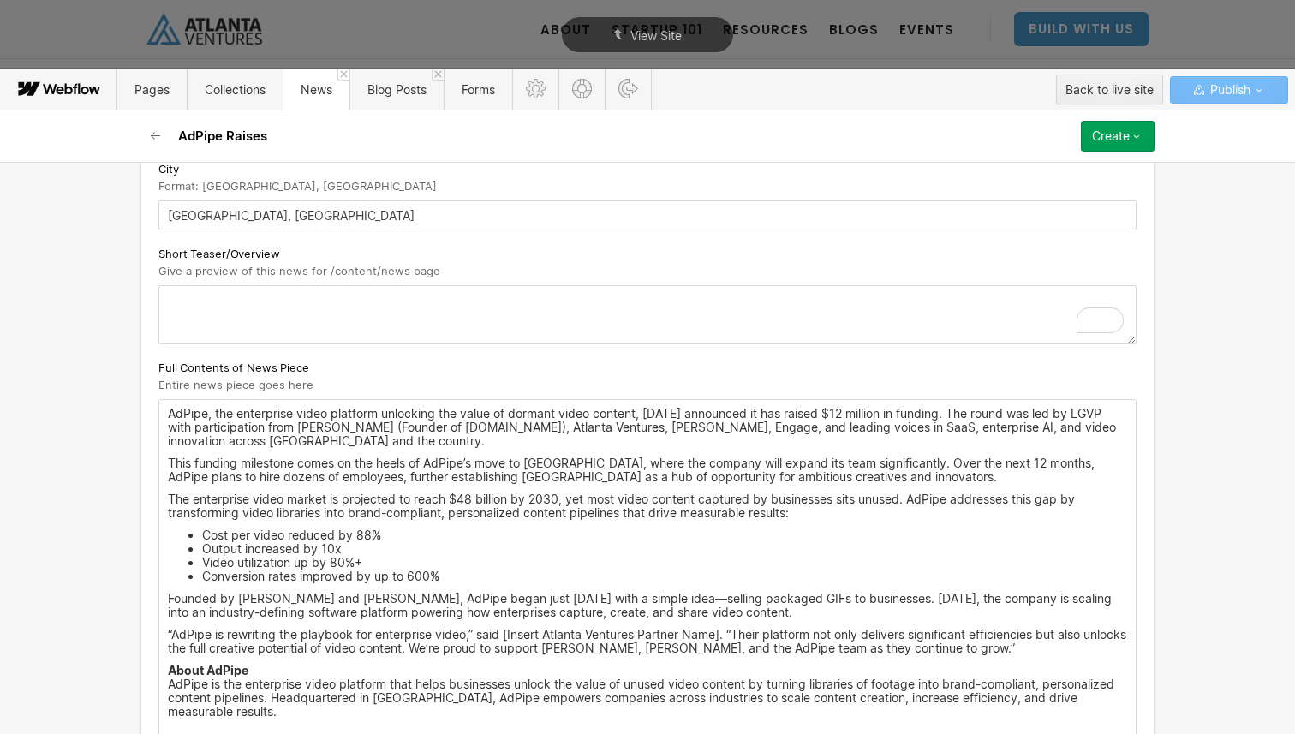
scroll to position [445, 0]
drag, startPoint x: 487, startPoint y: 431, endPoint x: 379, endPoint y: 429, distance: 107.1
click at [379, 429] on p "AdPipe, the enterprise video platform unlocking the value of dormant video cont…" at bounding box center [647, 425] width 959 height 41
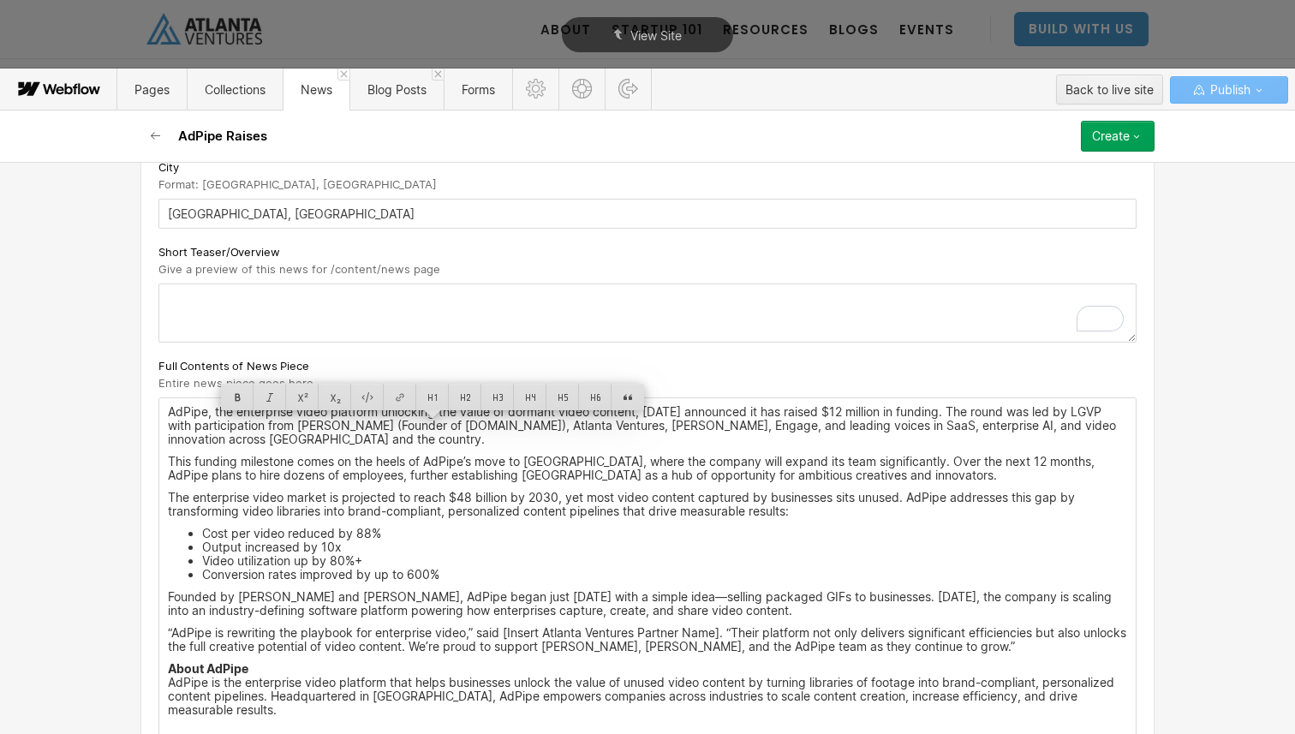
click at [329, 458] on p "This funding milestone comes on the heels of AdPipe’s move to South Downtown At…" at bounding box center [647, 468] width 959 height 27
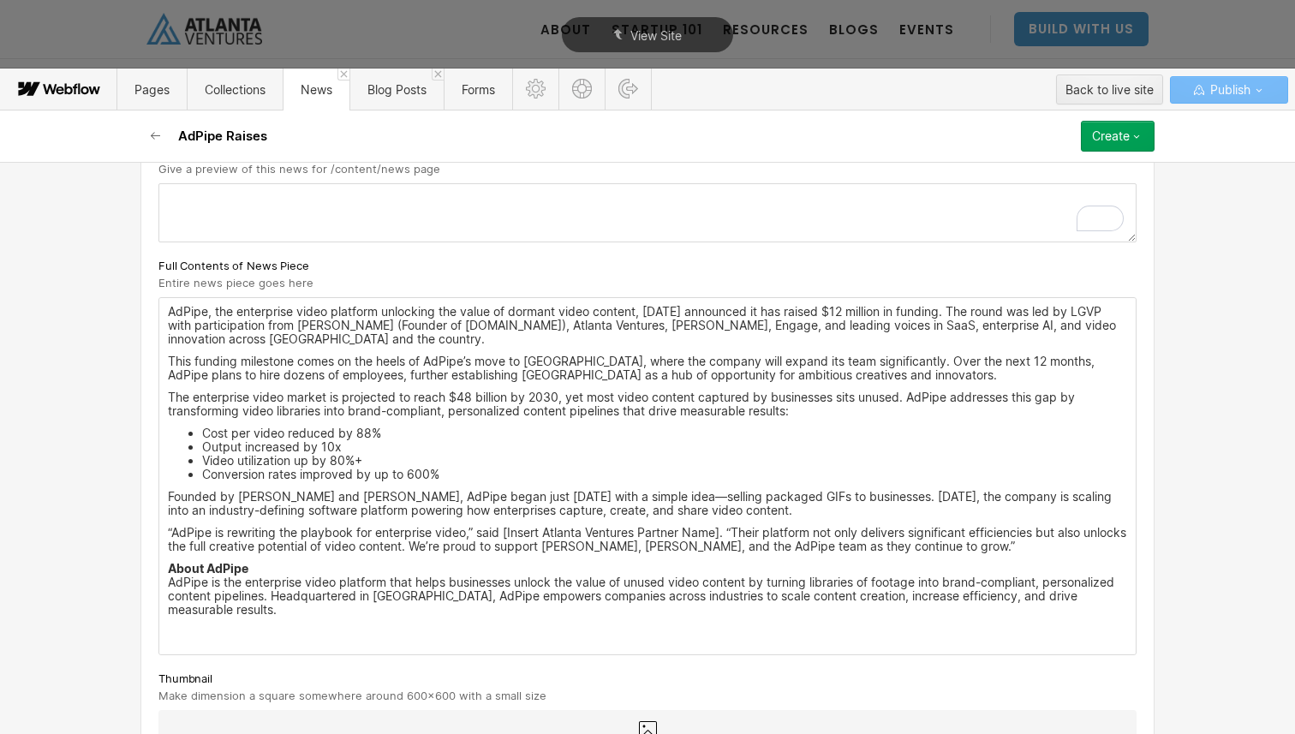
click at [336, 382] on div "AdPipe, the enterprise video platform unlocking the value of dormant video cont…" at bounding box center [647, 476] width 977 height 356
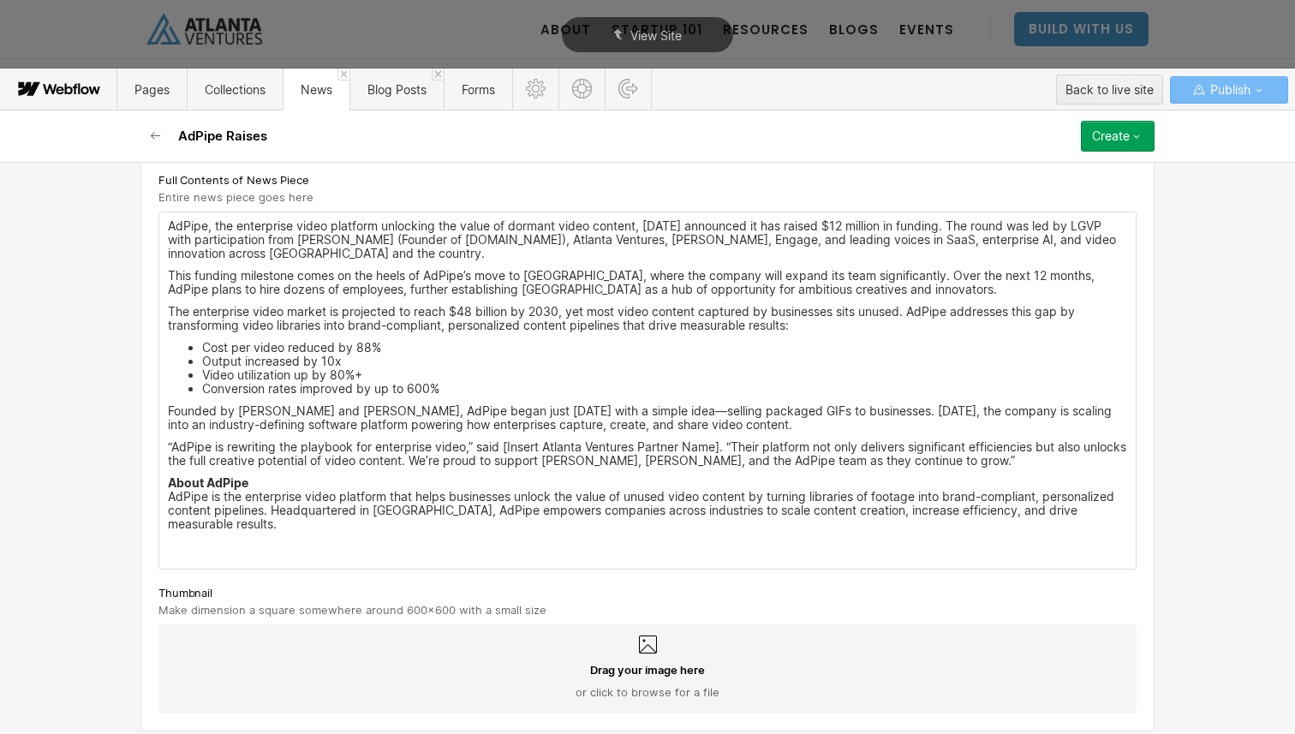
scroll to position [631, 0]
click at [590, 661] on span "Drag your image here" at bounding box center [647, 668] width 115 height 15
click at [0, 0] on input "Drag your image here or click to browse for a file" at bounding box center [0, 0] width 0 height 0
click at [421, 537] on div "AdPipe, the enterprise video platform unlocking the value of dormant video cont…" at bounding box center [647, 390] width 977 height 356
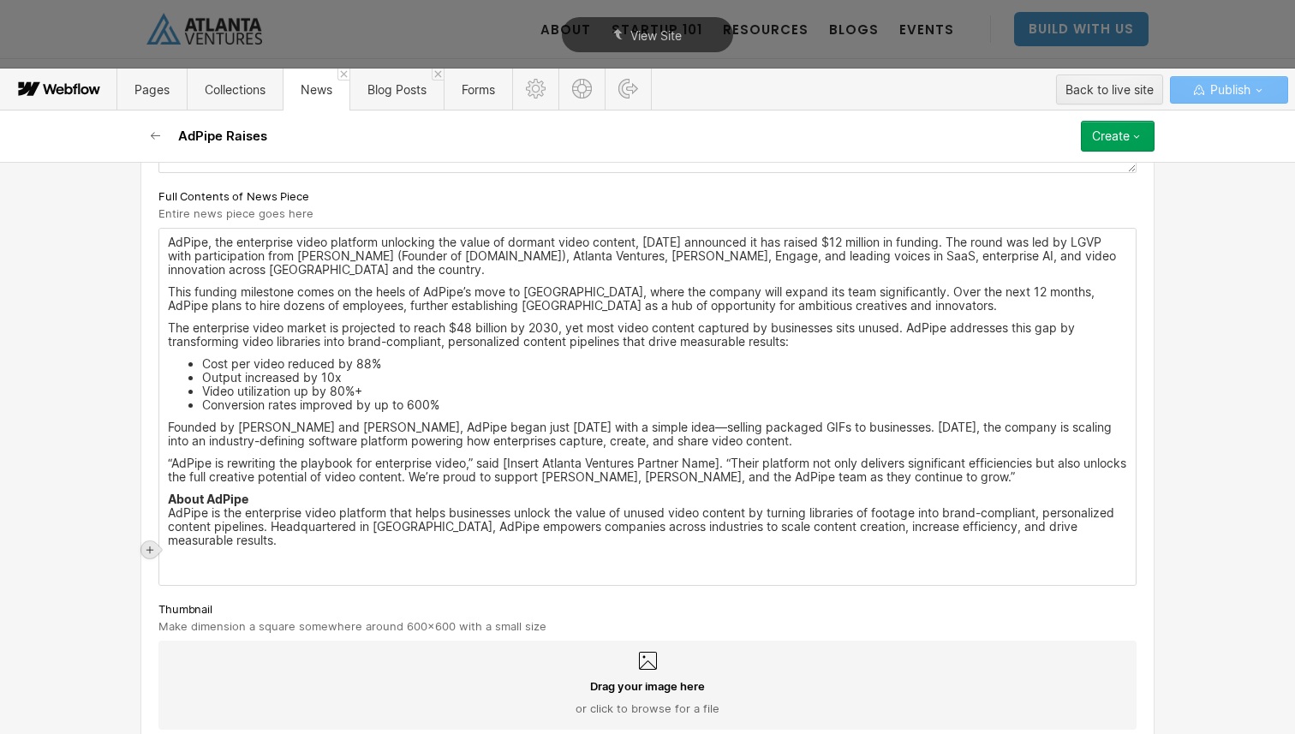
click at [146, 545] on icon at bounding box center [150, 550] width 10 height 10
drag, startPoint x: 210, startPoint y: 552, endPoint x: 278, endPoint y: 551, distance: 68.5
click at [278, 551] on div at bounding box center [280, 549] width 228 height 27
paste input "https://www.linkedin.com/posts/birdsong_adpipe-just-raised-12m-this-next-stage-…"
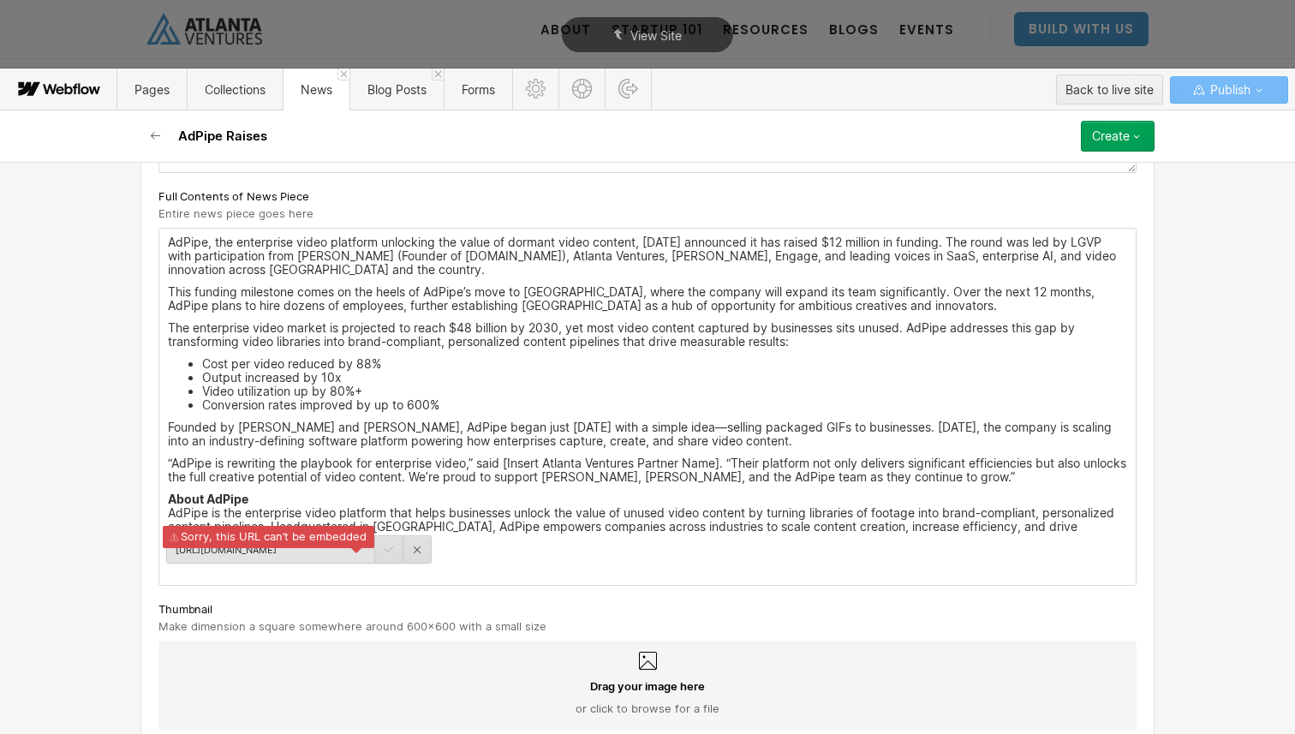
type input "https://www.linkedin.com/posts/birdsong_adpipe-just-raised-12m-this-next-stage-…"
click at [392, 555] on div at bounding box center [389, 549] width 28 height 27
click at [417, 554] on div at bounding box center [416, 549] width 27 height 27
click at [218, 553] on div at bounding box center [215, 549] width 33 height 27
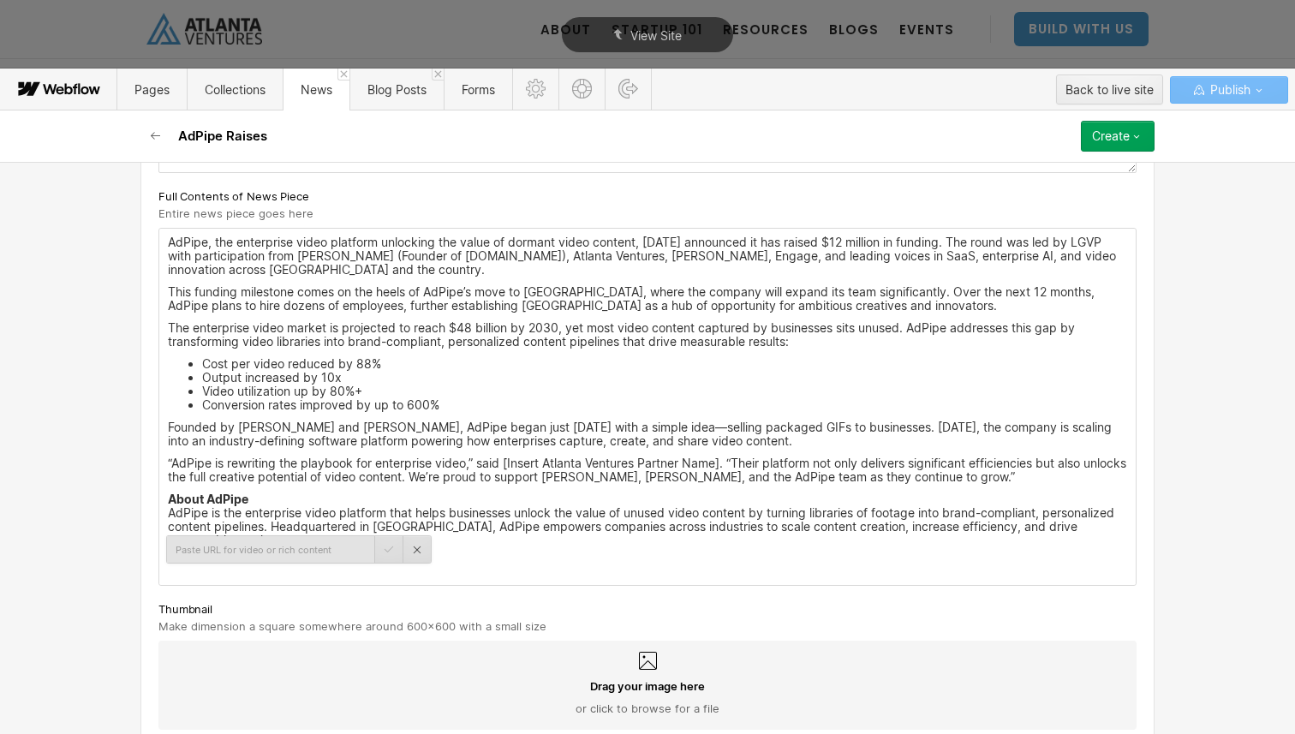
click at [241, 549] on input "text" at bounding box center [270, 549] width 207 height 27
type input "https://www.linkedin.com/posts/birdsong_adpipe-just-raised-12m-this-next-stage-…"
click at [415, 557] on div at bounding box center [416, 549] width 27 height 27
click at [308, 553] on div at bounding box center [312, 549] width 33 height 27
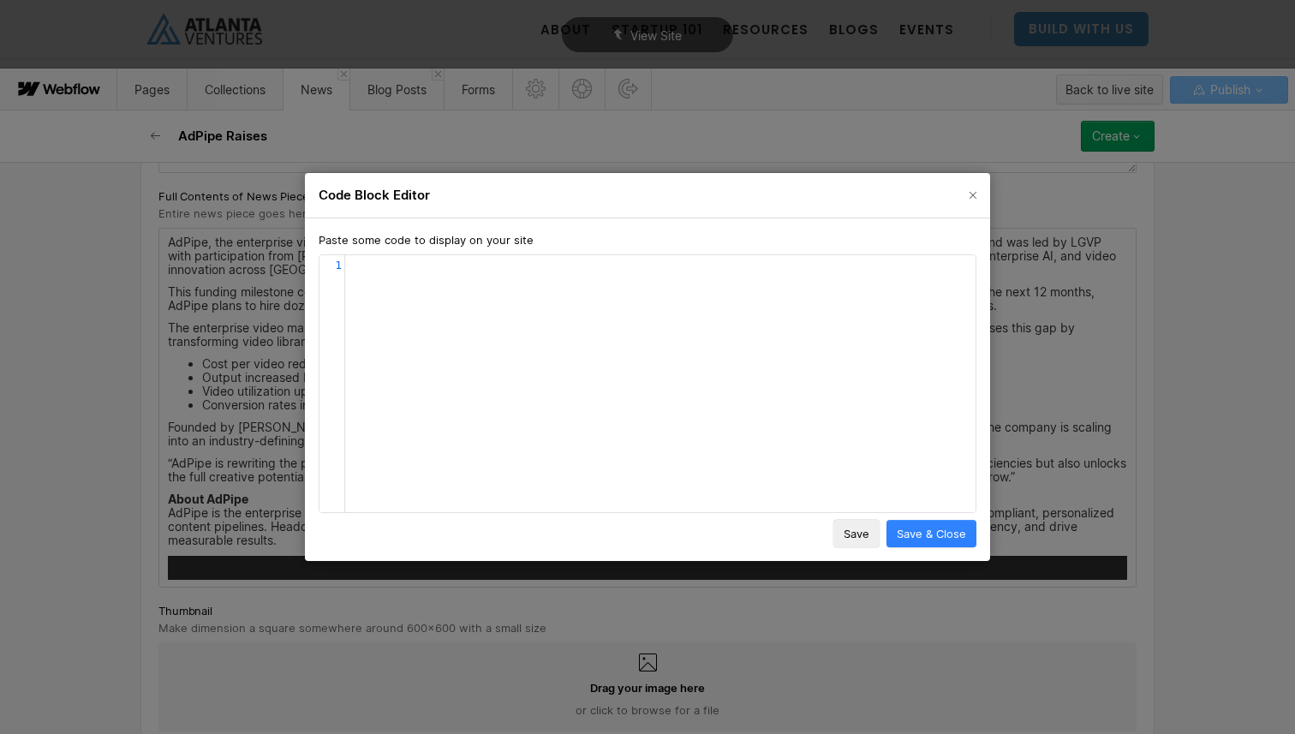
click at [905, 536] on span "Save & Close" at bounding box center [931, 533] width 69 height 15
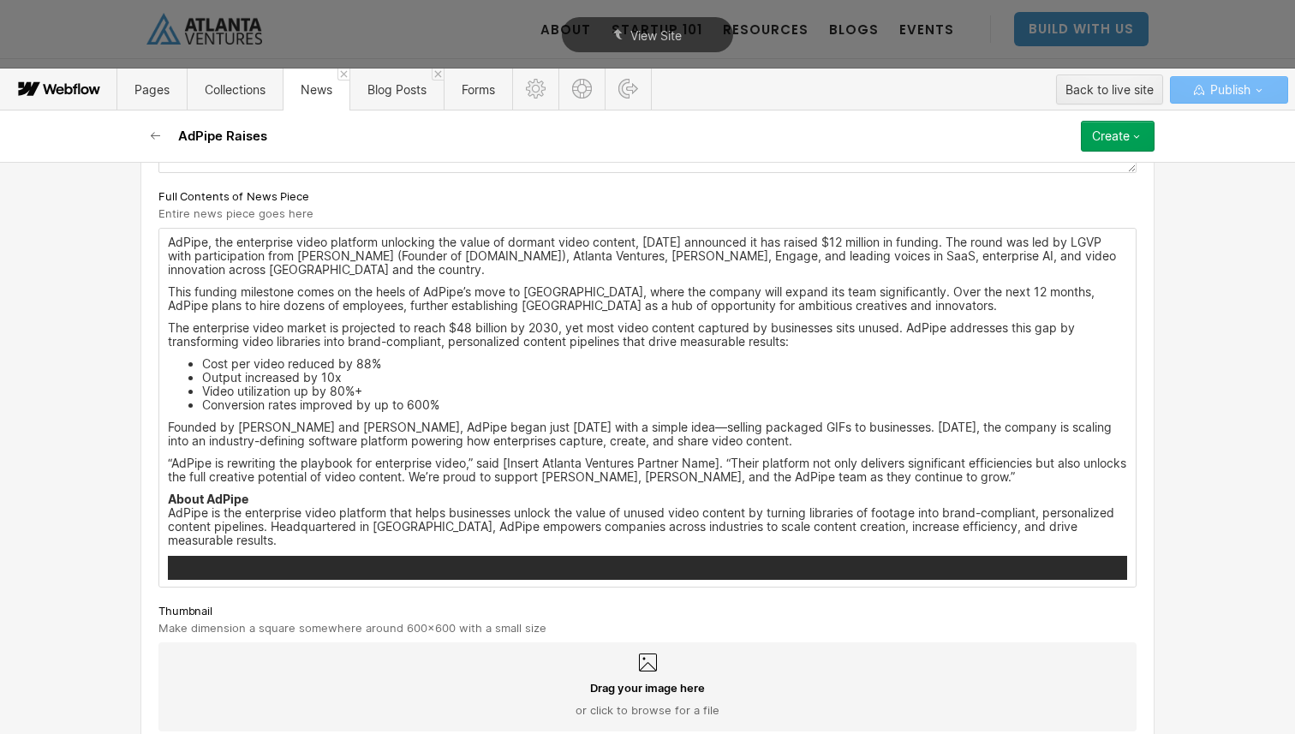
click at [538, 540] on div "AdPipe, the enterprise video platform unlocking the value of dormant video cont…" at bounding box center [647, 408] width 977 height 358
click at [538, 562] on code at bounding box center [647, 568] width 947 height 12
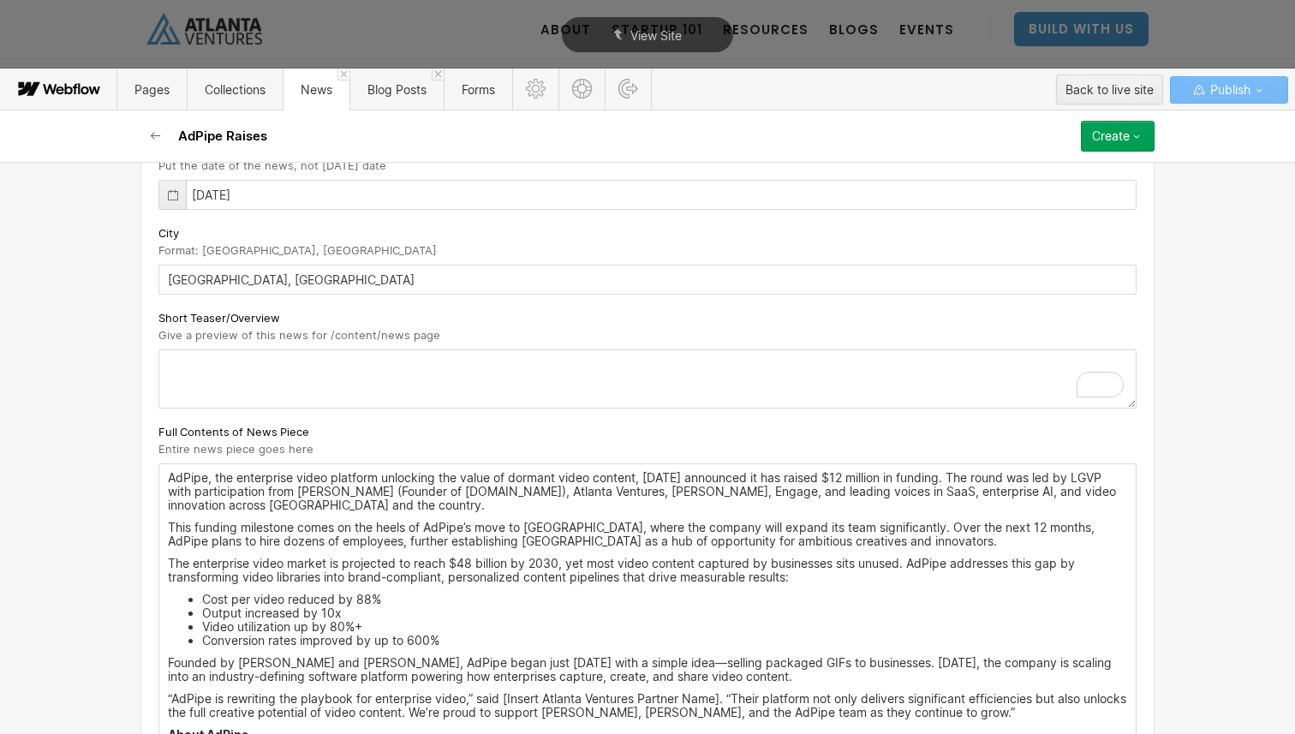
scroll to position [377, 0]
click at [565, 377] on textarea "To enrich screen reader interactions, please activate Accessibility in Grammarl…" at bounding box center [647, 380] width 978 height 59
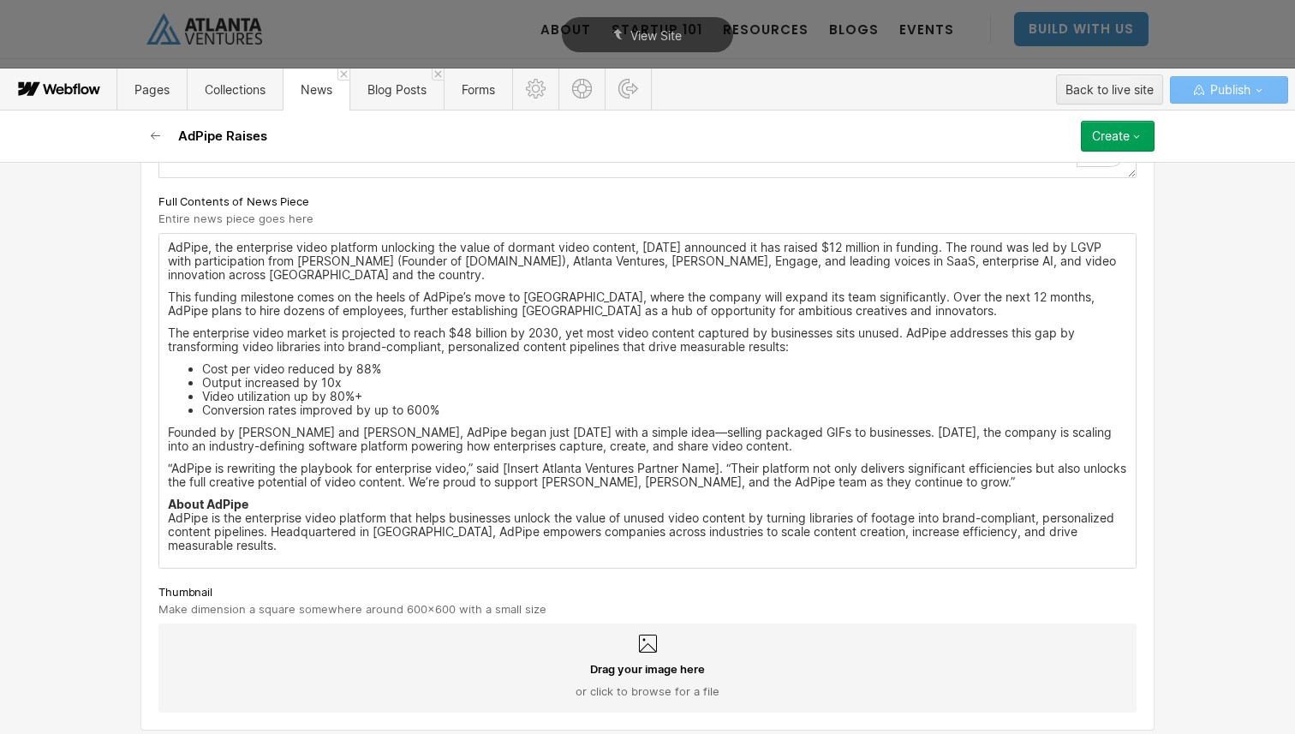
click at [523, 550] on div "AdPipe, the enterprise video platform unlocking the value of dormant video cont…" at bounding box center [647, 401] width 977 height 334
click at [959, 521] on p "About AdPipe AdPipe is the enterprise video platform that helps businesses unlo…" at bounding box center [647, 525] width 959 height 55
click at [1122, 533] on p "About AdPipe AdPipe is the enterprise video platform that helps businesses unlo…" at bounding box center [647, 525] width 959 height 55
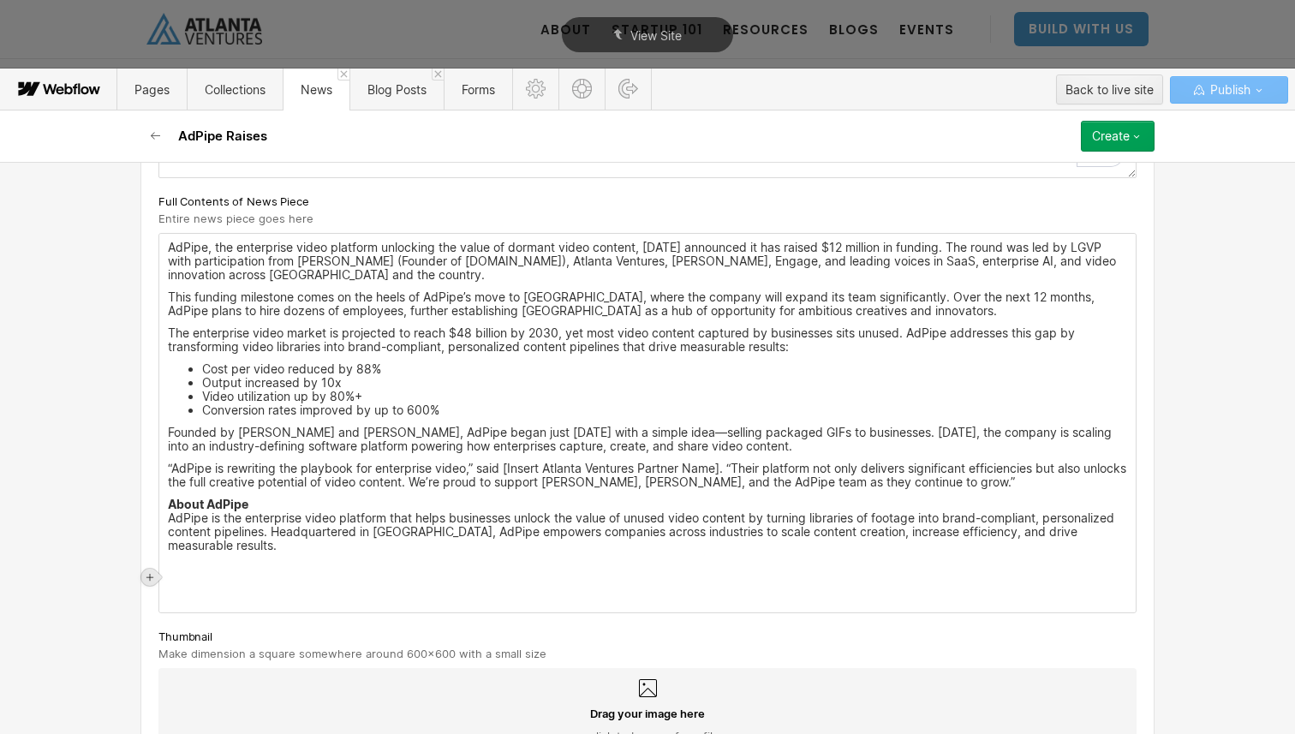
click at [146, 580] on icon at bounding box center [150, 577] width 10 height 10
click at [250, 577] on div at bounding box center [247, 577] width 33 height 27
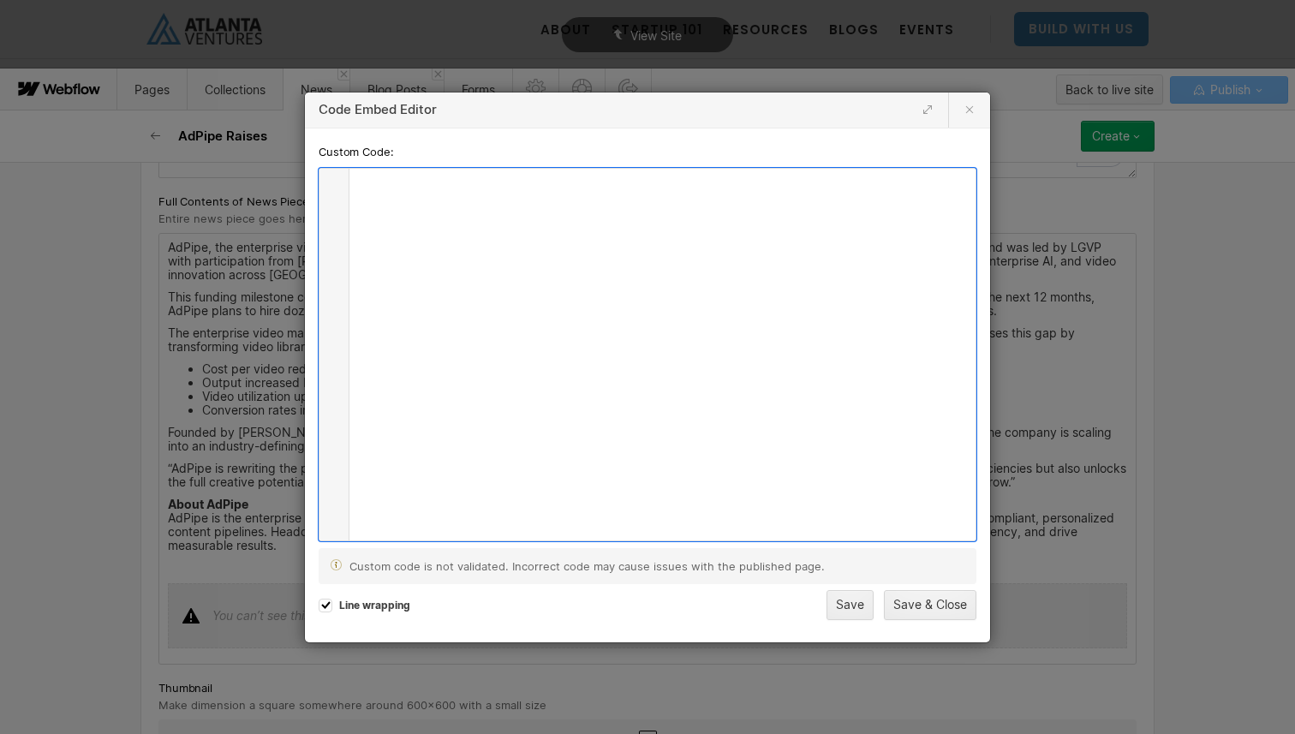
scroll to position [4943, 0]
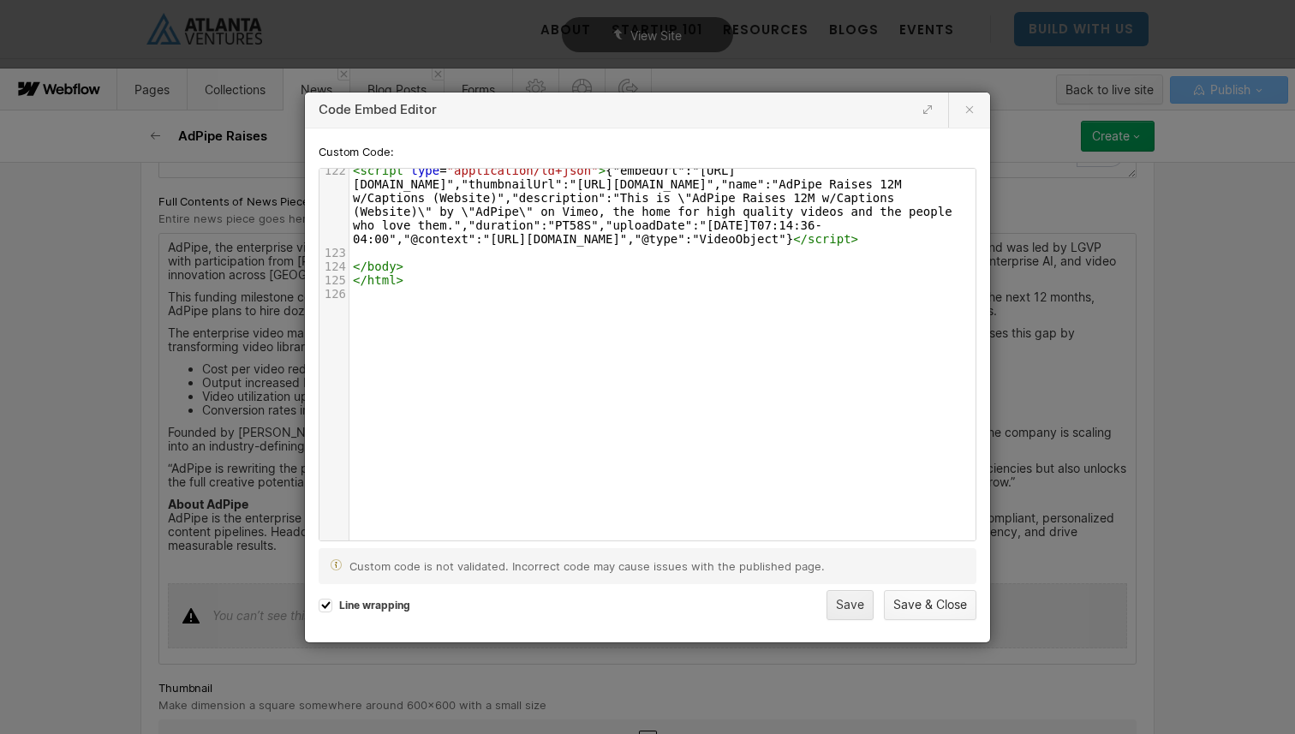
click at [902, 604] on button "Save & Close" at bounding box center [930, 605] width 93 height 30
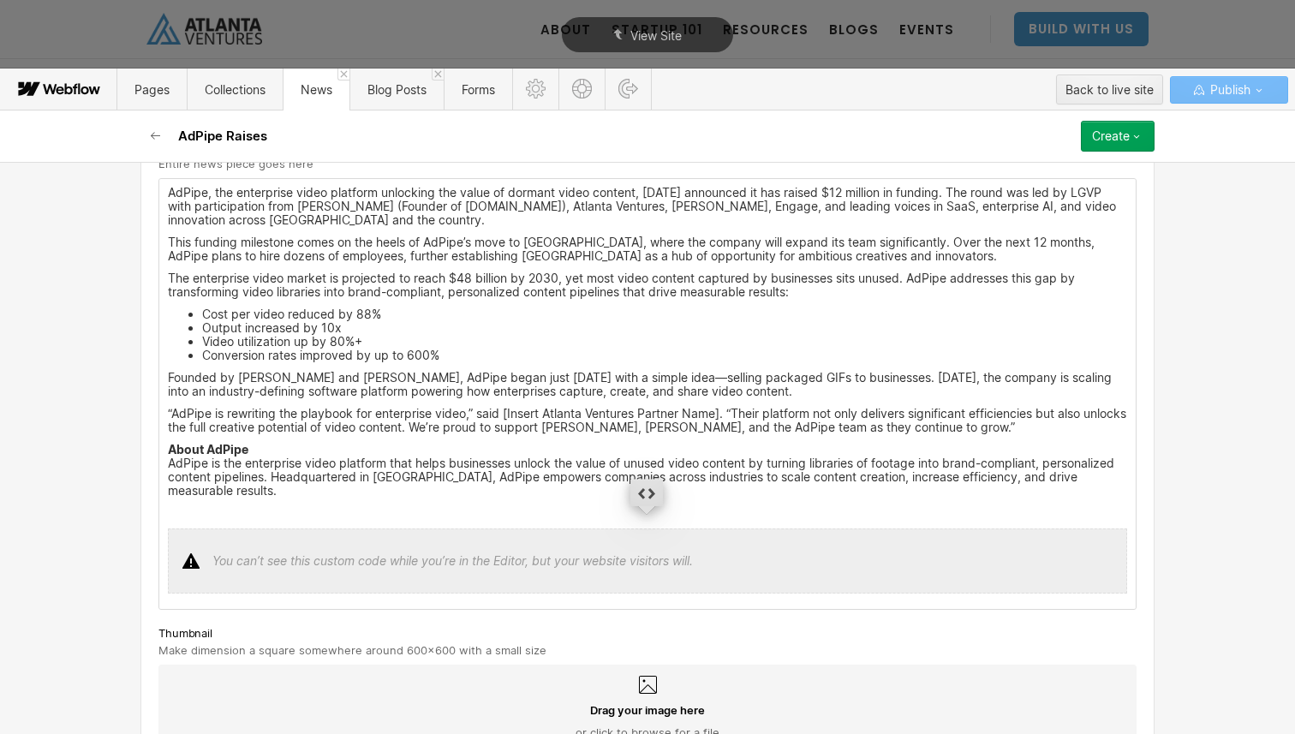
scroll to position [665, 0]
click at [652, 535] on div at bounding box center [647, 560] width 959 height 65
click at [646, 494] on div at bounding box center [646, 492] width 33 height 27
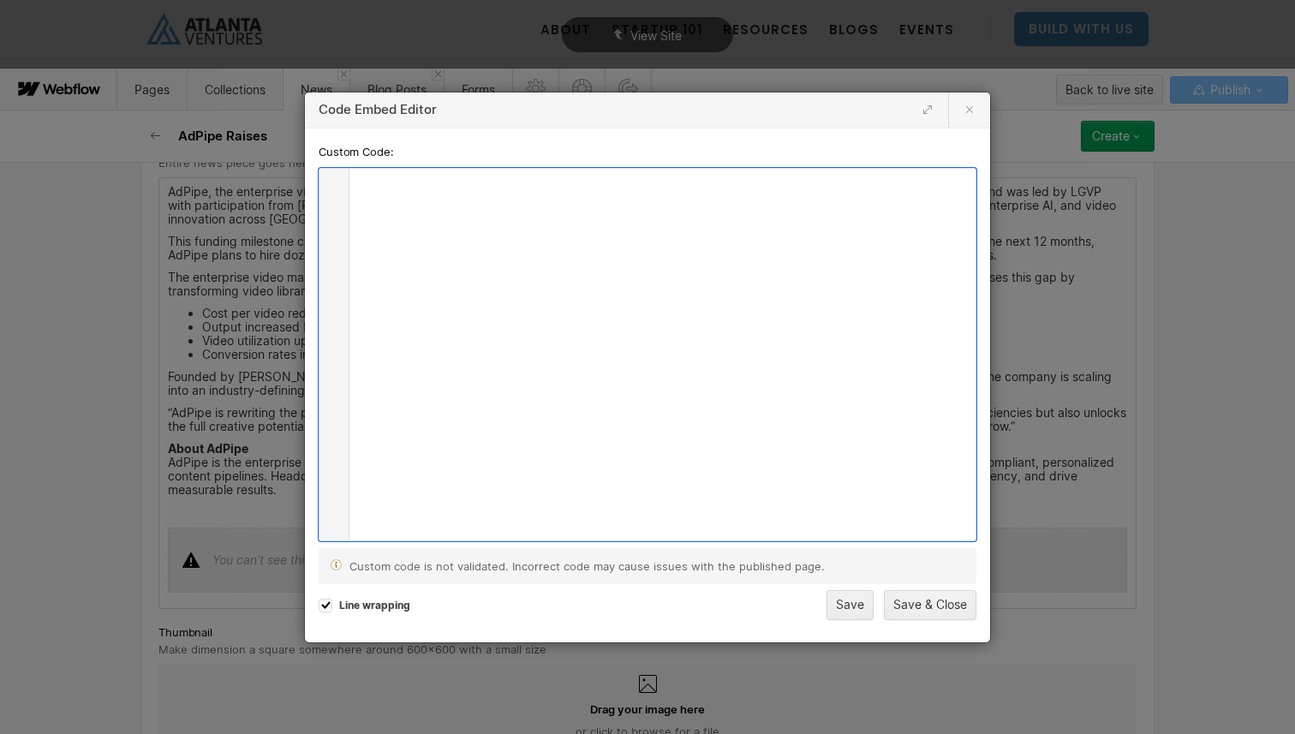
scroll to position [4943, 0]
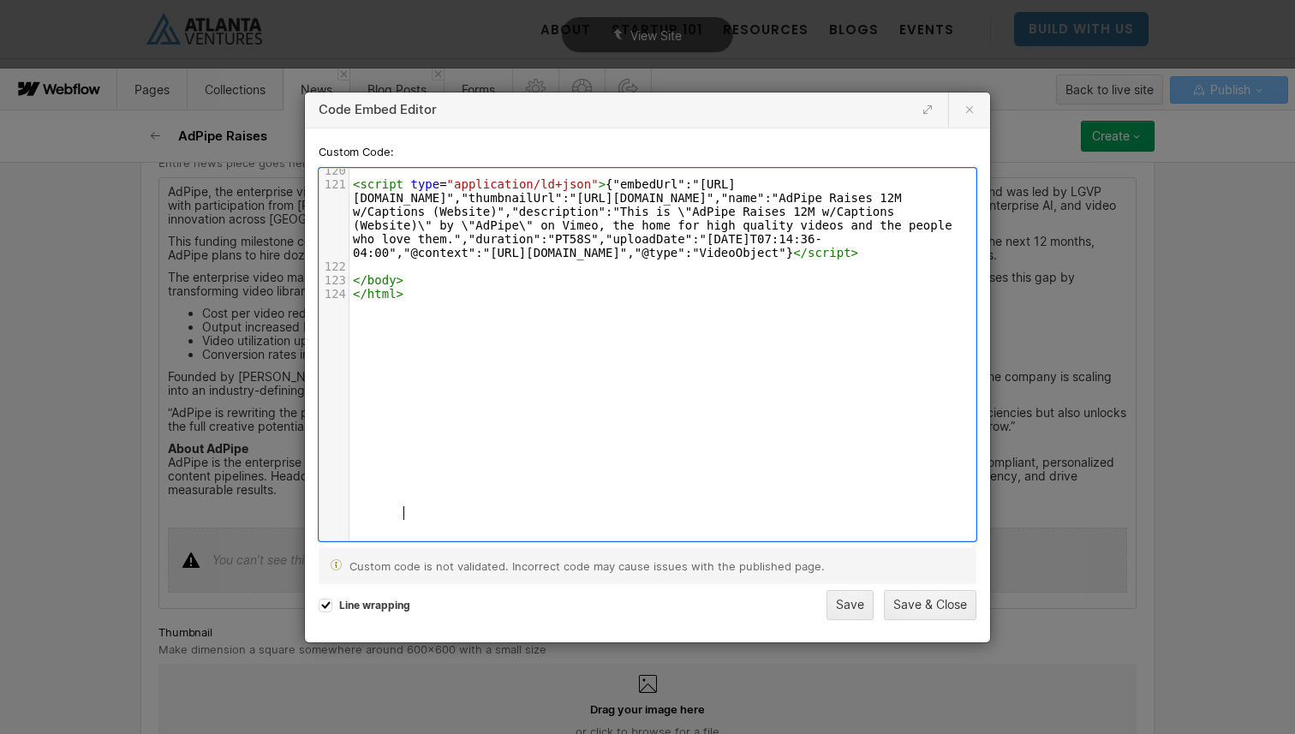
click at [636, 540] on div "xxxxxxxxxx 124 101 </ script > 102 < script > placeholderInit ( document , fals…" at bounding box center [648, 354] width 658 height 373
click at [385, 541] on form "Custom Code: xxxxxxxxxx 124 101 </ script > 102 < script > placeholderInit ( do…" at bounding box center [648, 381] width 658 height 478
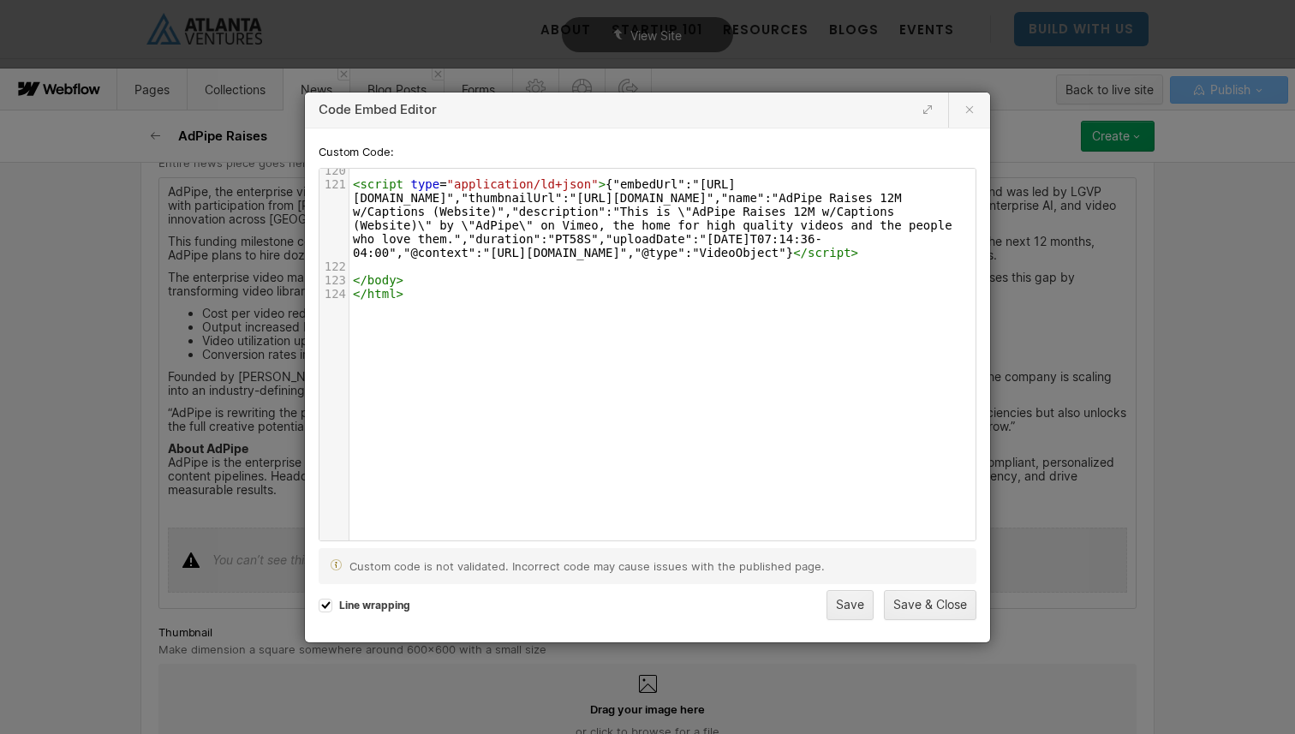
click at [383, 529] on div "xxxxxxxxxx 124 101 </ script > 102 < script > placeholderInit ( document , fals…" at bounding box center [661, 367] width 682 height 397
click at [844, 610] on button "Save" at bounding box center [850, 605] width 47 height 30
click at [855, 609] on button "Save" at bounding box center [850, 605] width 47 height 30
click at [923, 548] on div "Custom code is not validated. Incorrect code may cause issues with the publishe…" at bounding box center [648, 566] width 658 height 36
click at [928, 644] on div "Code Embed Editor Custom Code: xxxxxxxxxx 124 101 </ script > 102 < script > pl…" at bounding box center [647, 367] width 1295 height 734
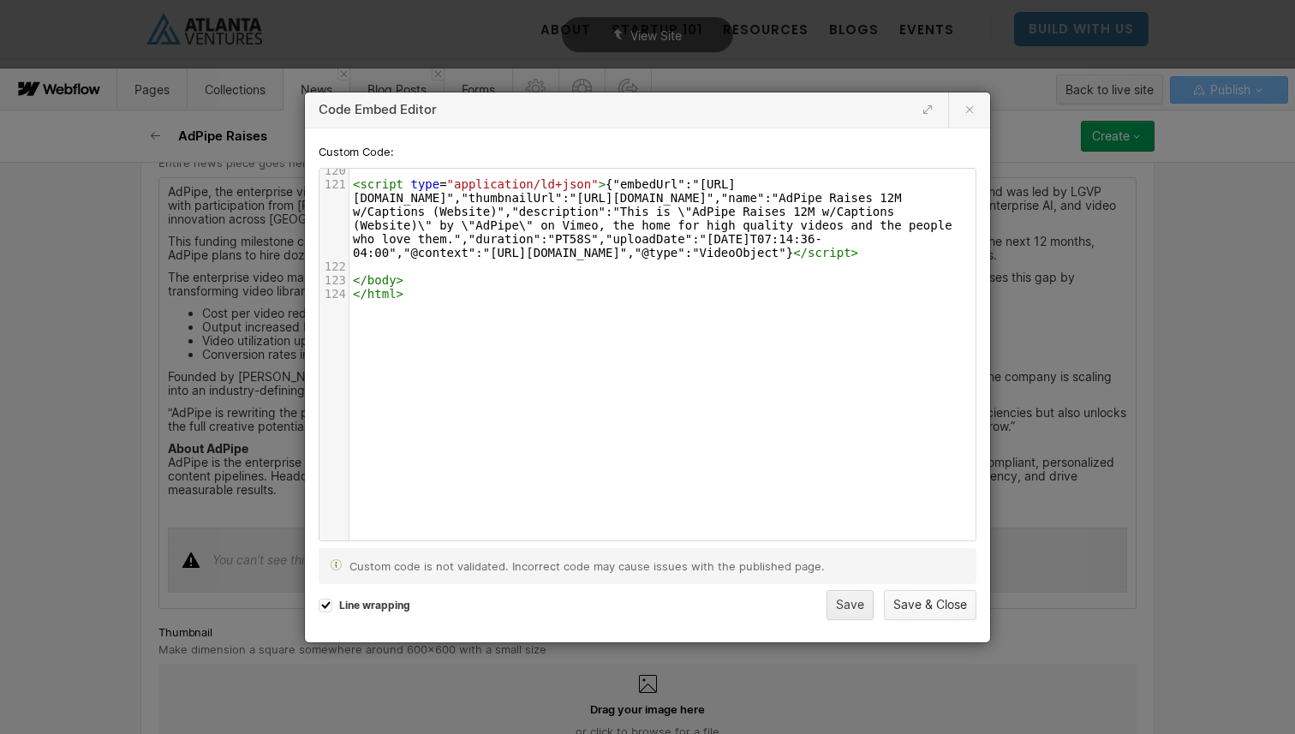
click at [930, 601] on button "Save & Close" at bounding box center [930, 605] width 93 height 30
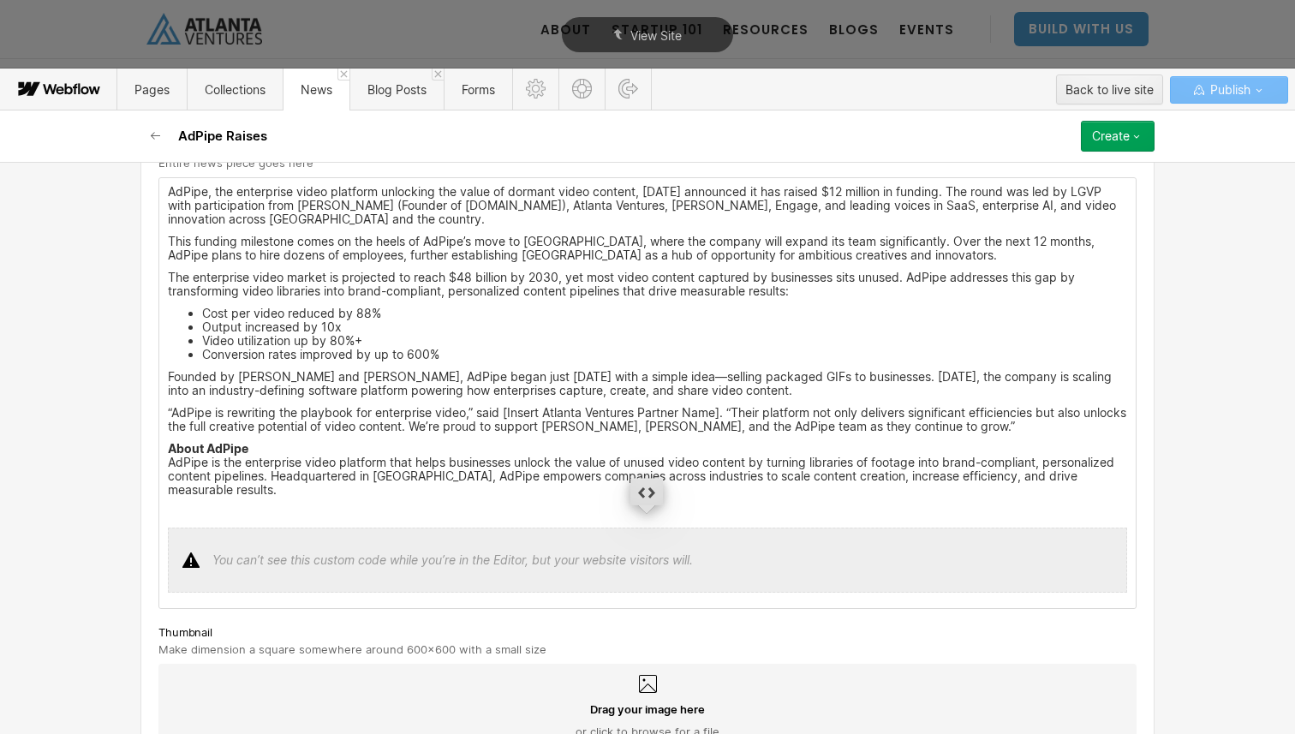
click at [446, 528] on div at bounding box center [647, 560] width 959 height 65
click at [341, 505] on p "‍" at bounding box center [647, 512] width 959 height 14
click at [242, 528] on div at bounding box center [647, 560] width 959 height 65
click at [159, 489] on div "AdPipe, the enterprise video platform unlocking the value of dormant video cont…" at bounding box center [647, 393] width 977 height 430
click at [142, 504] on div at bounding box center [149, 499] width 17 height 17
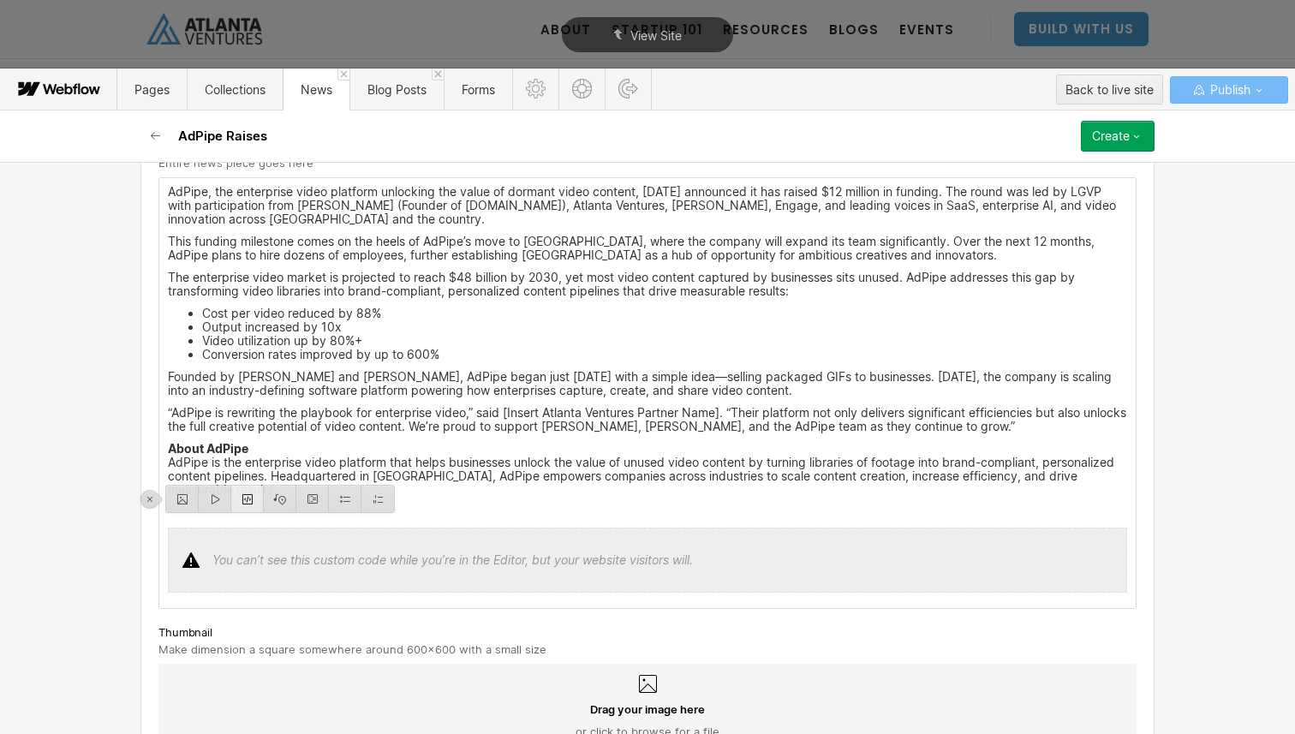
click at [243, 499] on div at bounding box center [247, 499] width 33 height 27
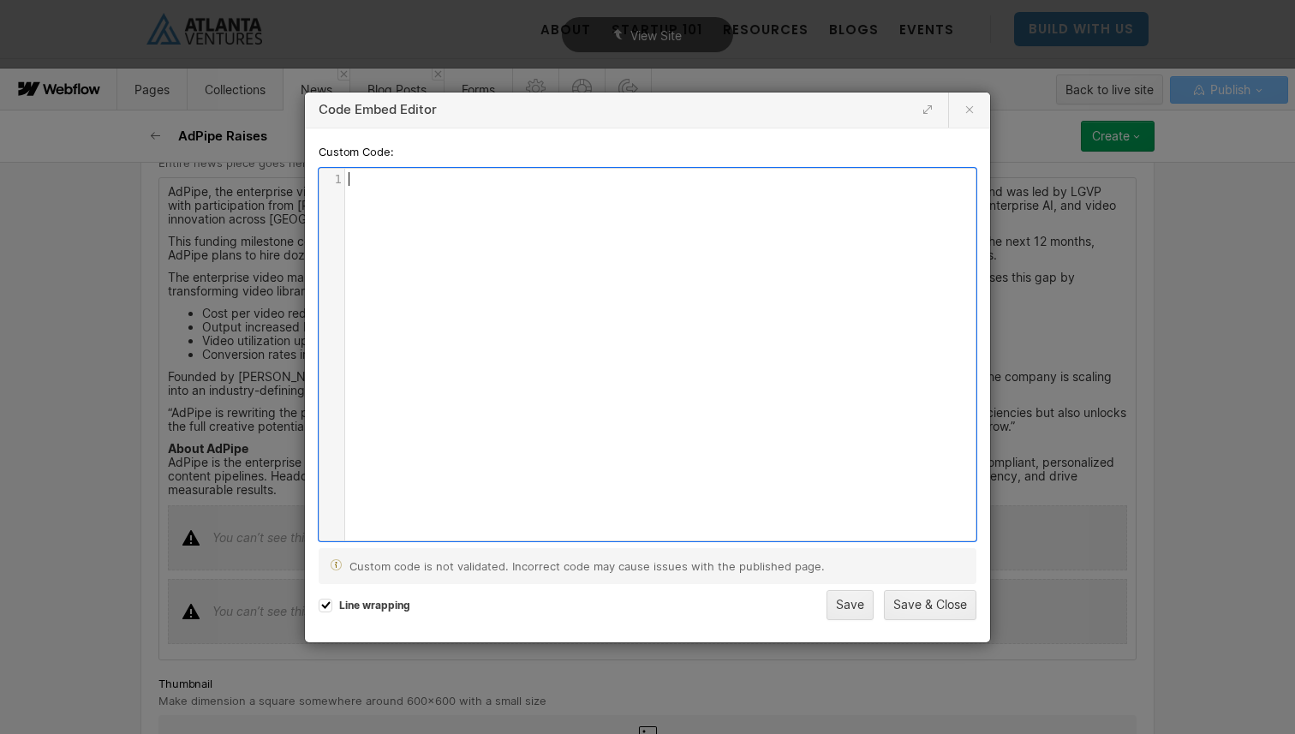
scroll to position [6, 0]
click at [851, 612] on button "Save" at bounding box center [850, 605] width 47 height 30
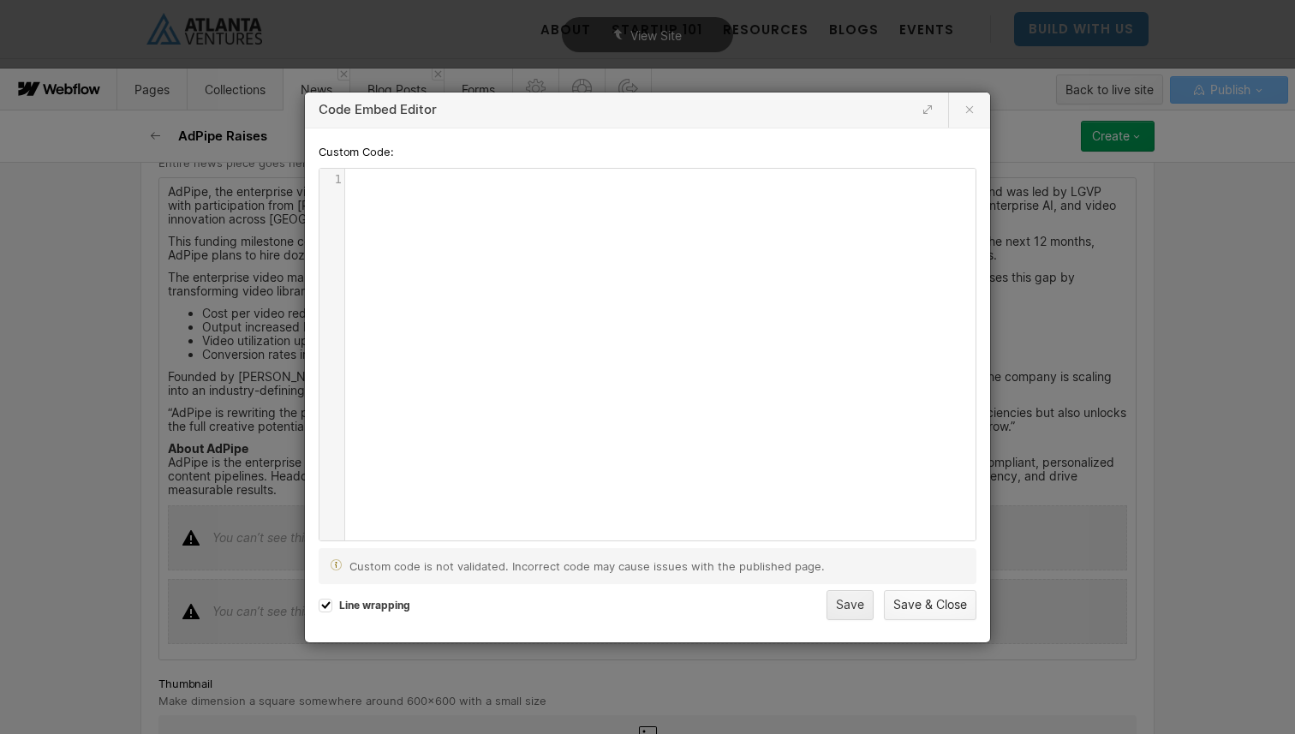
click at [928, 608] on button "Save & Close" at bounding box center [930, 605] width 93 height 30
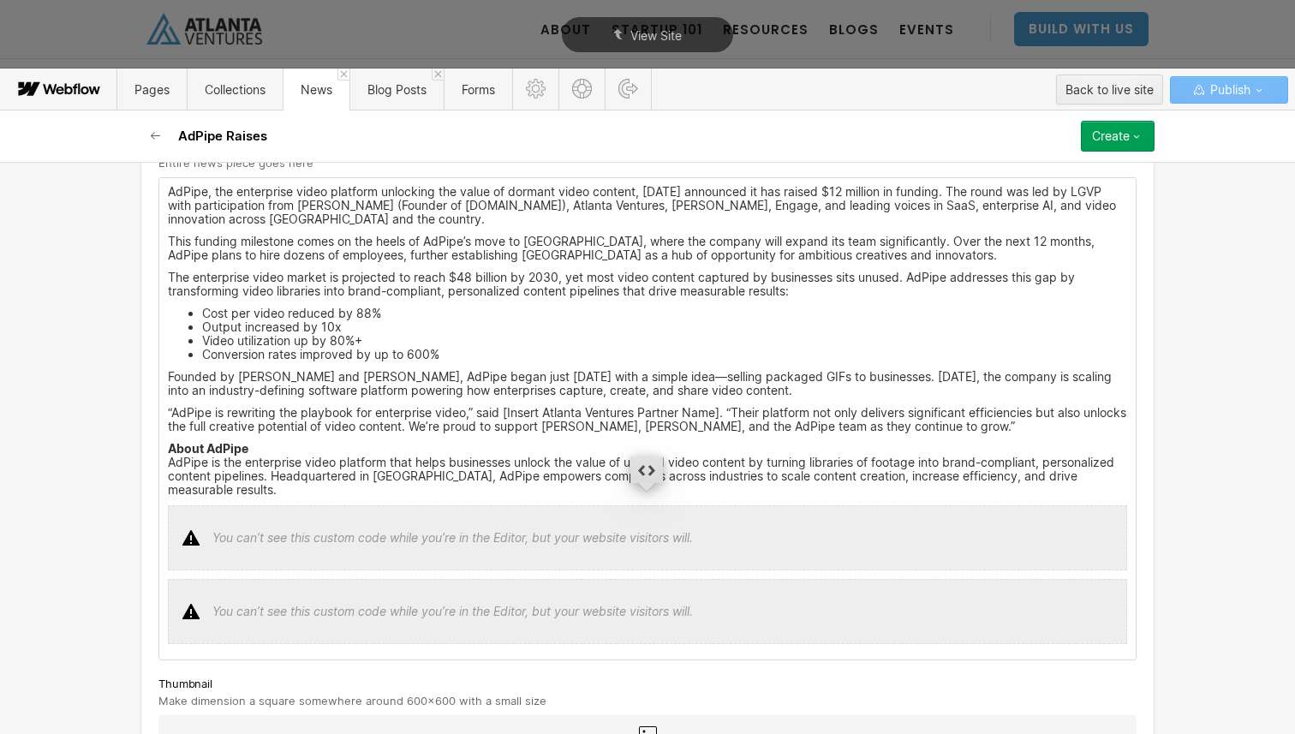
click at [595, 525] on div at bounding box center [647, 537] width 959 height 65
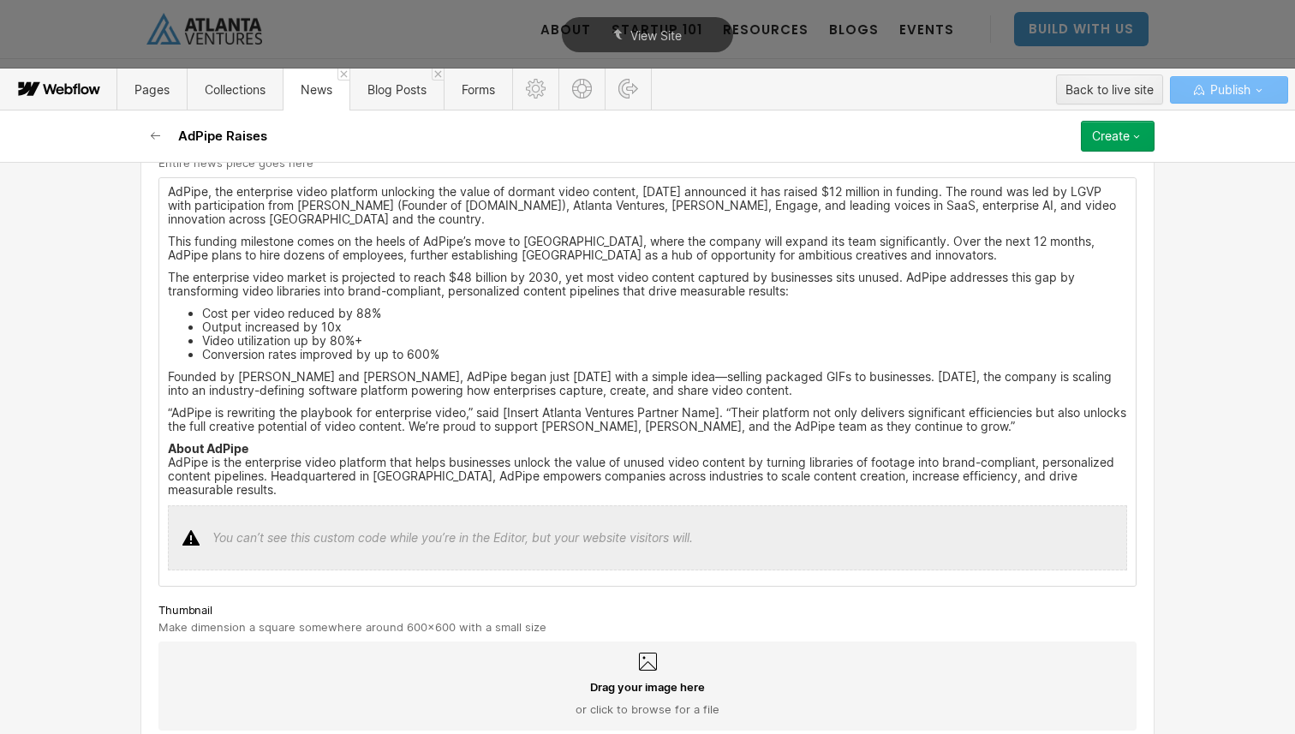
click at [600, 505] on div at bounding box center [647, 537] width 959 height 65
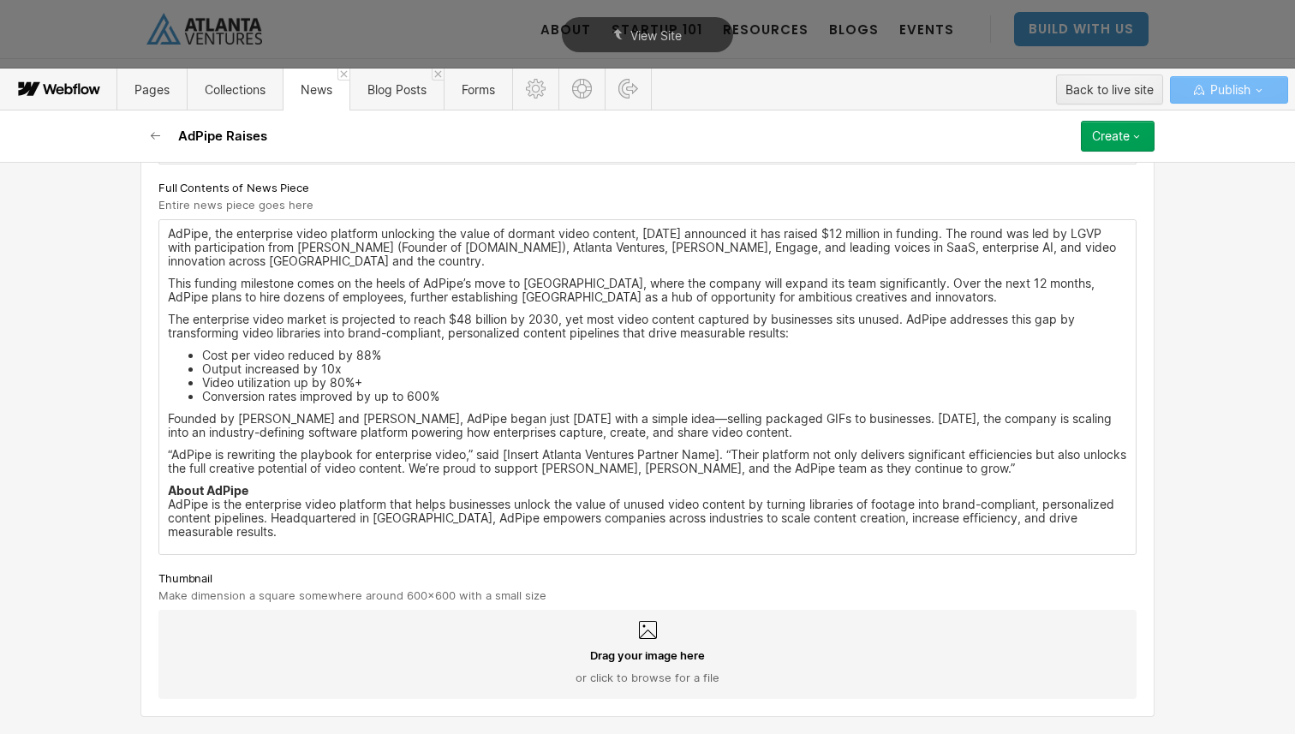
scroll to position [609, 0]
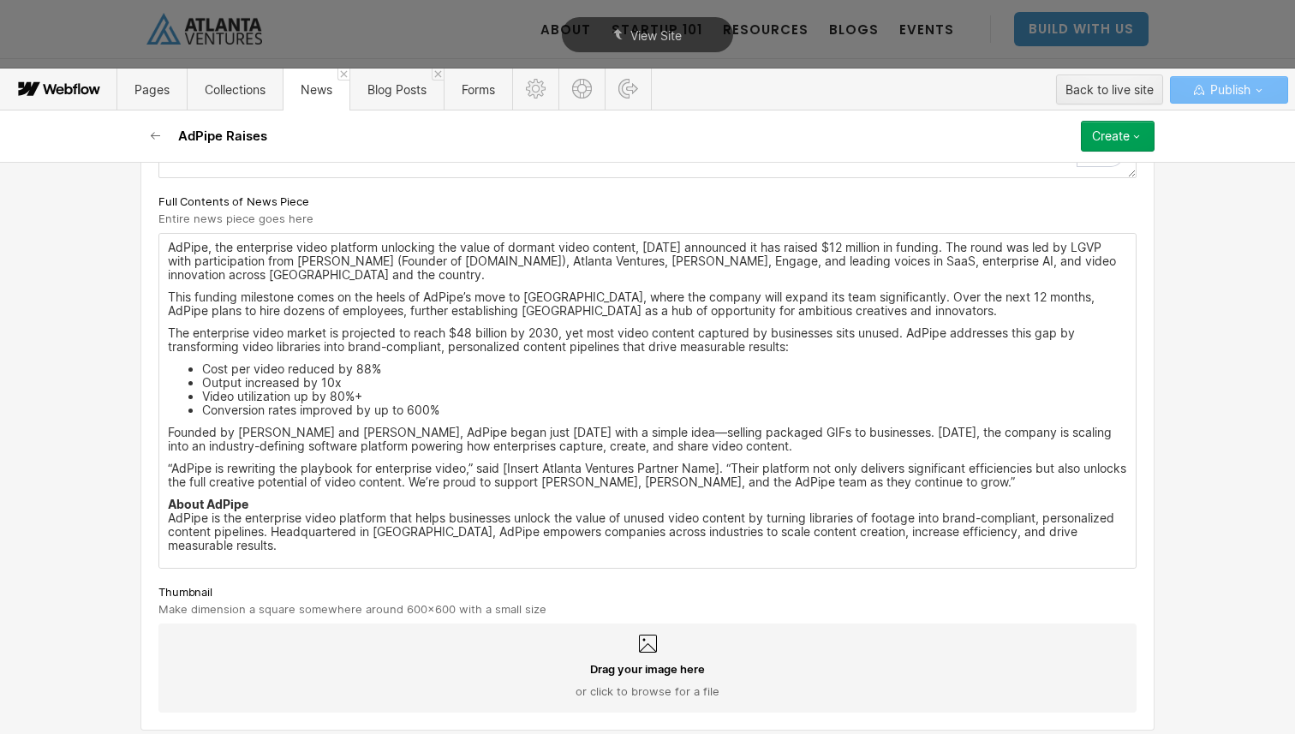
click at [475, 534] on p "About AdPipe AdPipe is the enterprise video platform that helps businesses unlo…" at bounding box center [647, 525] width 959 height 55
click at [1123, 534] on p "About AdPipe AdPipe is the enterprise video platform that helps businesses unlo…" at bounding box center [647, 525] width 959 height 55
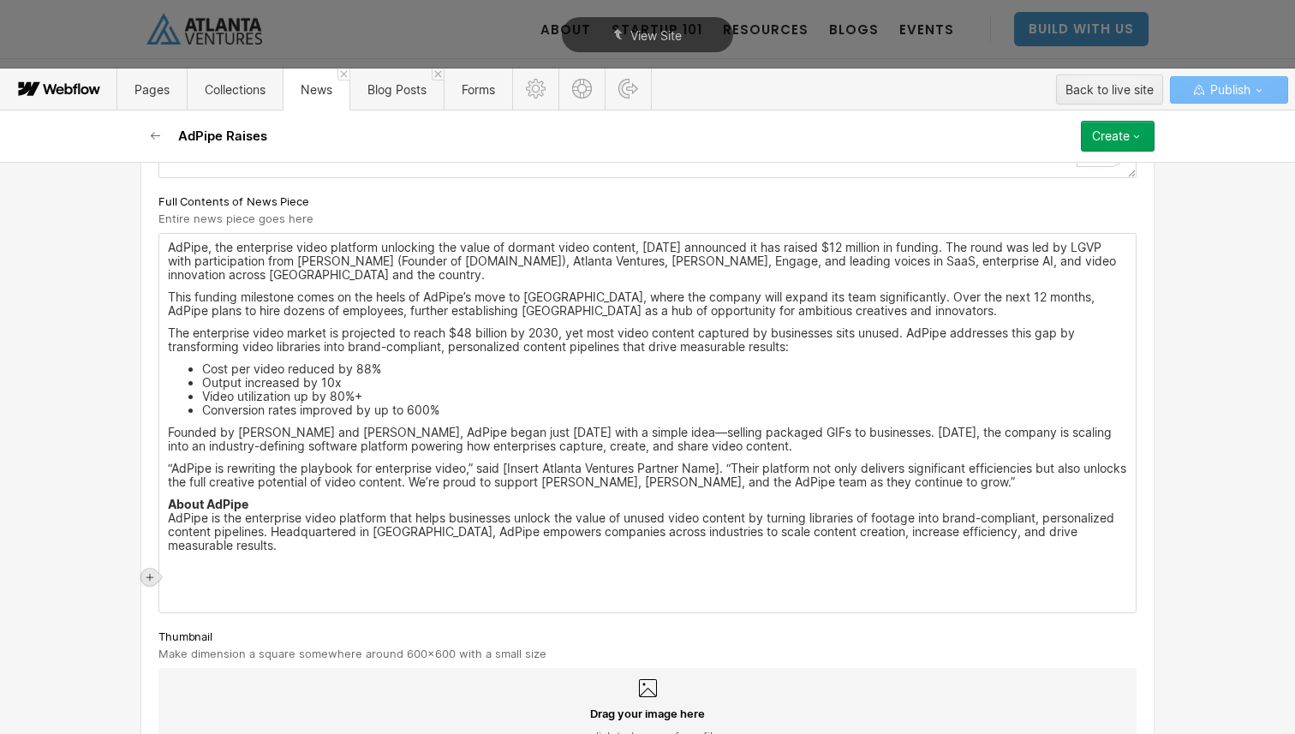
click at [154, 578] on icon at bounding box center [150, 577] width 10 height 10
click at [338, 580] on div at bounding box center [345, 577] width 33 height 27
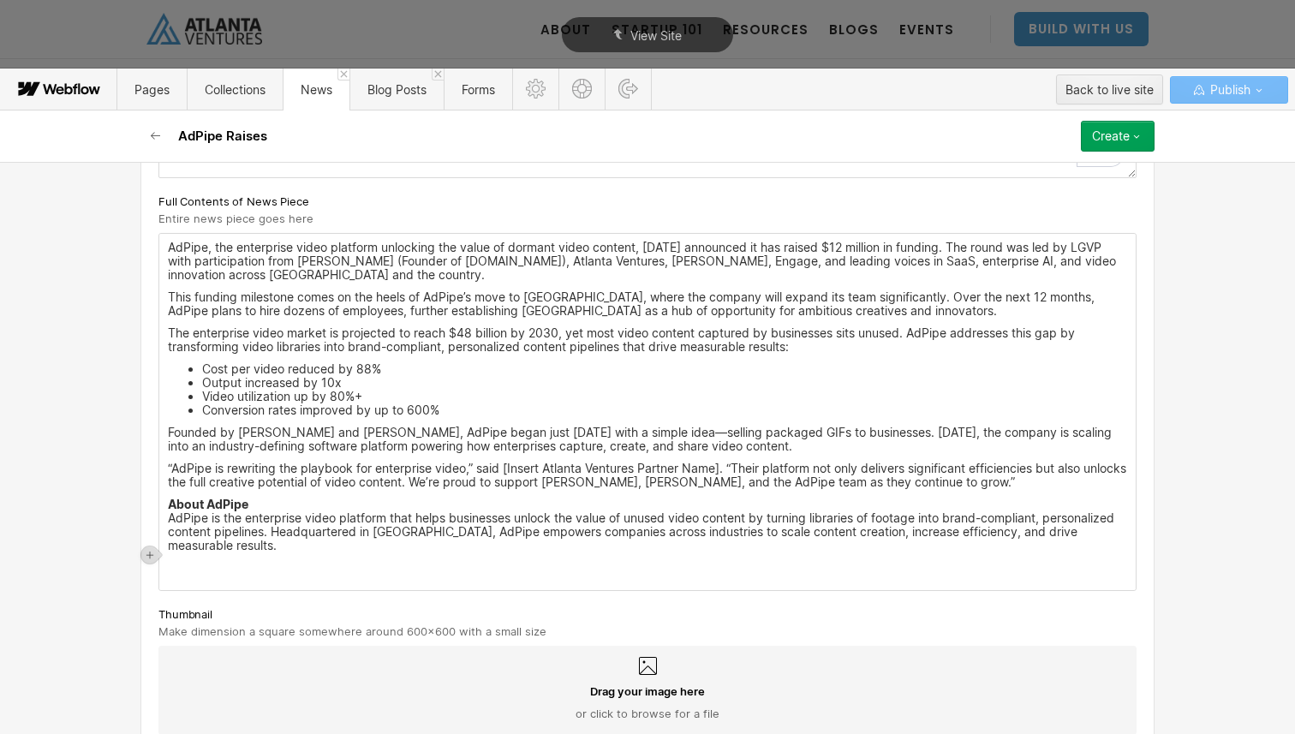
click at [149, 544] on div at bounding box center [151, 554] width 21 height 24
click at [152, 560] on div at bounding box center [149, 555] width 17 height 17
click at [212, 561] on div at bounding box center [215, 554] width 33 height 27
click at [415, 553] on div at bounding box center [416, 554] width 27 height 27
click at [244, 556] on div at bounding box center [247, 554] width 33 height 27
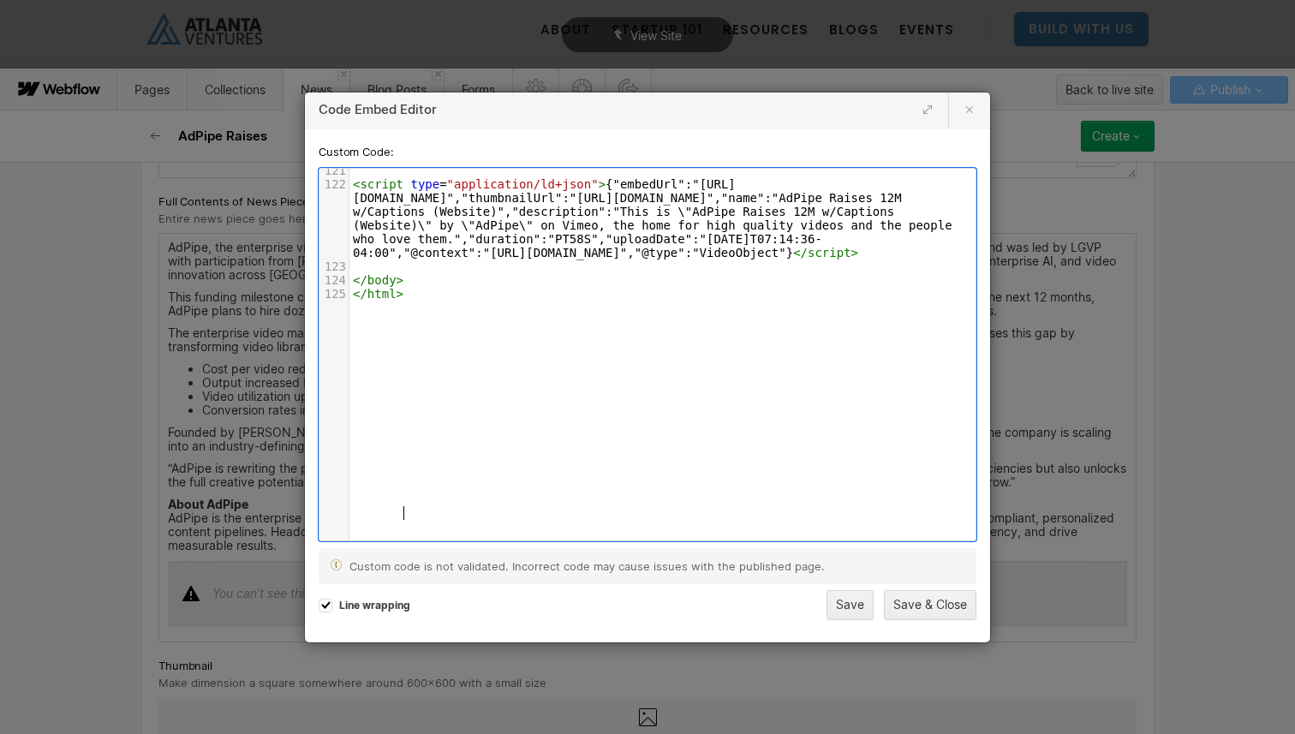
scroll to position [4929, 0]
click at [915, 620] on div "Custom Code: xxxxxxxxxx 1 126 103 < script > placeholderInit ( document , false…" at bounding box center [647, 385] width 685 height 514
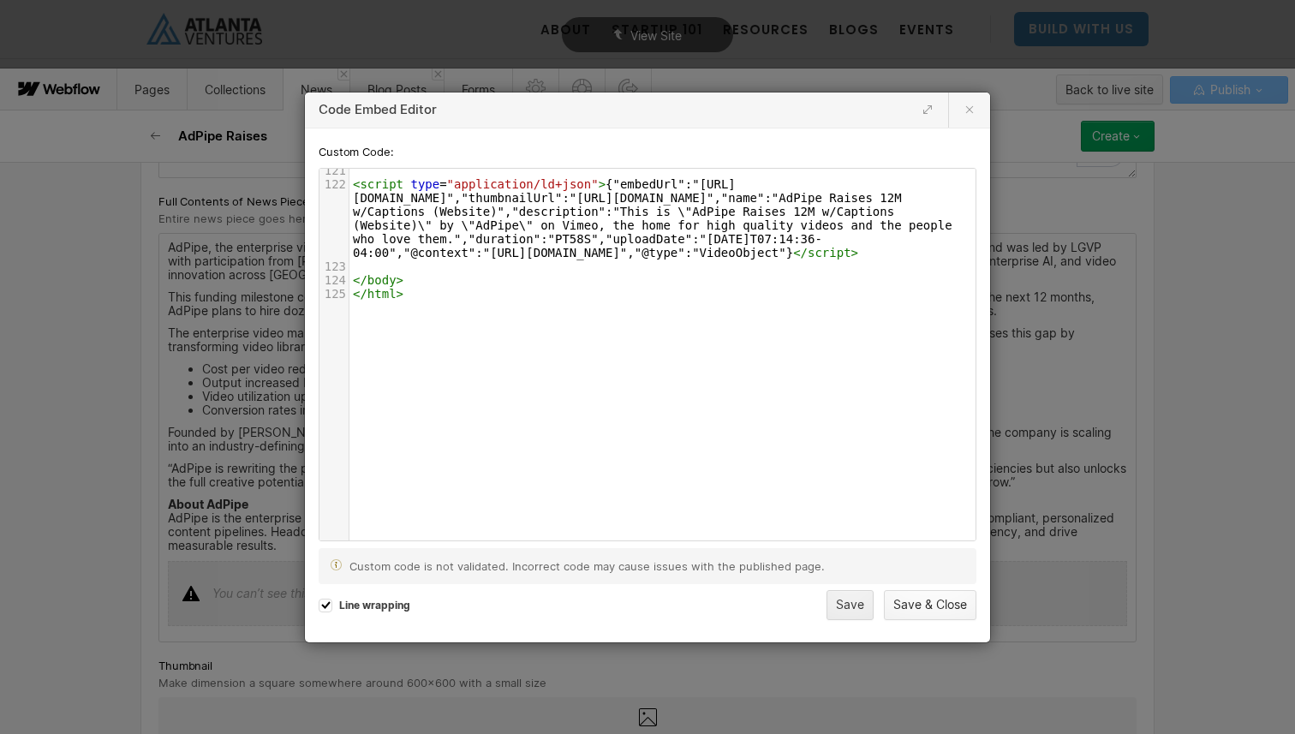
click at [915, 614] on button "Save & Close" at bounding box center [930, 605] width 93 height 30
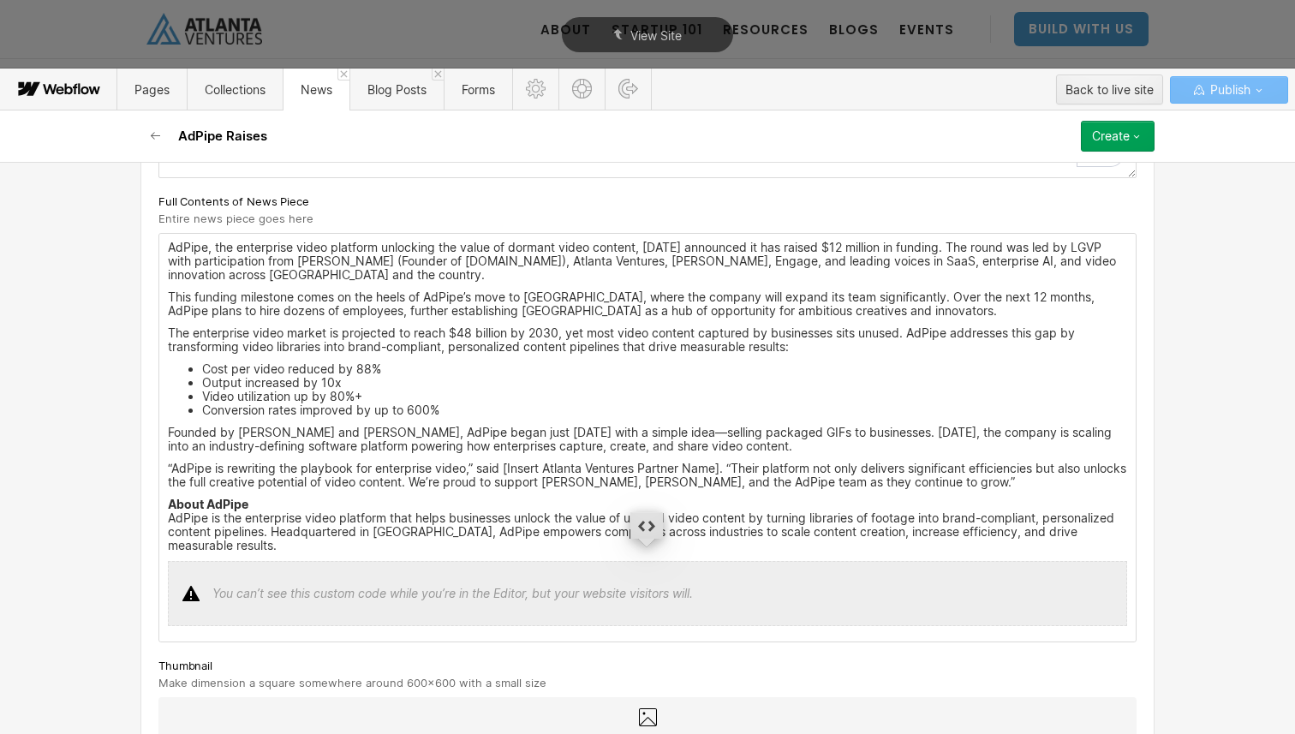
click at [1126, 562] on div at bounding box center [647, 593] width 959 height 65
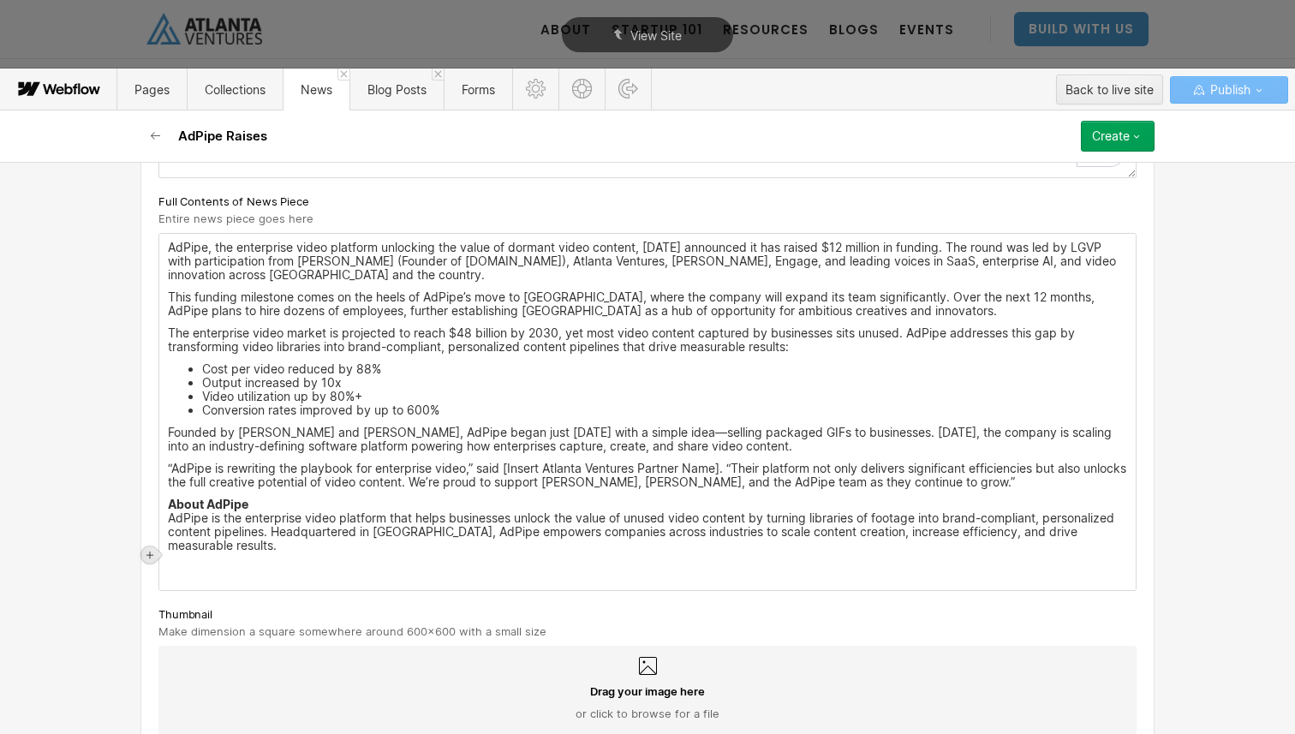
click at [149, 555] on icon at bounding box center [149, 555] width 7 height 7
click at [220, 557] on div at bounding box center [215, 554] width 33 height 27
type input "https://player.vimeo.com/video/1123169215"
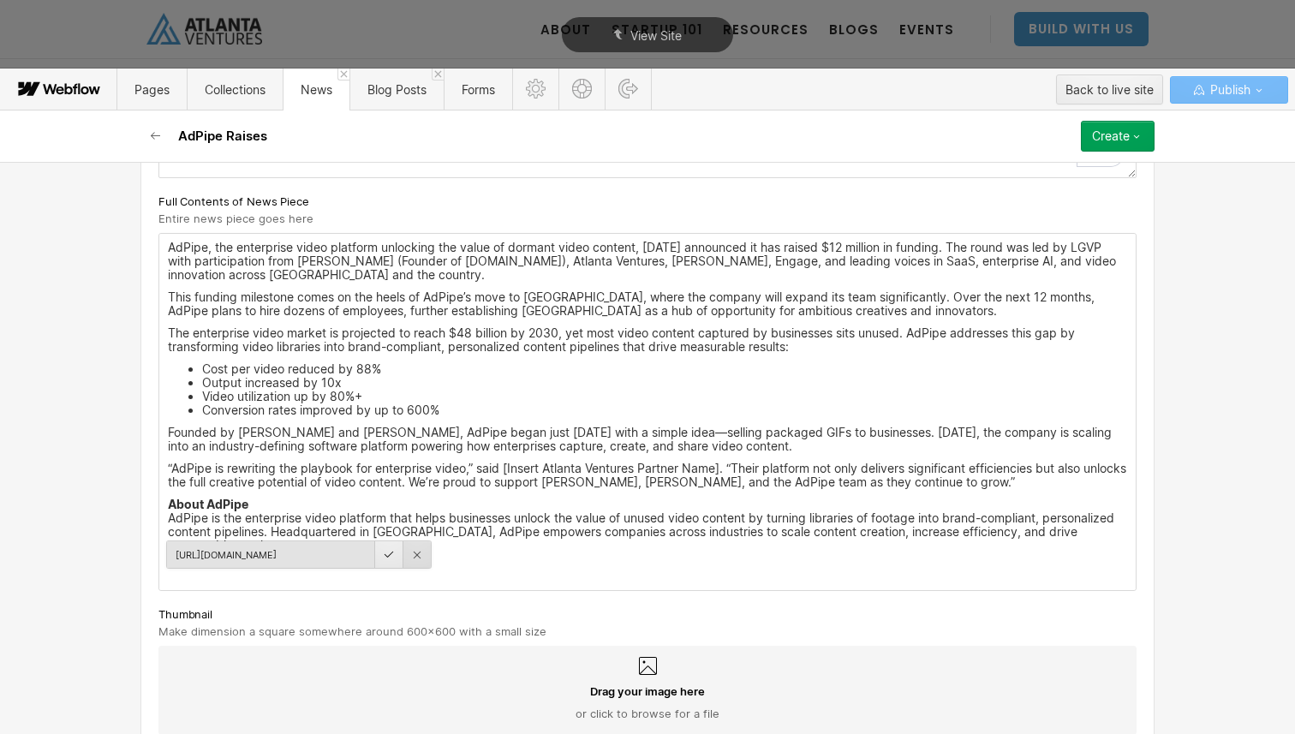
click at [391, 558] on div at bounding box center [389, 554] width 28 height 27
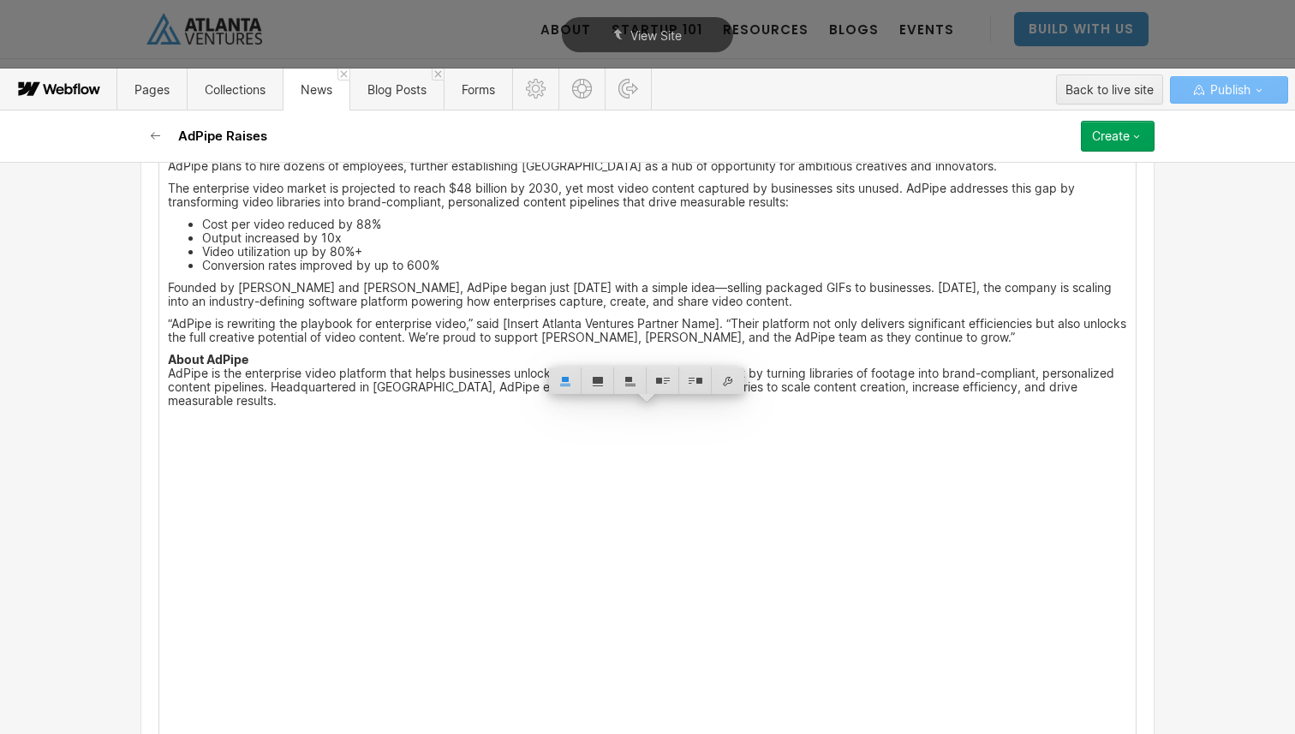
scroll to position [748, 0]
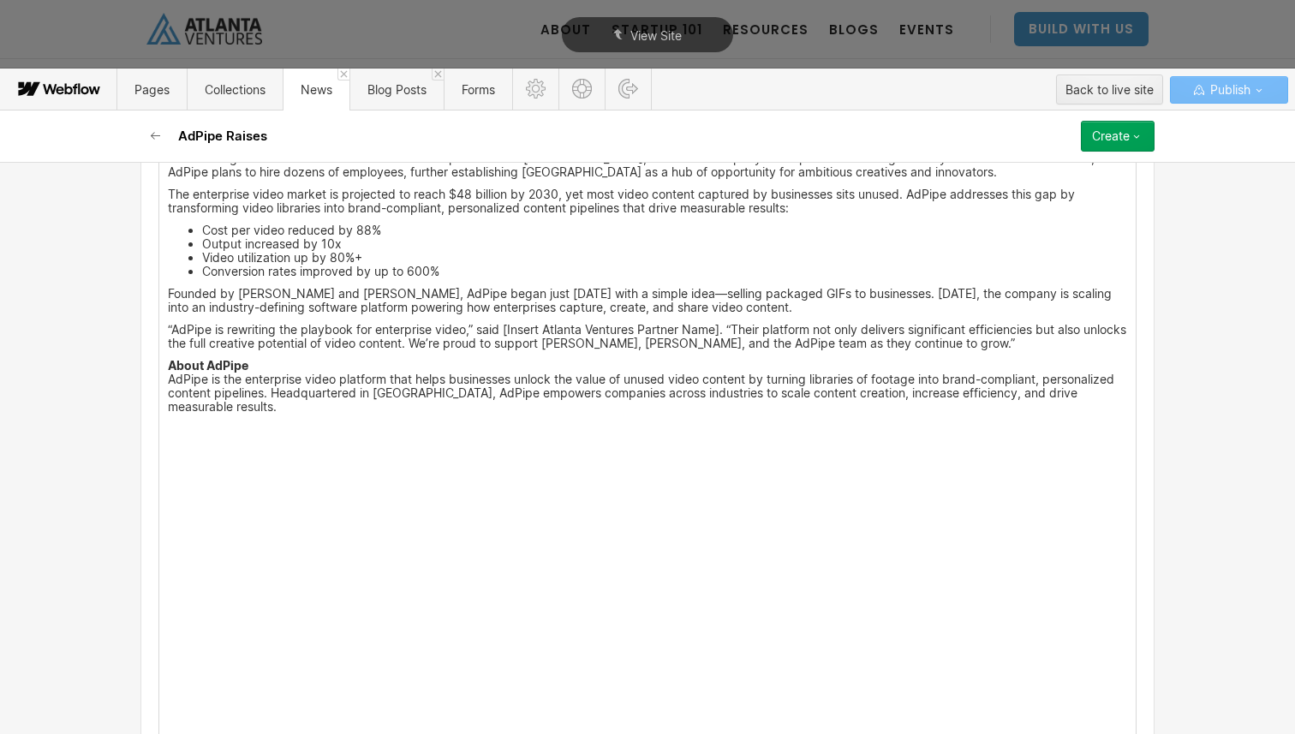
click at [385, 349] on p "“AdPipe is rewriting the playbook for enterprise video,” said [Insert Atlanta V…" at bounding box center [647, 336] width 959 height 27
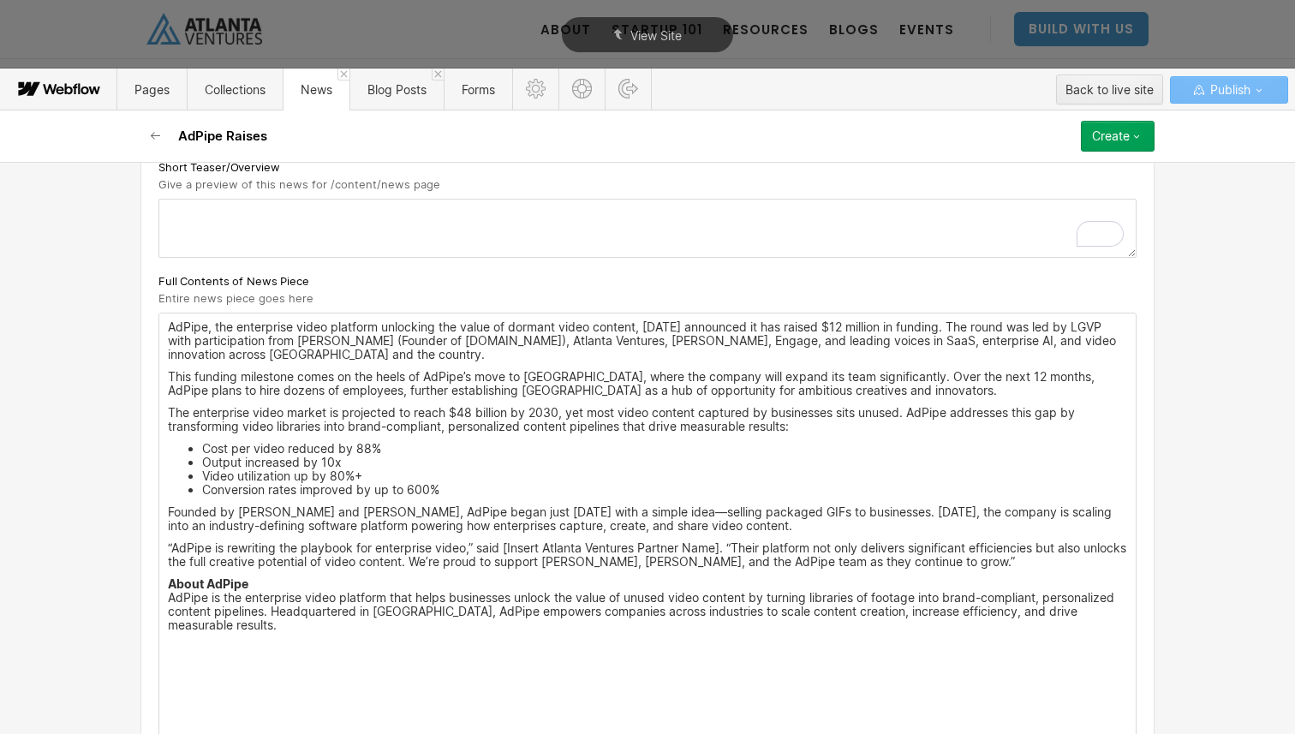
scroll to position [565, 0]
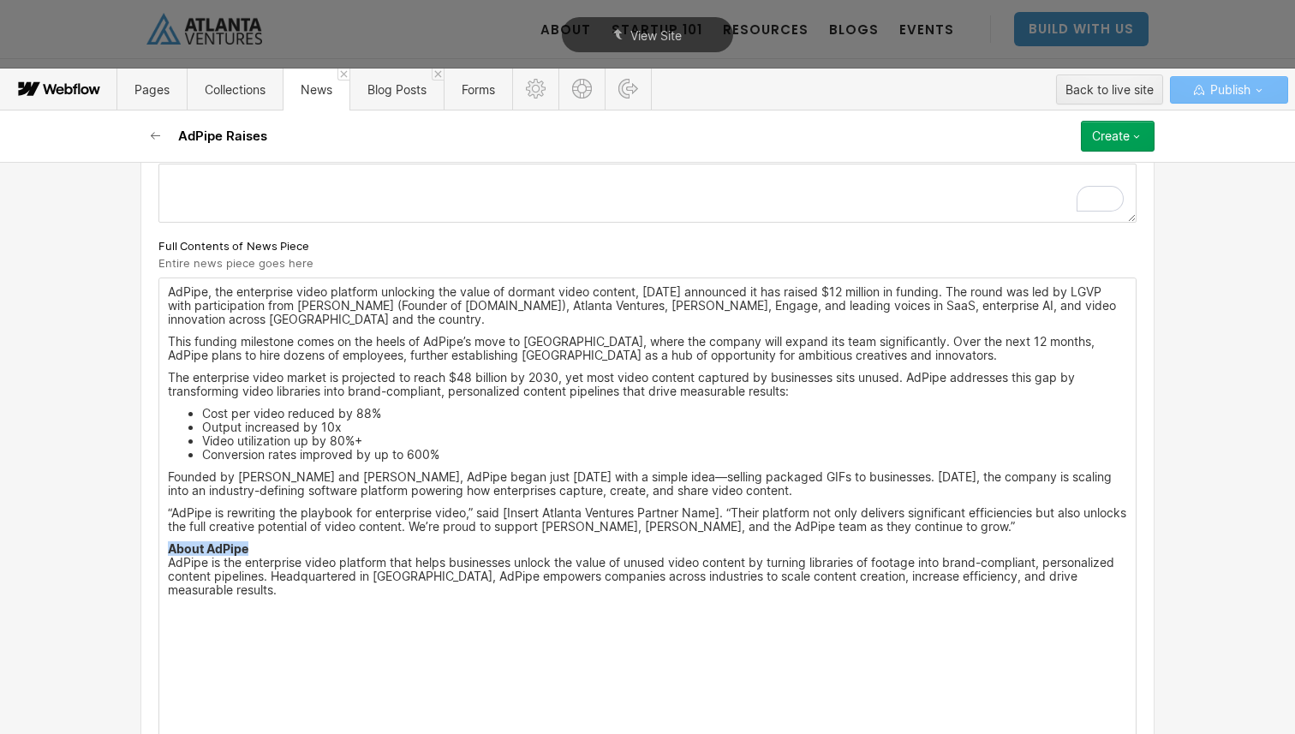
drag, startPoint x: 249, startPoint y: 542, endPoint x: 151, endPoint y: 541, distance: 98.5
click at [151, 541] on div "Custom fields What are we announcing? Format: "Announcing our newest Studio Ent…" at bounding box center [647, 464] width 1014 height 1288
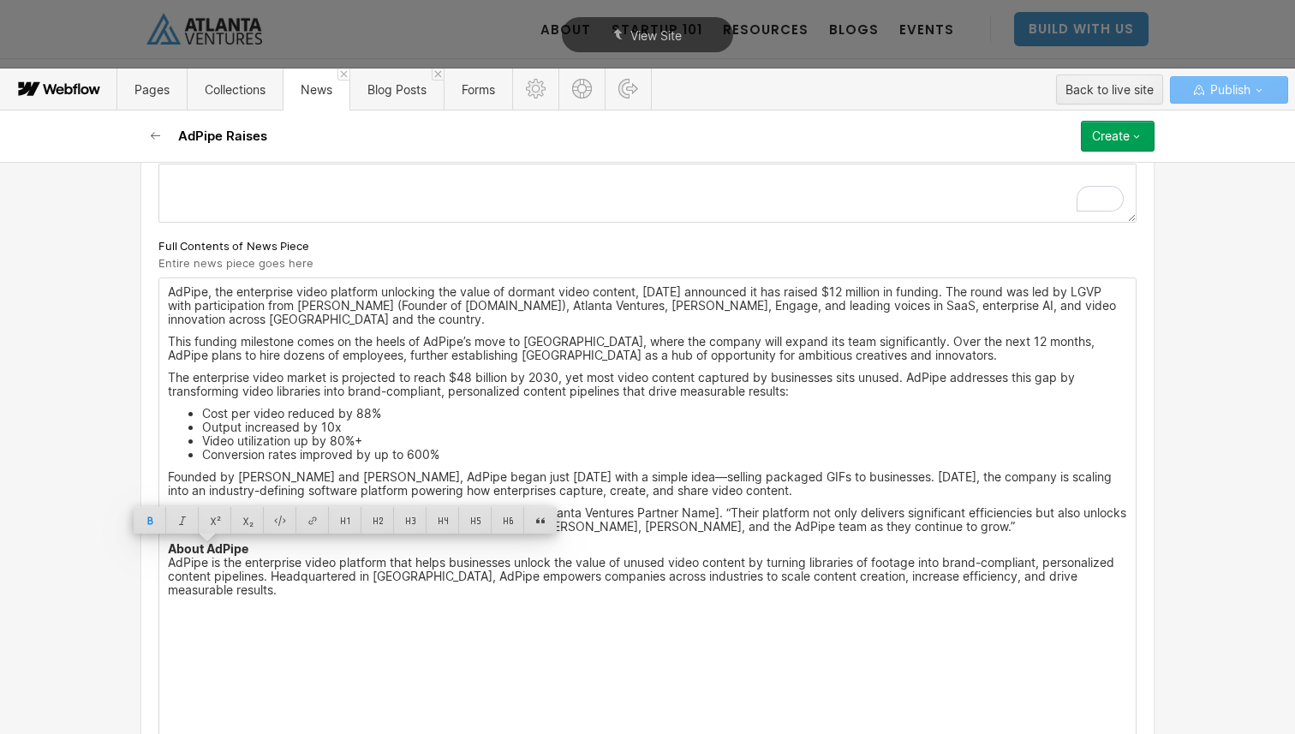
click at [396, 557] on p "About AdPipe AdPipe is the enterprise video platform that helps businesses unlo…" at bounding box center [647, 569] width 959 height 55
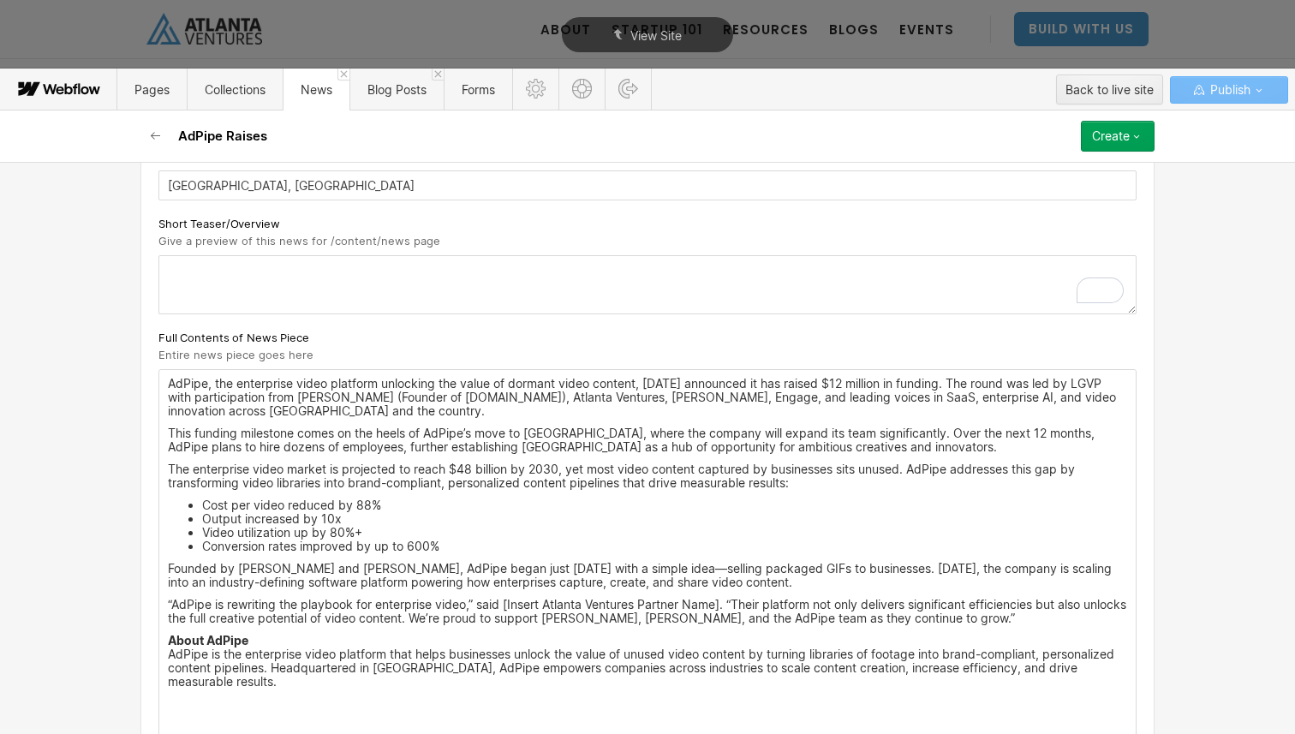
scroll to position [406, 0]
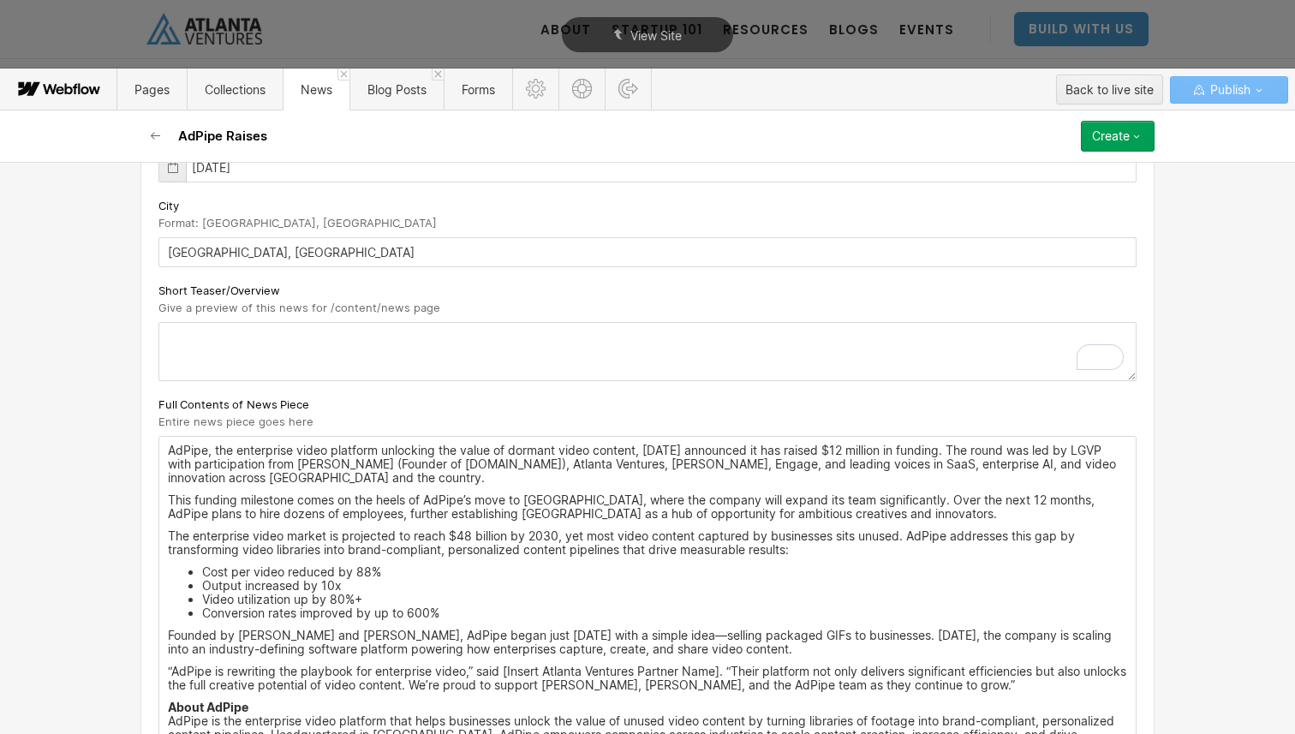
click at [446, 361] on textarea "To enrich screen reader interactions, please activate Accessibility in Grammarl…" at bounding box center [647, 351] width 978 height 59
click at [421, 343] on textarea "To enrich screen reader interactions, please activate Accessibility in Grammarl…" at bounding box center [647, 351] width 978 height 59
paste textarea "AdPipe just raised $12M to transform enterprise video—and they’re hiring! Backe…"
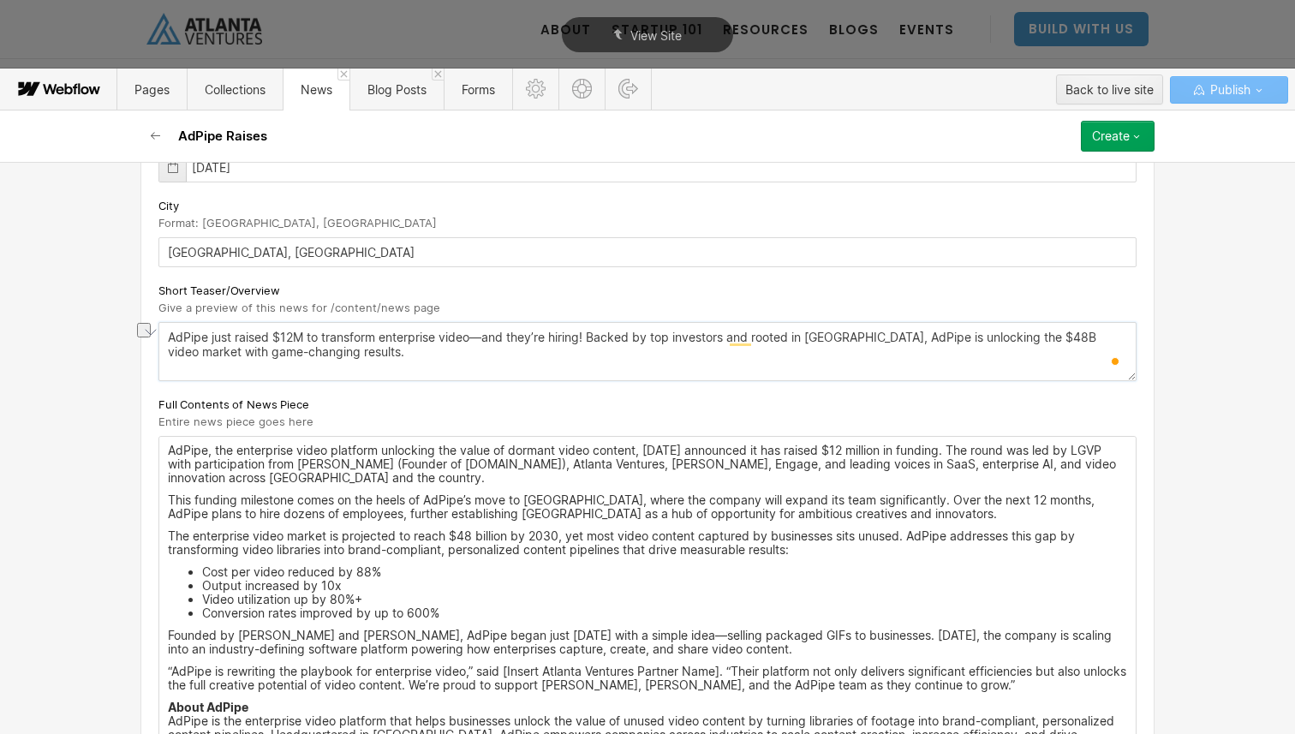
drag, startPoint x: 588, startPoint y: 338, endPoint x: 474, endPoint y: 337, distance: 113.9
click at [474, 337] on textarea "AdPipe just raised $12M to transform enterprise video—and they’re hiring! Backe…" at bounding box center [647, 351] width 978 height 59
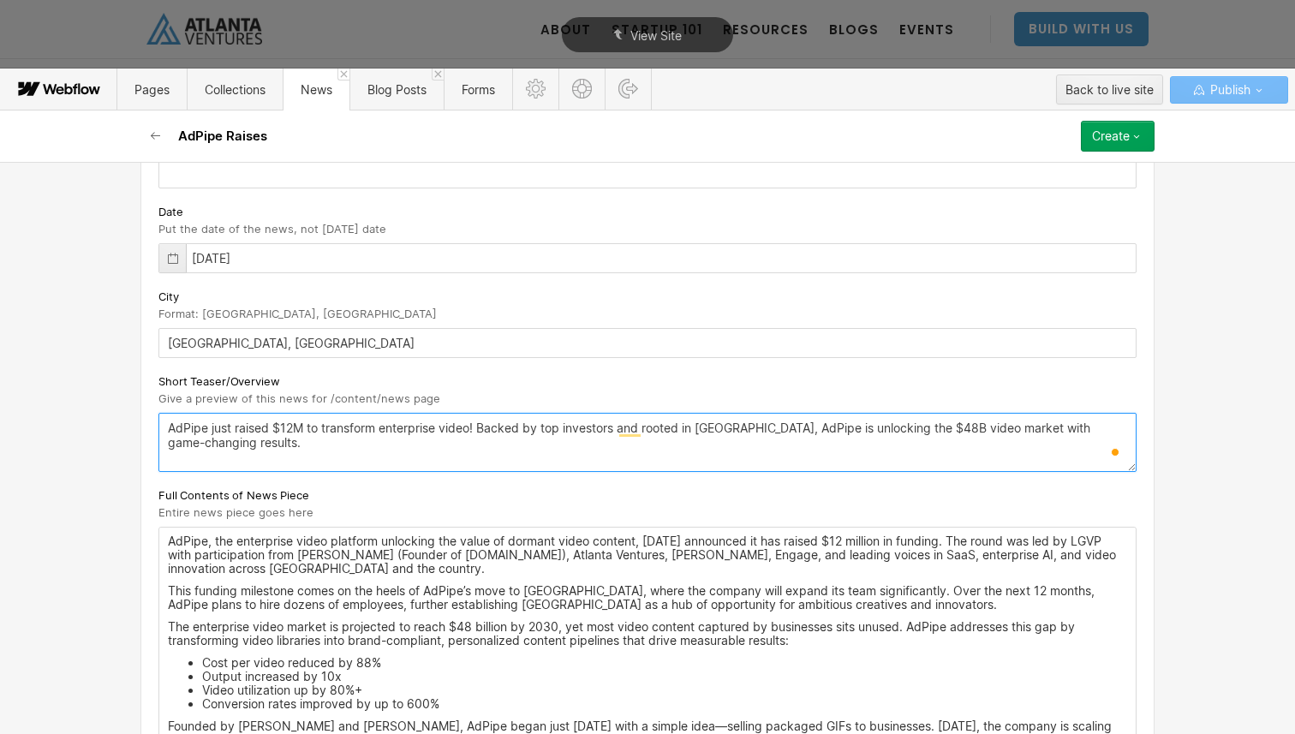
scroll to position [290, 0]
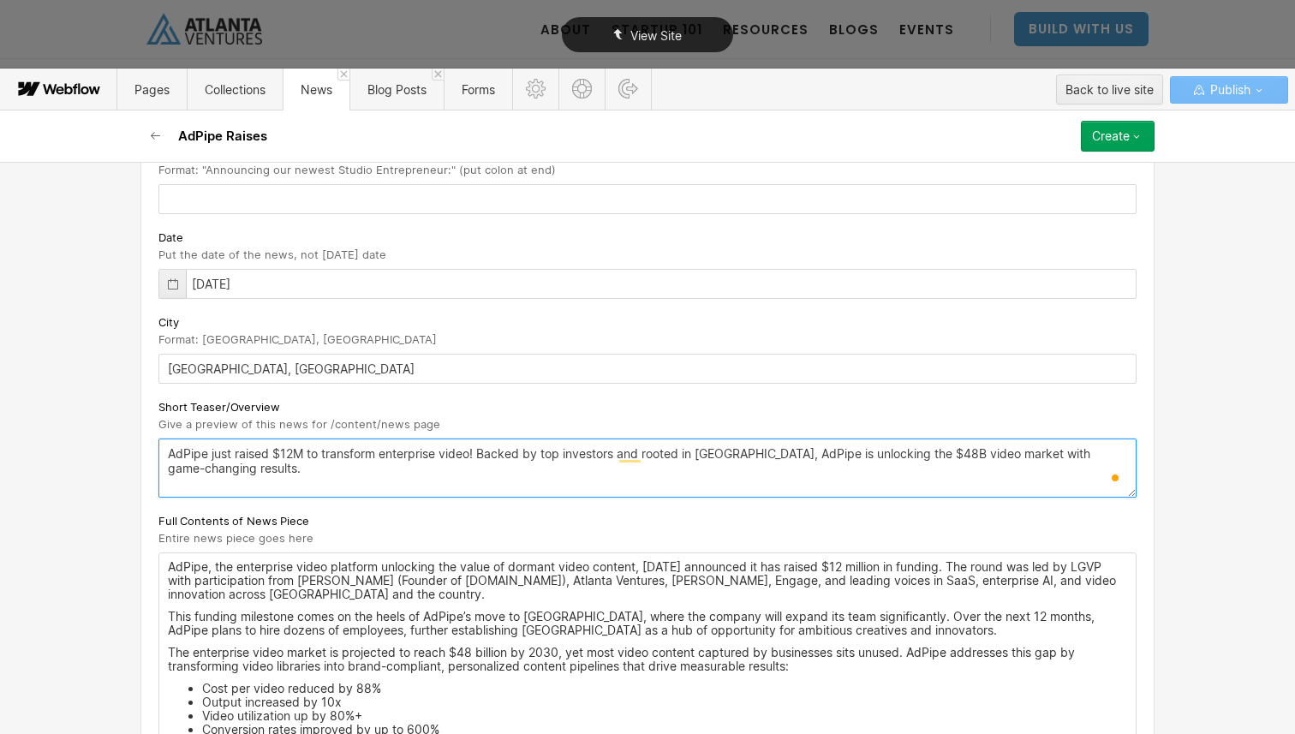
type textarea "AdPipe just raised $12M to transform enterprise video! Backed by top investors …"
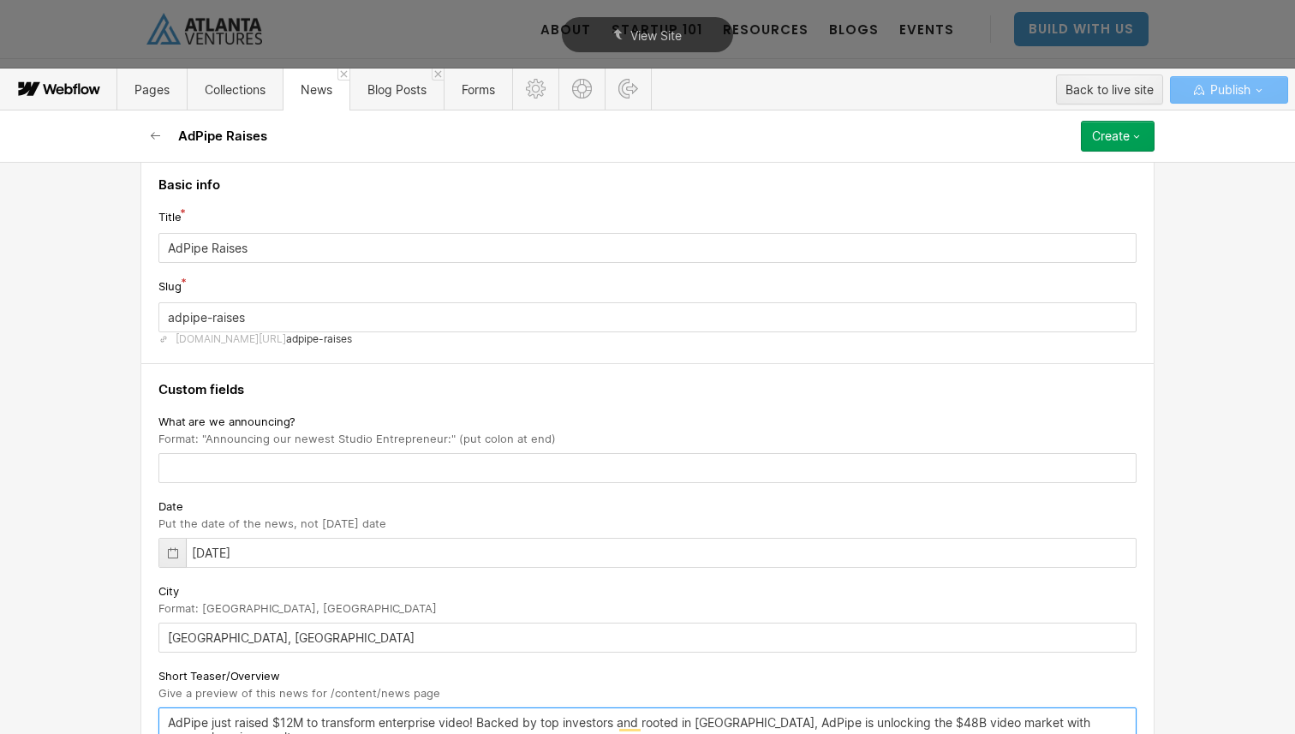
scroll to position [0, 0]
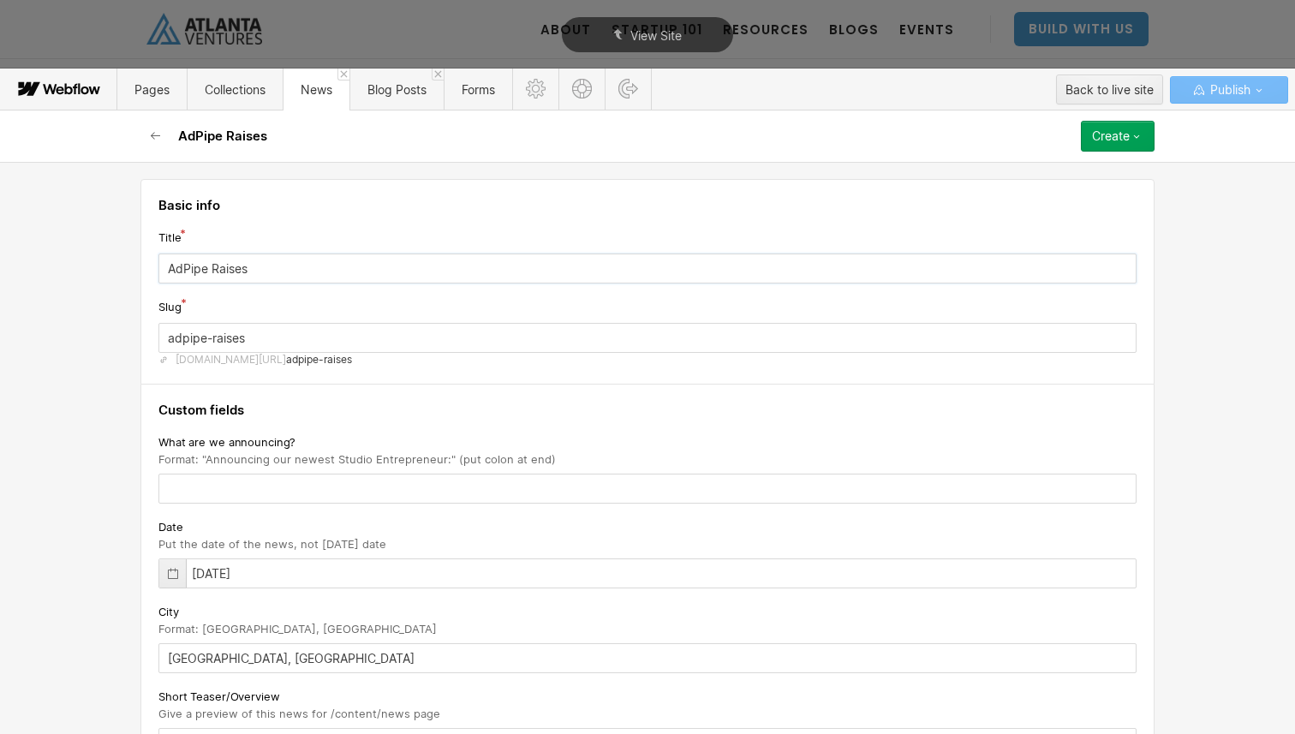
click at [302, 267] on input "AdPipe Raises" at bounding box center [647, 269] width 978 height 30
paste input "’s $12M Raise Fuels Growth, Innovation, and Hiring in South Downtown"
type input "AdPipe’s $12M Raise Fuels Growth, Innovation, and Hiring in South Downtown"
type input "adpipes-12m-raise-fuels-growth-innovation-and-hiring-in-south-downtown"
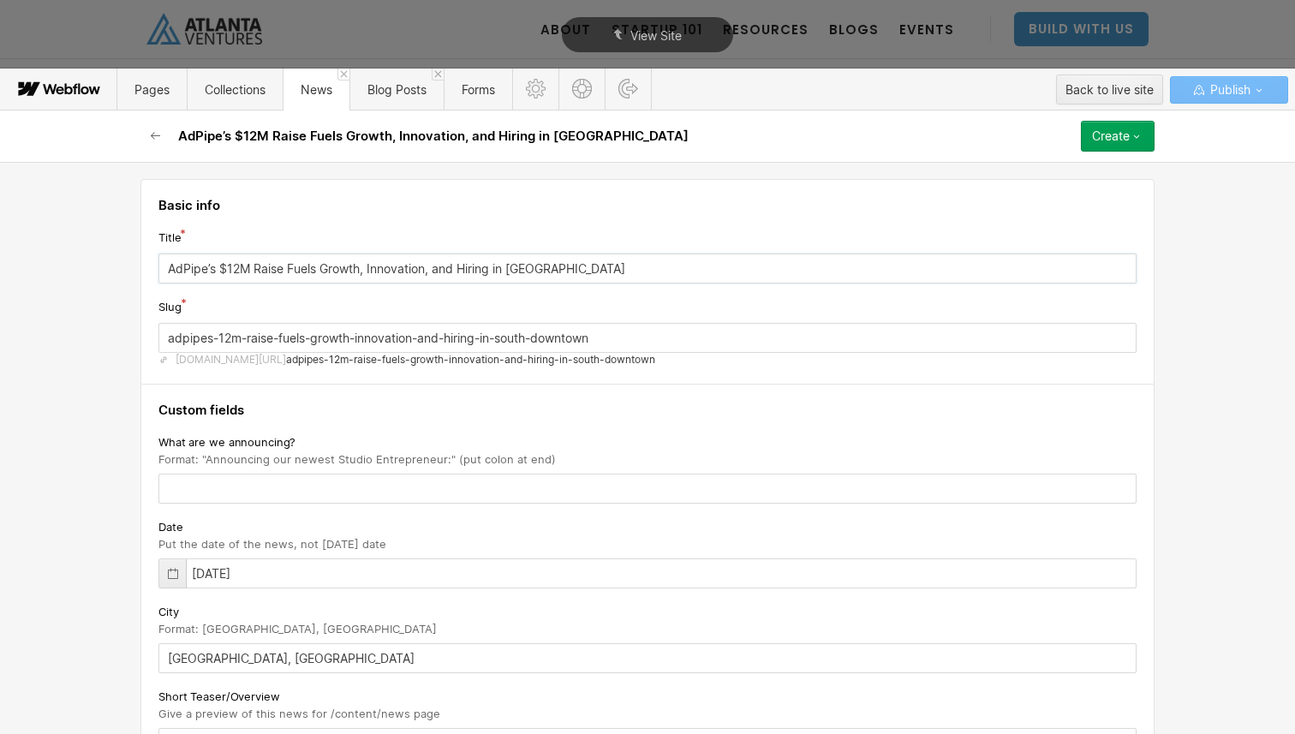
drag, startPoint x: 734, startPoint y: 272, endPoint x: 375, endPoint y: 272, distance: 358.9
click at [375, 272] on input "AdPipe’s $12M Raise Fuels Growth, Innovation, and Hiring in South Downtown" at bounding box center [647, 269] width 978 height 30
click at [367, 270] on input "AdPipe’s $12M Raise Fuels Growth, Innovation, and Hiring in South Downtown" at bounding box center [647, 269] width 978 height 30
drag, startPoint x: 680, startPoint y: 264, endPoint x: 361, endPoint y: 271, distance: 319.6
click at [361, 271] on input "AdPipe’s $12M Raise Fuels Growth, Innovation, and Hiring in South Downtown" at bounding box center [647, 269] width 978 height 30
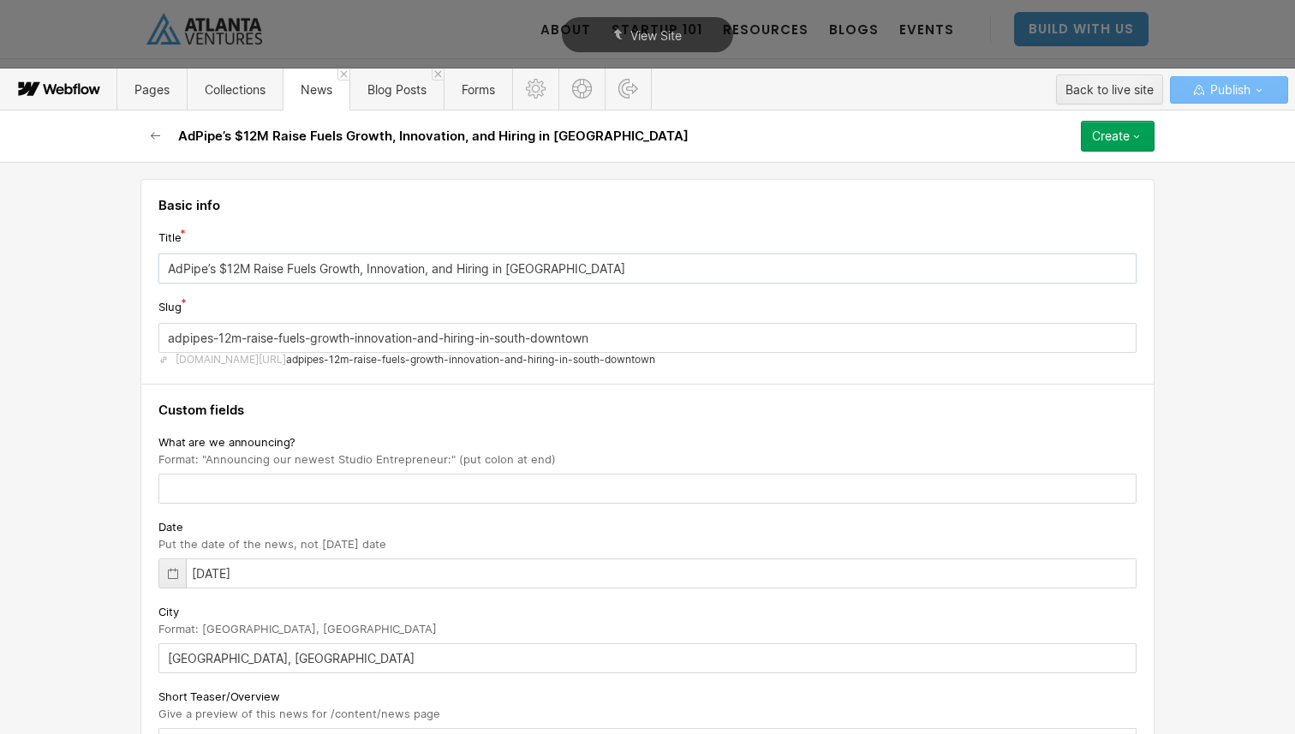
type input "AdPipe’s $12M Raise Fuels Growth"
type input "adpipes-12m-raise-fuels-growth"
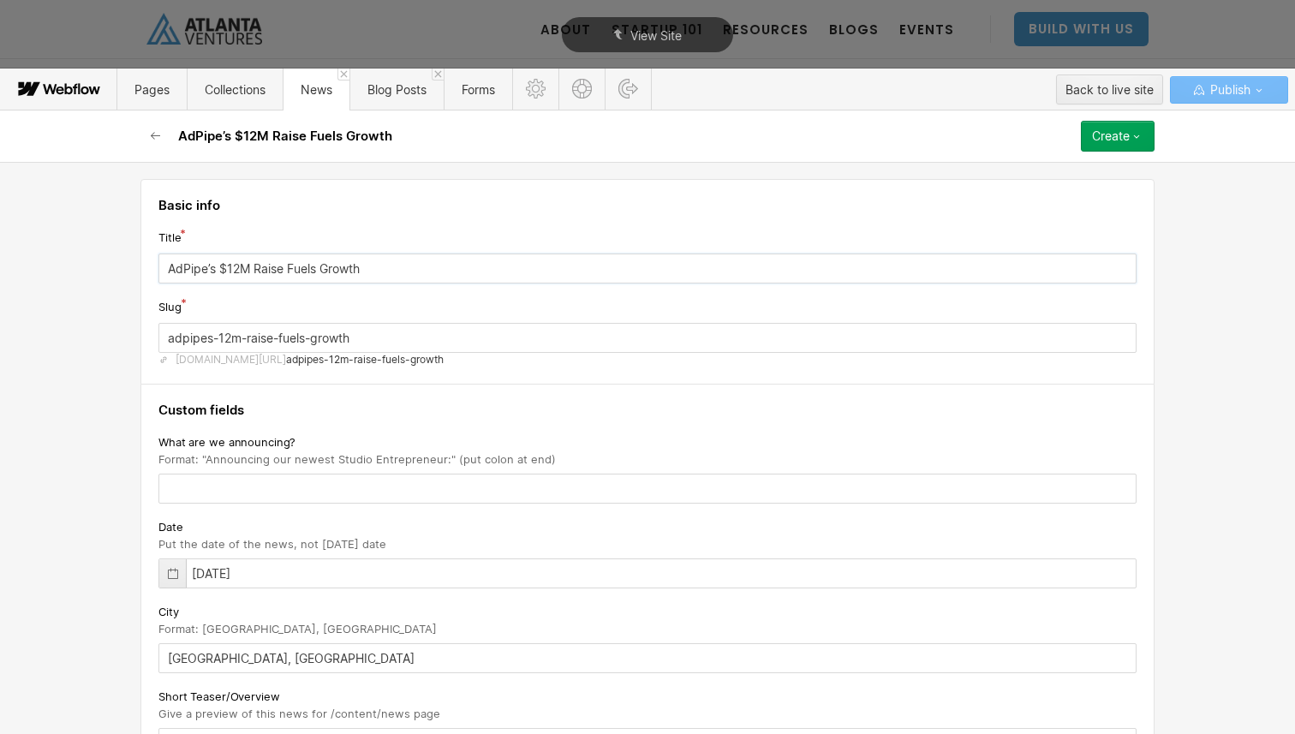
type input "AdPipe’s $12M Raise Fuels Growth a"
type input "adpipes-12m-raise-fuels-growth-a"
type input "AdPipe’s $12M Raise Fuels Growth an"
type input "adpipes-12m-raise-fuels-growth-an"
type input "AdPipe’s $12M Raise Fuels Growth and"
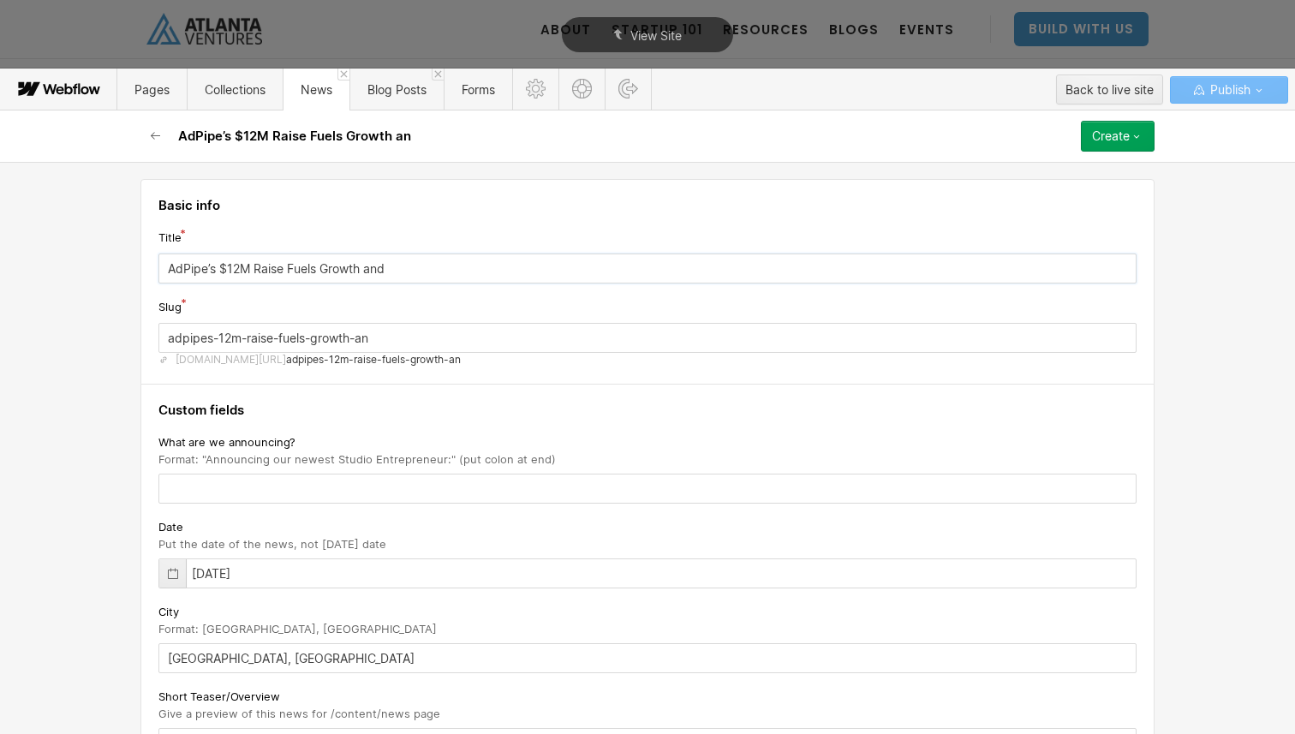
type input "adpipes-12m-raise-fuels-growth-and"
type input "AdPipe’s $12M Raise Fuels Growth and I"
type input "adpipes-12m-raise-fuels-growth-and-i"
type input "AdPipe’s $12M Raise Fuels Growth and In"
type input "adpipes-12m-raise-fuels-growth-and-in"
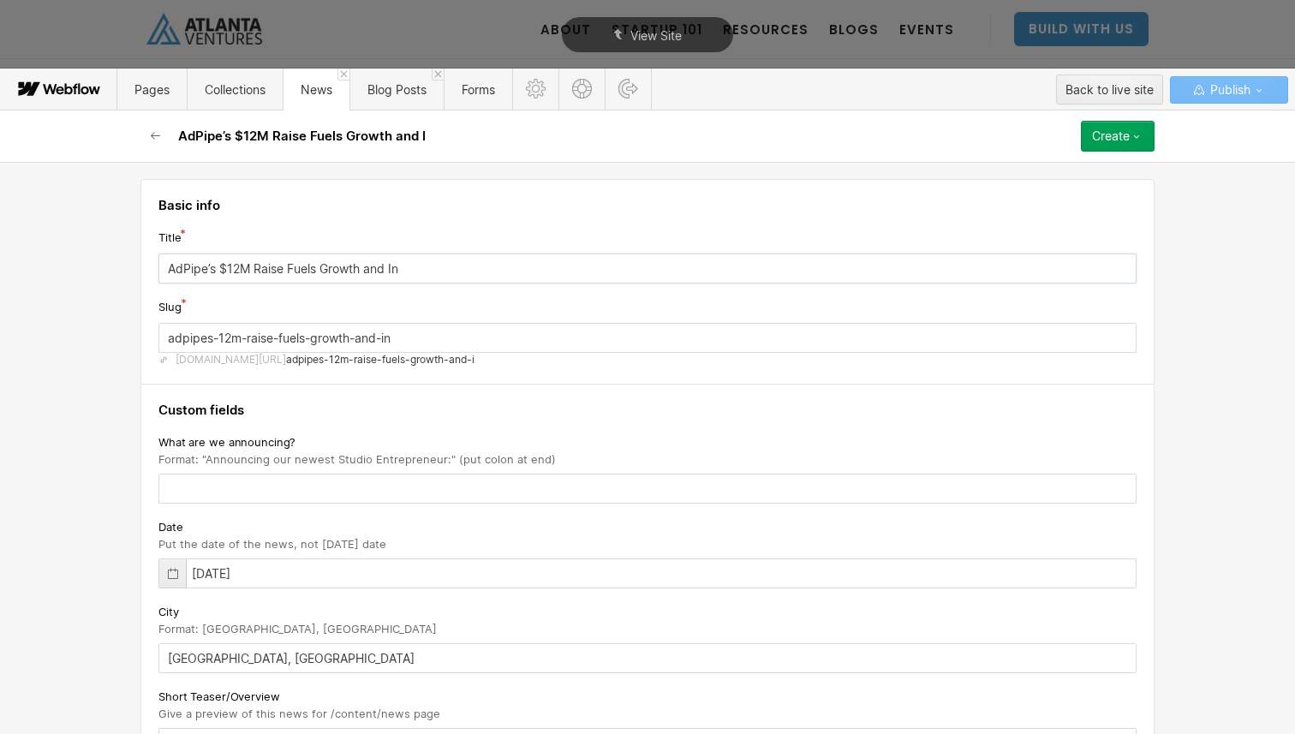
type input "AdPipe’s $12M Raise Fuels Growth and Inn"
type input "adpipes-12m-raise-fuels-growth-and-inn"
type input "AdPipe’s $12M Raise Fuels Growth and Inno"
type input "adpipes-12m-raise-fuels-growth-and-inno"
type input "AdPipe’s $12M Raise Fuels Growth and Innov"
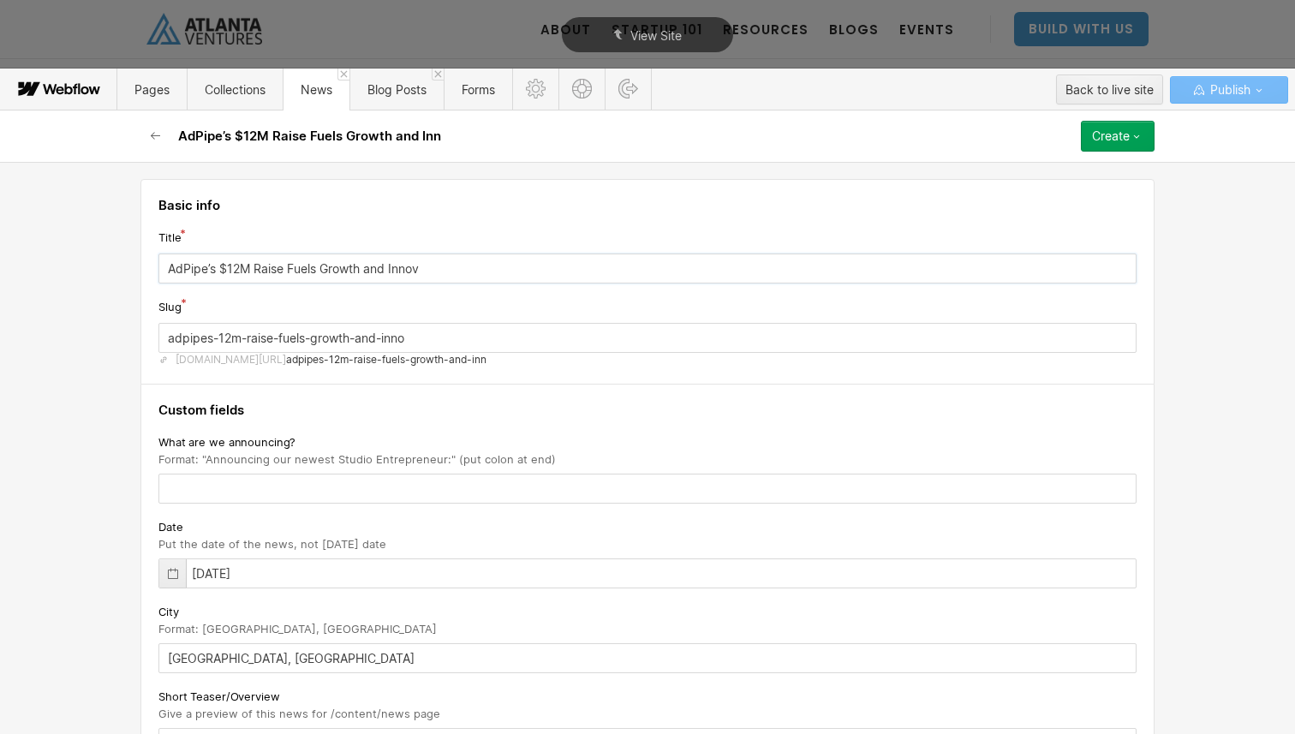
type input "adpipes-12m-raise-fuels-growth-and-innov"
type input "AdPipe’s $12M Raise Fuels Growth and Innova"
type input "adpipes-12m-raise-fuels-growth-and-innova"
type input "AdPipe’s $12M Raise Fuels Growth and Innovat"
type input "adpipes-12m-raise-fuels-growth-and-innovat"
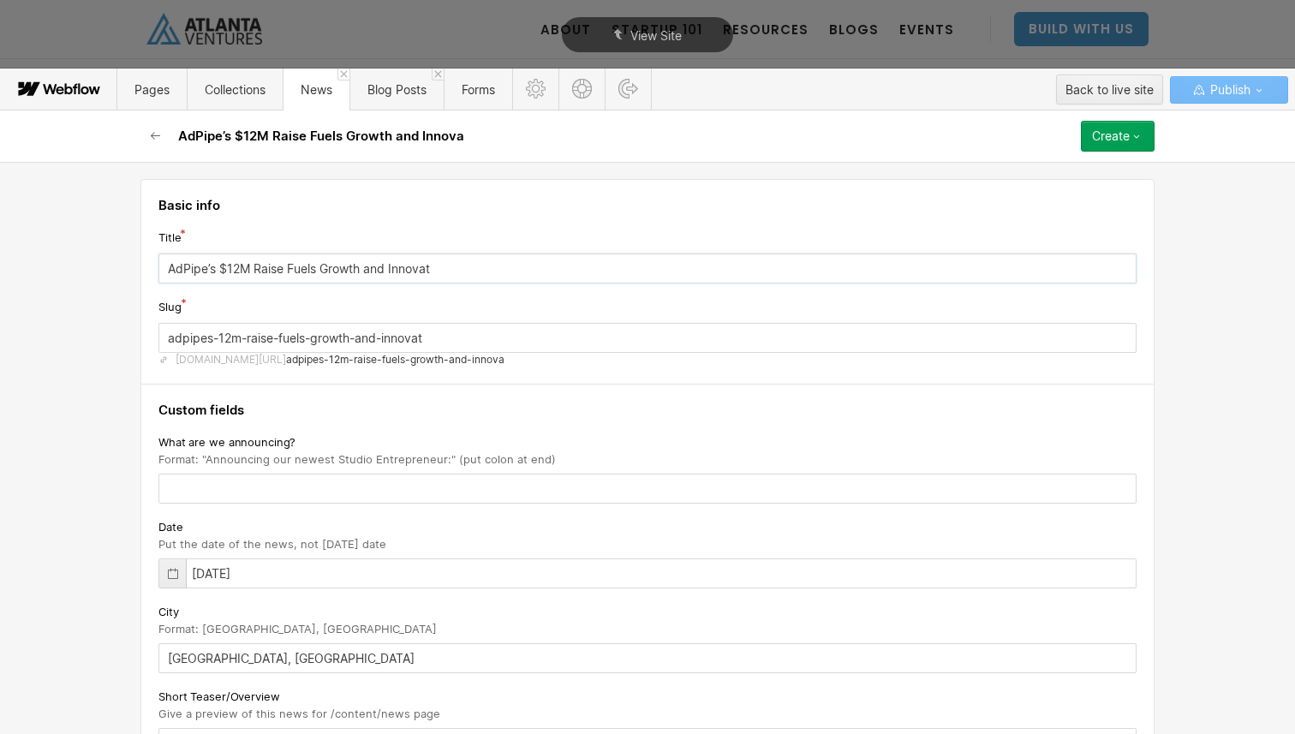
type input "AdPipe’s $12M Raise Fuels Growth and Innovati"
type input "adpipes-12m-raise-fuels-growth-and-innovati"
type input "AdPipe’s $12M Raise Fuels Growth and Innovatio"
type input "adpipes-12m-raise-fuels-growth-and-innovatio"
type input "AdPipe’s $12M Raise Fuels Growth and Innovation"
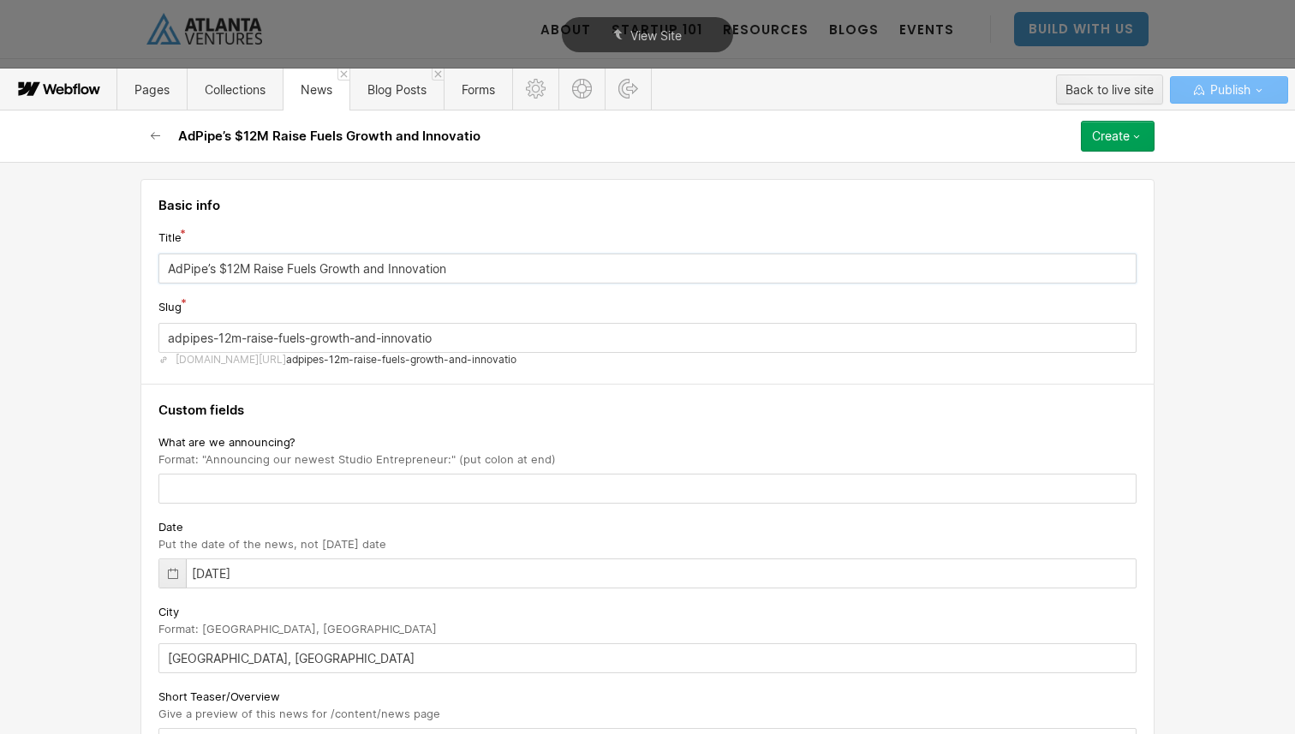
type input "adpipes-12m-raise-fuels-growth-and-innovation"
click at [1049, 270] on input "AdPipe’s $12M Raise Fuels Growth and Innovation" at bounding box center [647, 269] width 978 height 30
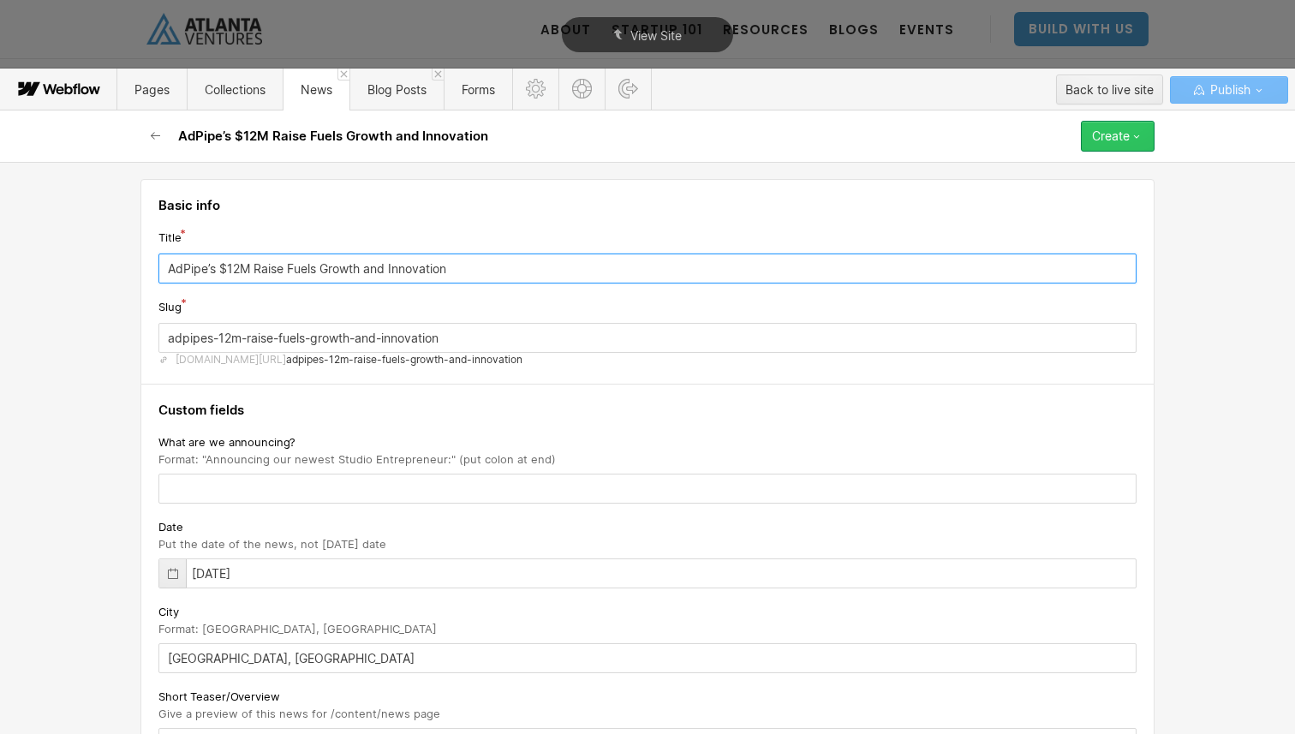
type input "AdPipe’s $12M Raise Fuels Growth and Innovation"
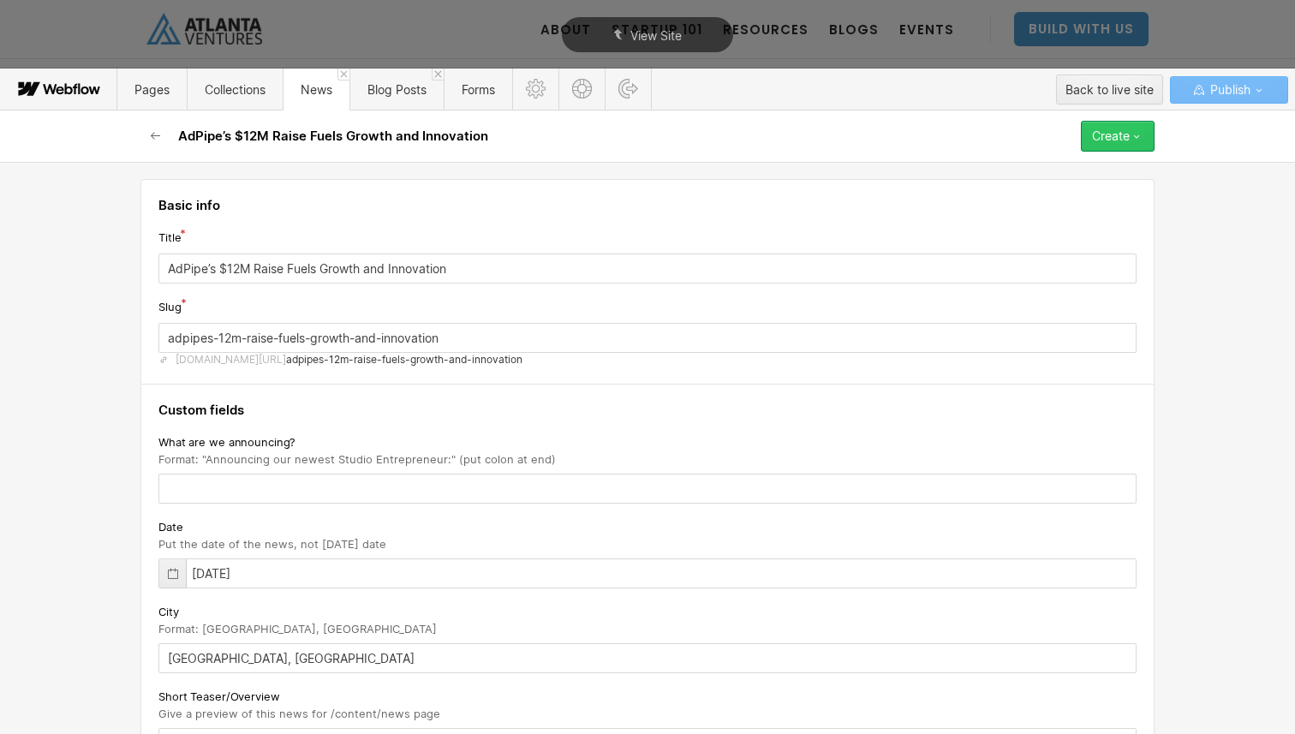
click at [1144, 134] on button "Create" at bounding box center [1118, 136] width 74 height 31
click at [1049, 173] on div "Save draft" at bounding box center [1069, 170] width 170 height 23
